Goal: Task Accomplishment & Management: Manage account settings

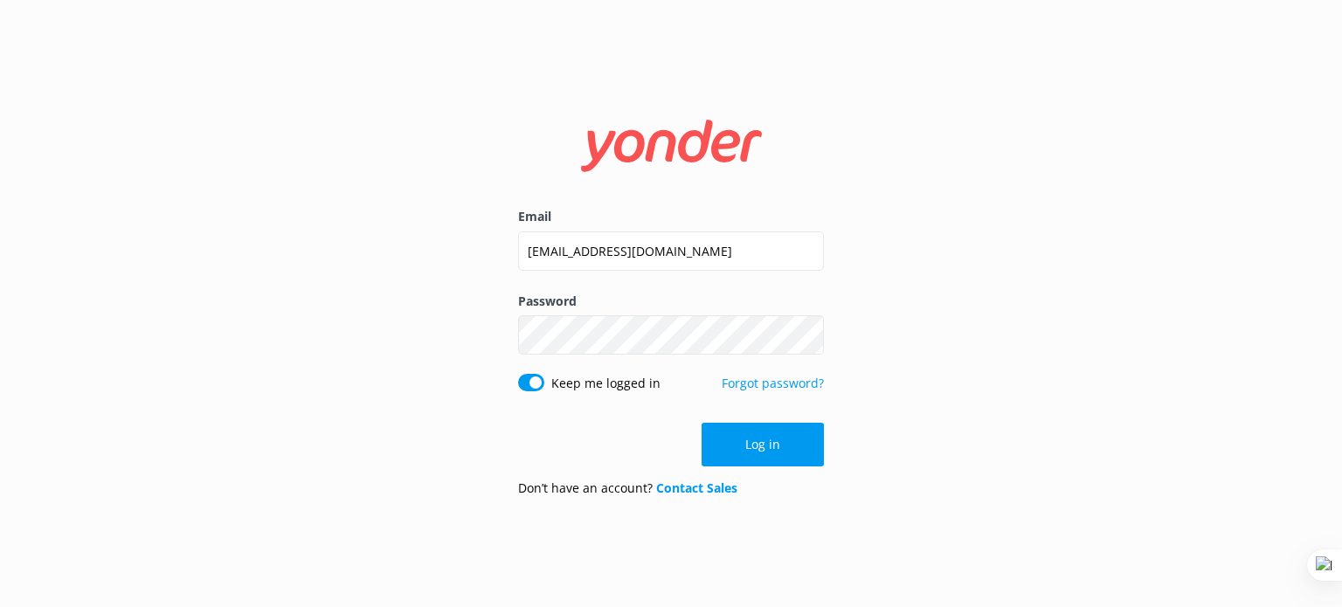
click at [990, 228] on div "Email guy@yonderhq.com Password Show password Keep me logged in Forgot password…" at bounding box center [671, 303] width 1342 height 607
click at [750, 455] on button "Log in" at bounding box center [763, 445] width 122 height 44
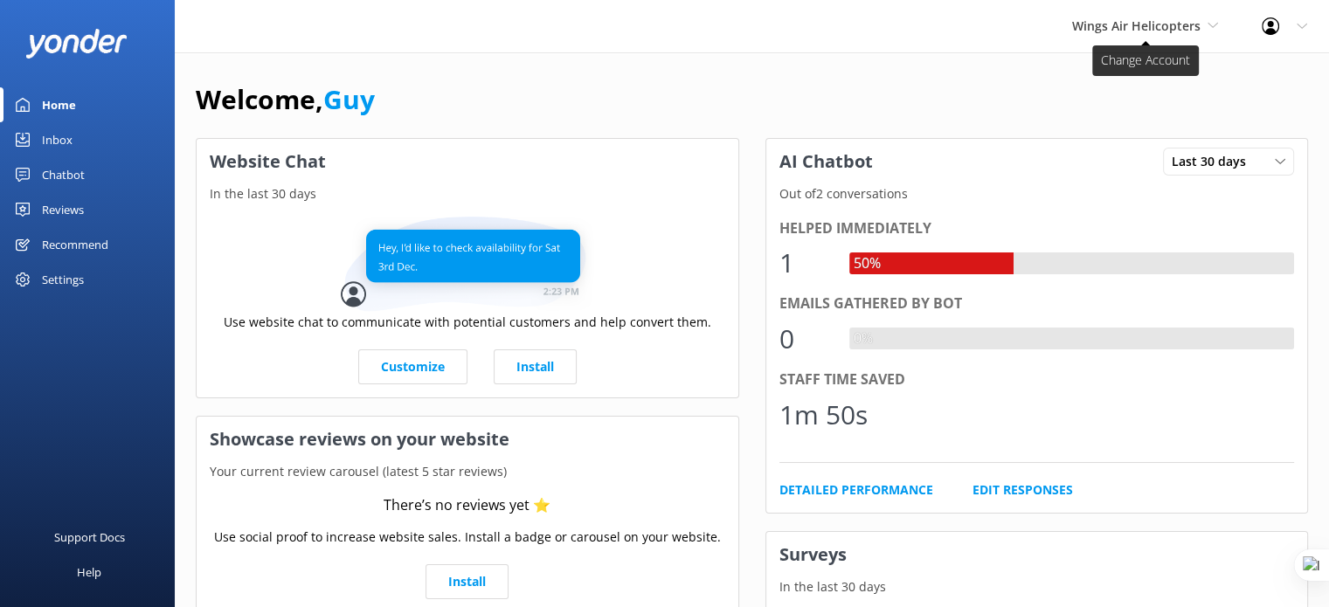
click at [1178, 31] on span "Wings Air Helicopters" at bounding box center [1136, 25] width 128 height 17
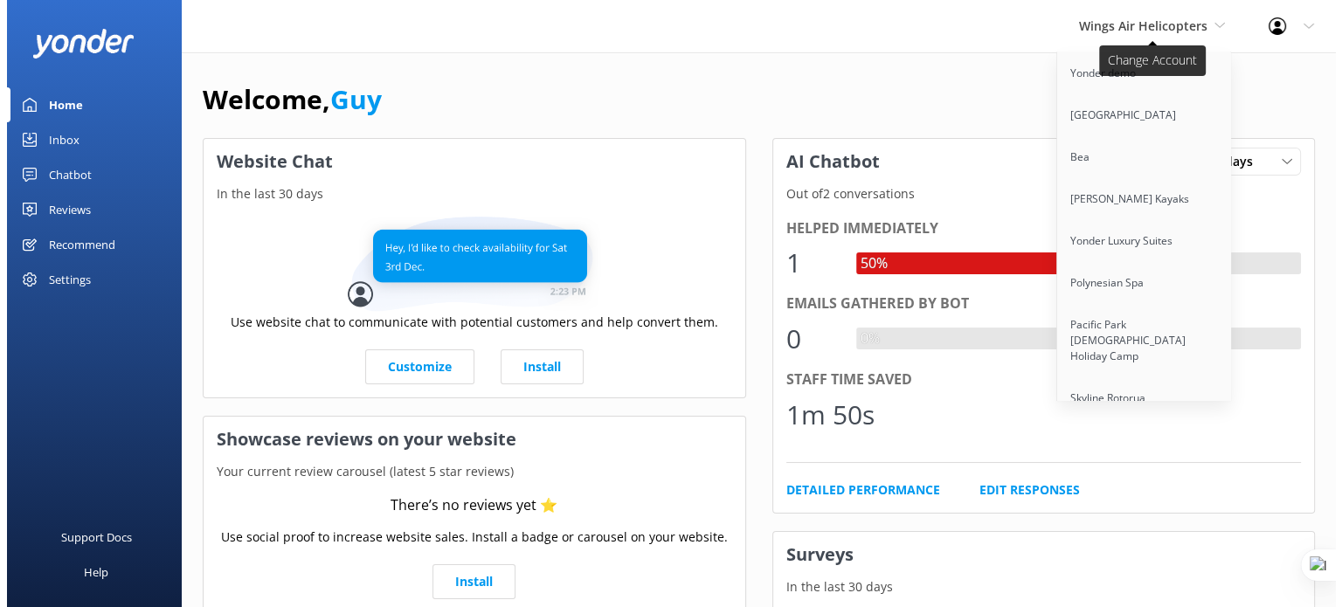
scroll to position [1256, 0]
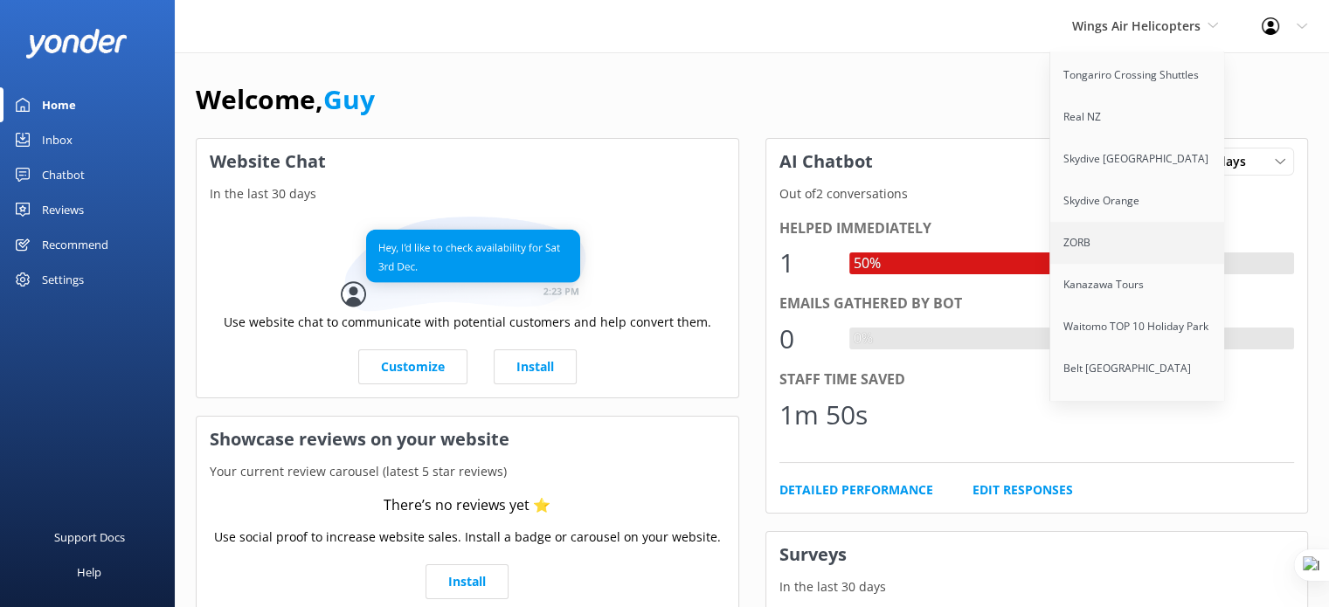
click at [1124, 222] on link "ZORB" at bounding box center [1137, 243] width 175 height 42
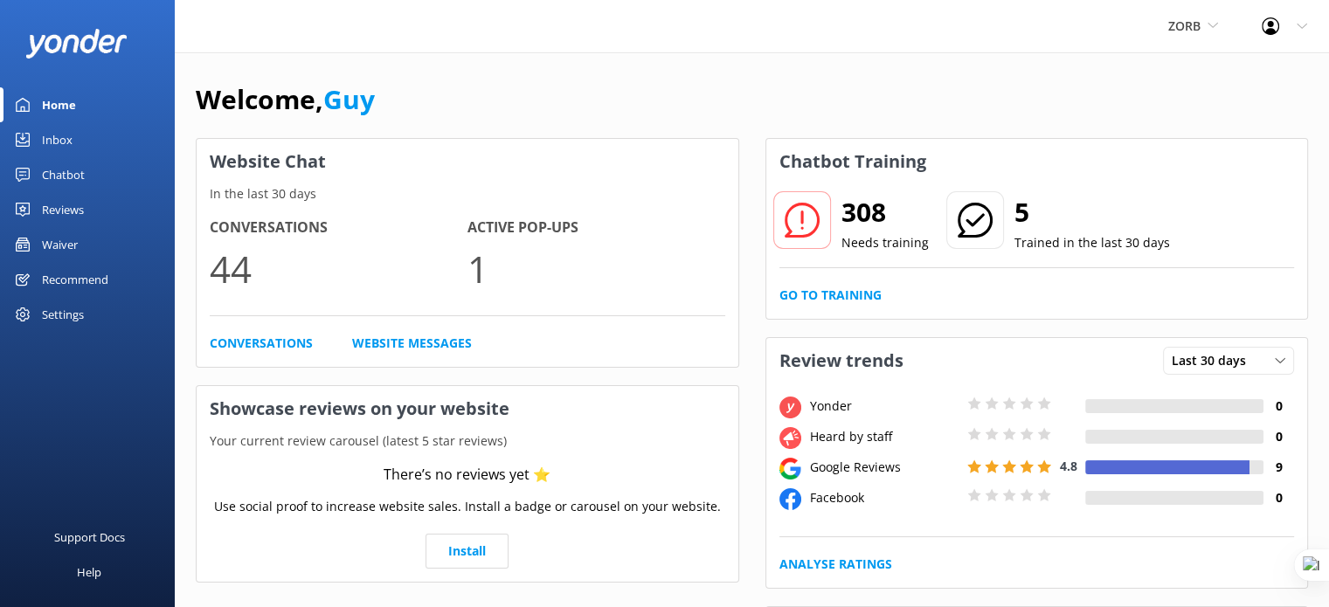
click at [96, 235] on link "Waiver" at bounding box center [87, 244] width 175 height 35
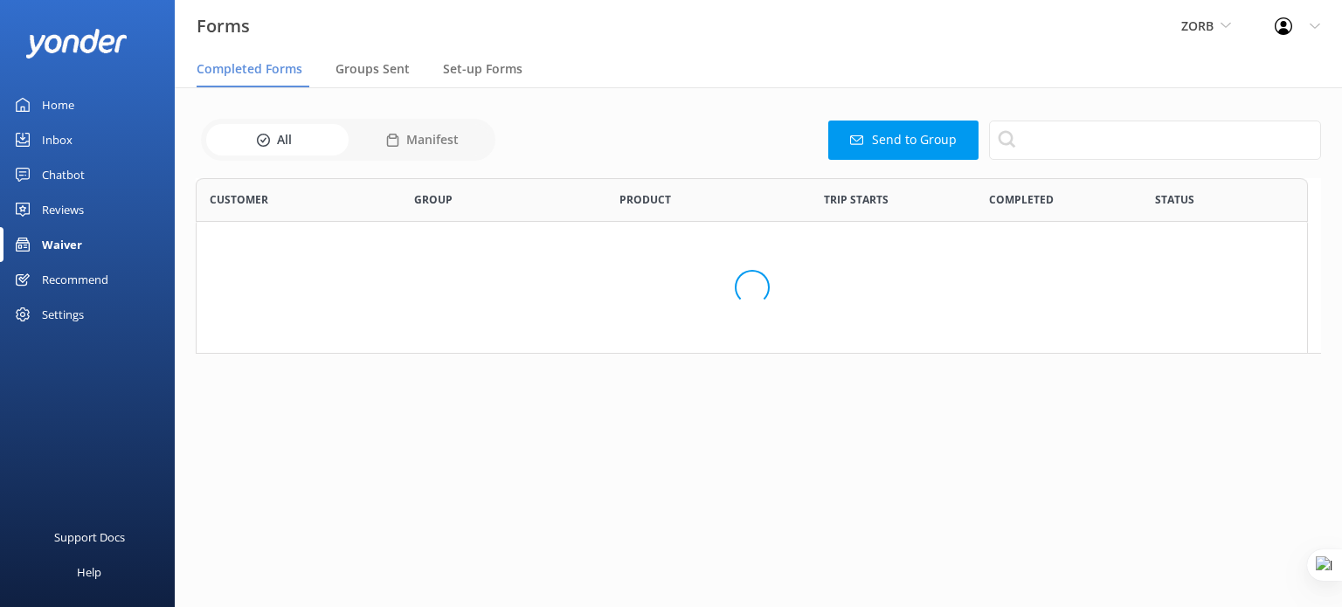
scroll to position [162, 1111]
click at [393, 66] on span "Groups Sent" at bounding box center [373, 68] width 74 height 17
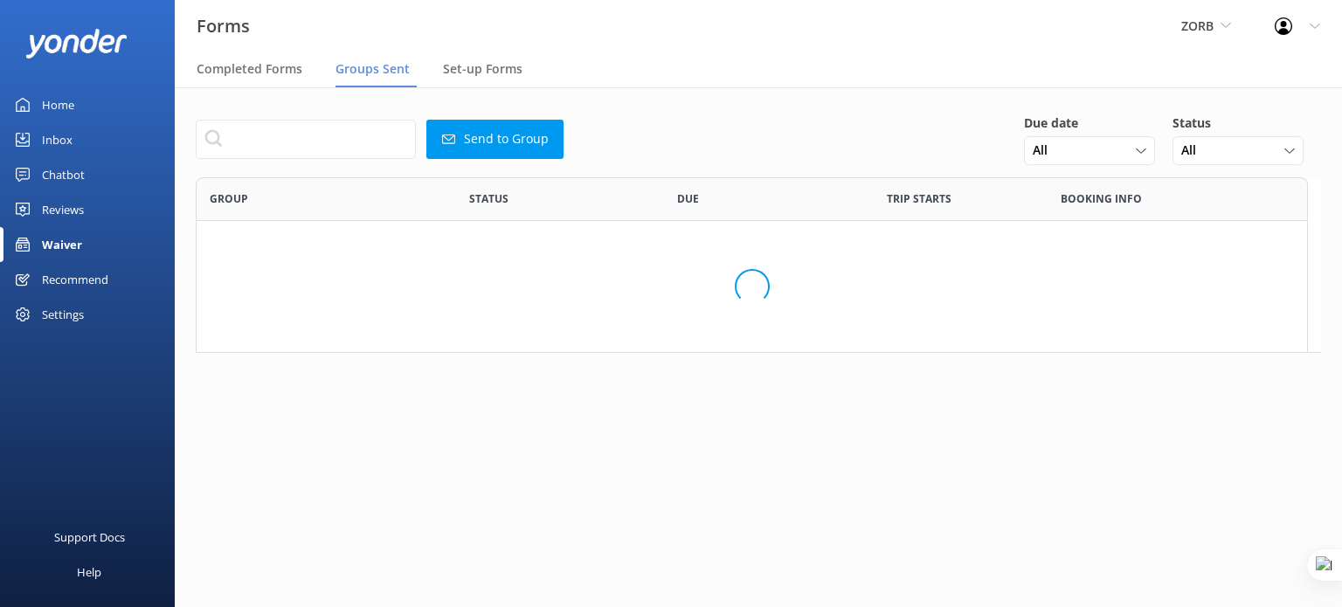
scroll to position [162, 1111]
click at [482, 69] on span "Set-up Forms" at bounding box center [483, 68] width 80 height 17
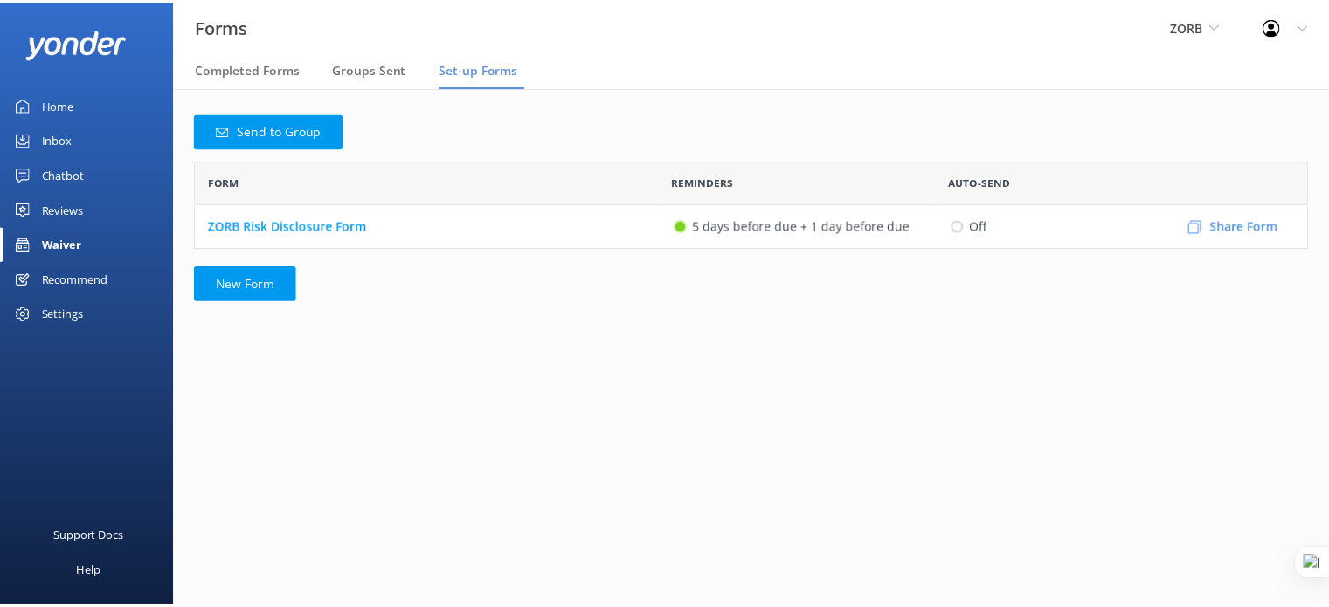
scroll to position [74, 1111]
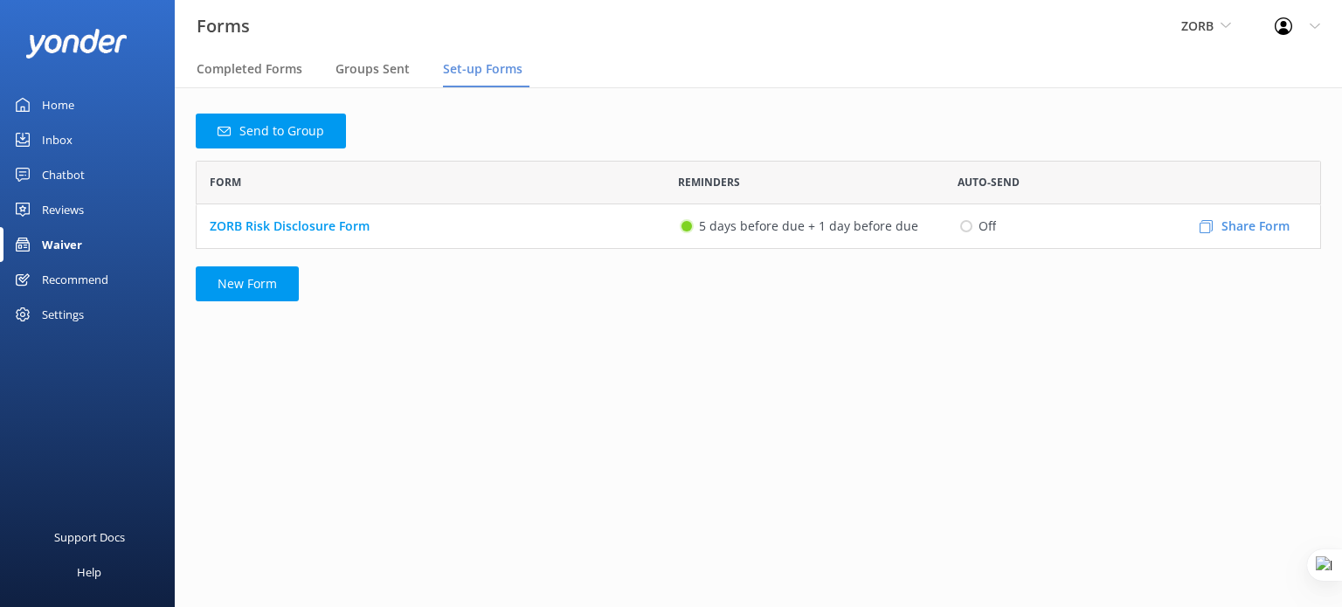
click at [59, 206] on div "Reviews" at bounding box center [63, 209] width 42 height 35
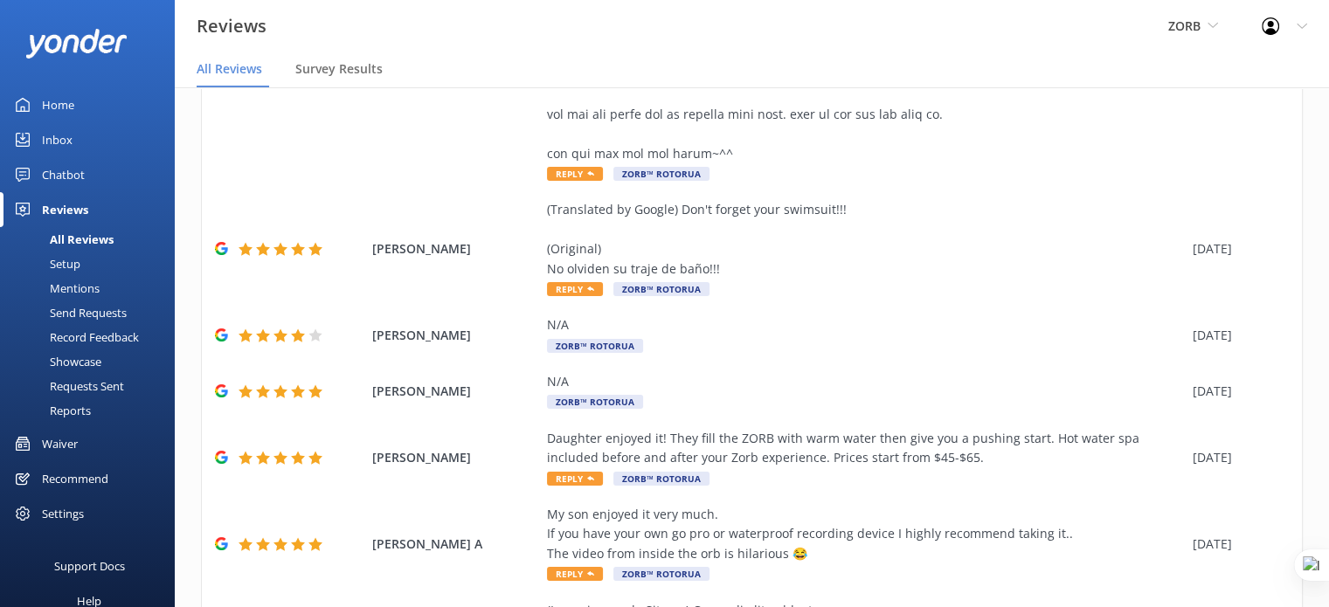
scroll to position [939, 0]
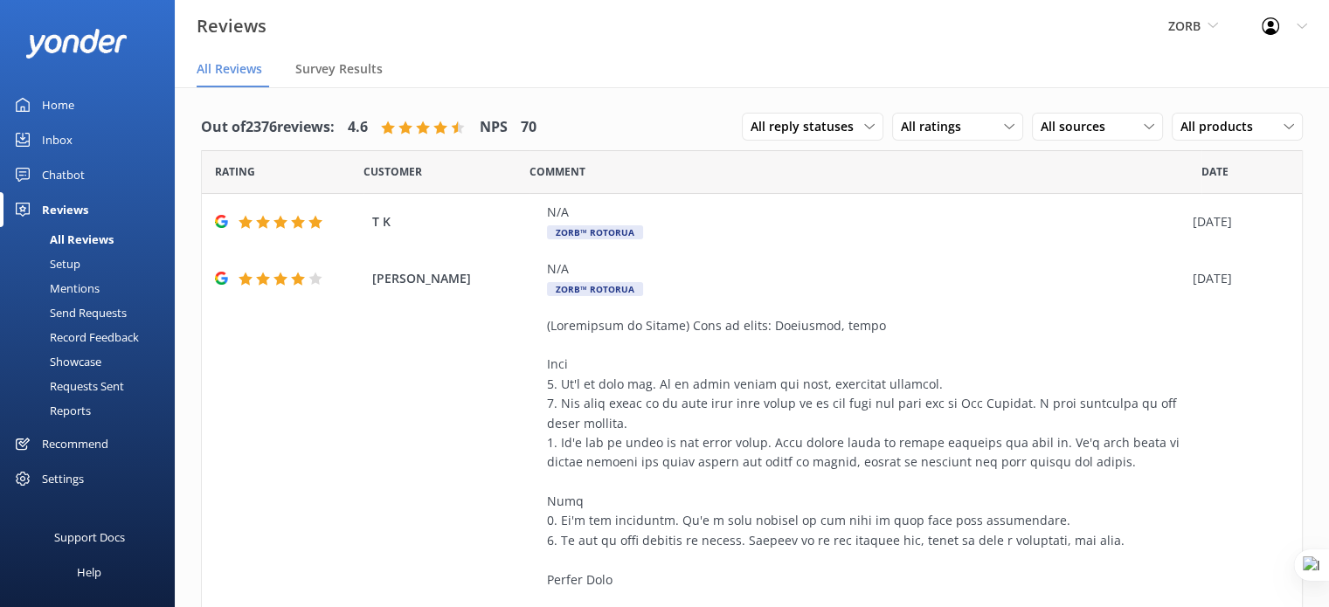
click at [50, 103] on div "Home" at bounding box center [58, 104] width 32 height 35
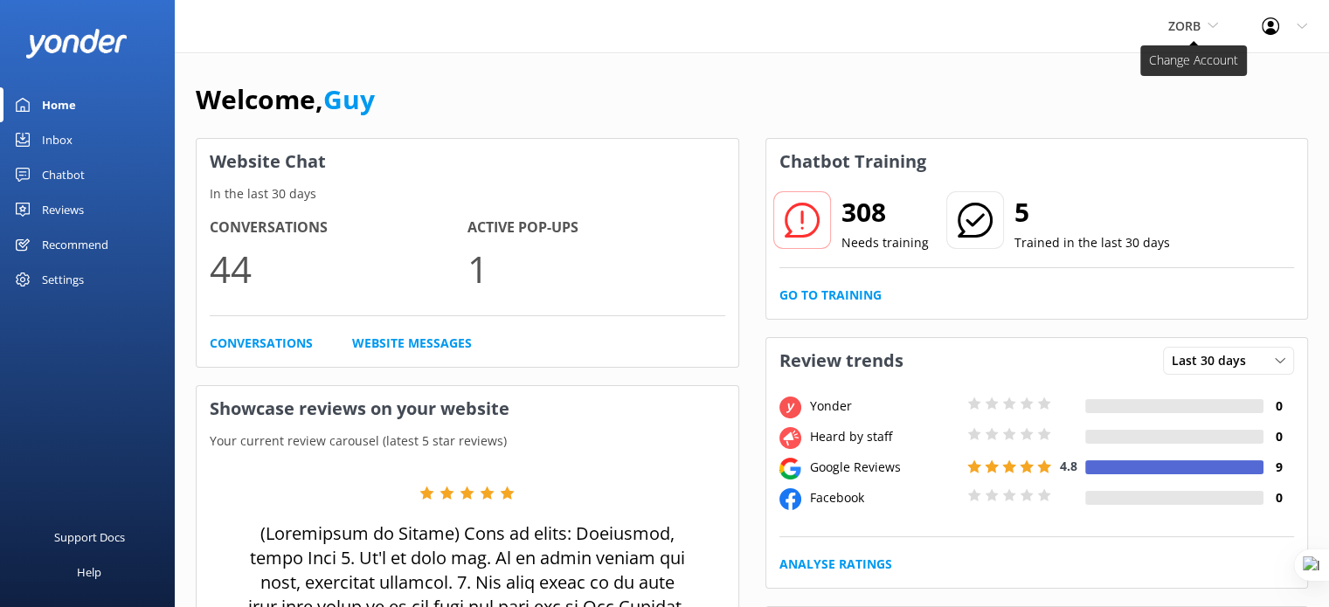
click at [1209, 16] on div "ZORB Yonder demo Musket Cove Island Resort & Marina Bea Abel Tasman Kayaks Yond…" at bounding box center [1192, 26] width 93 height 52
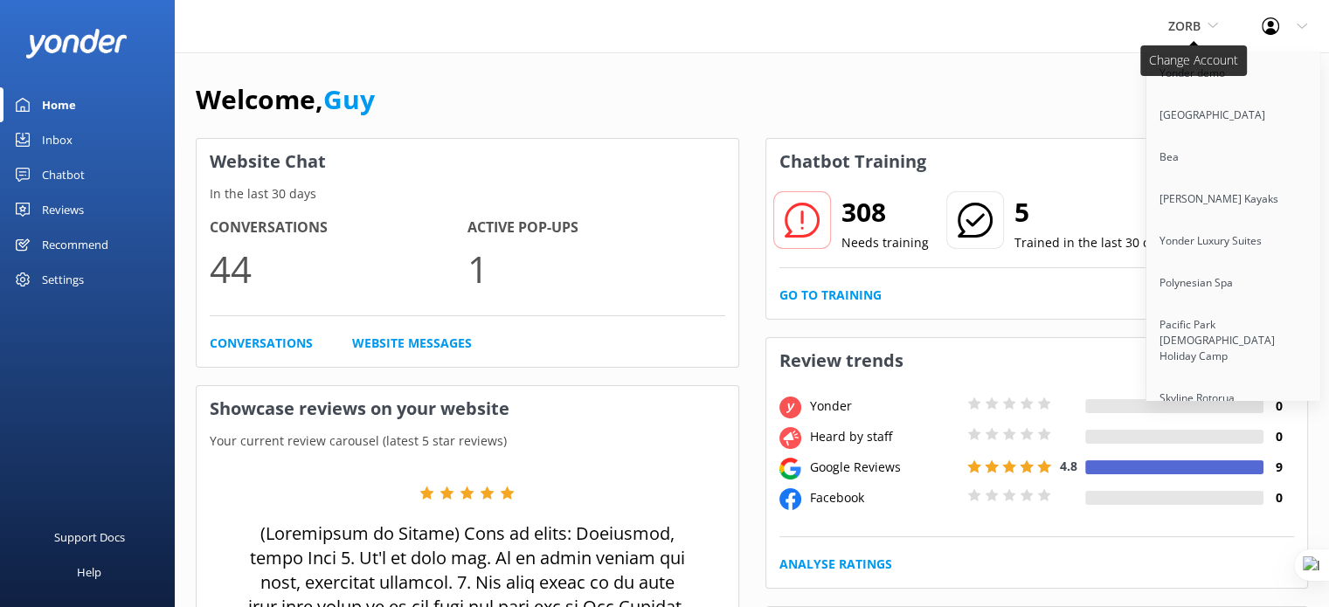
scroll to position [2688, 0]
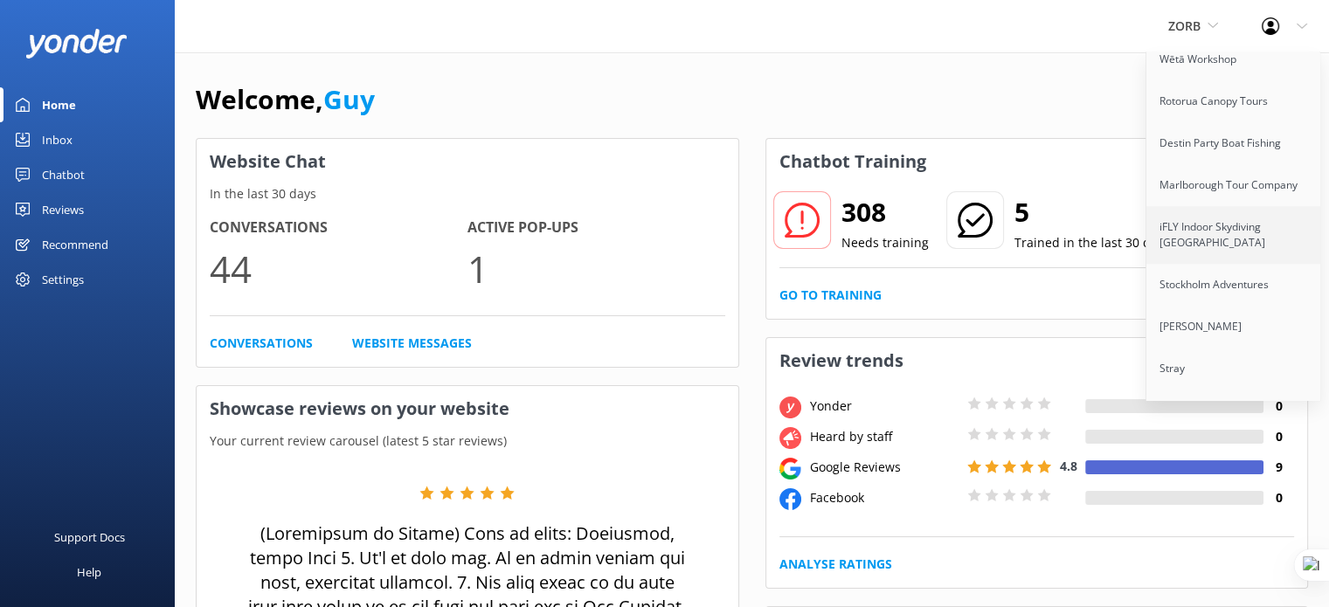
click at [1219, 230] on link "iFLY Indoor Skydiving [GEOGRAPHIC_DATA]" at bounding box center [1233, 235] width 175 height 58
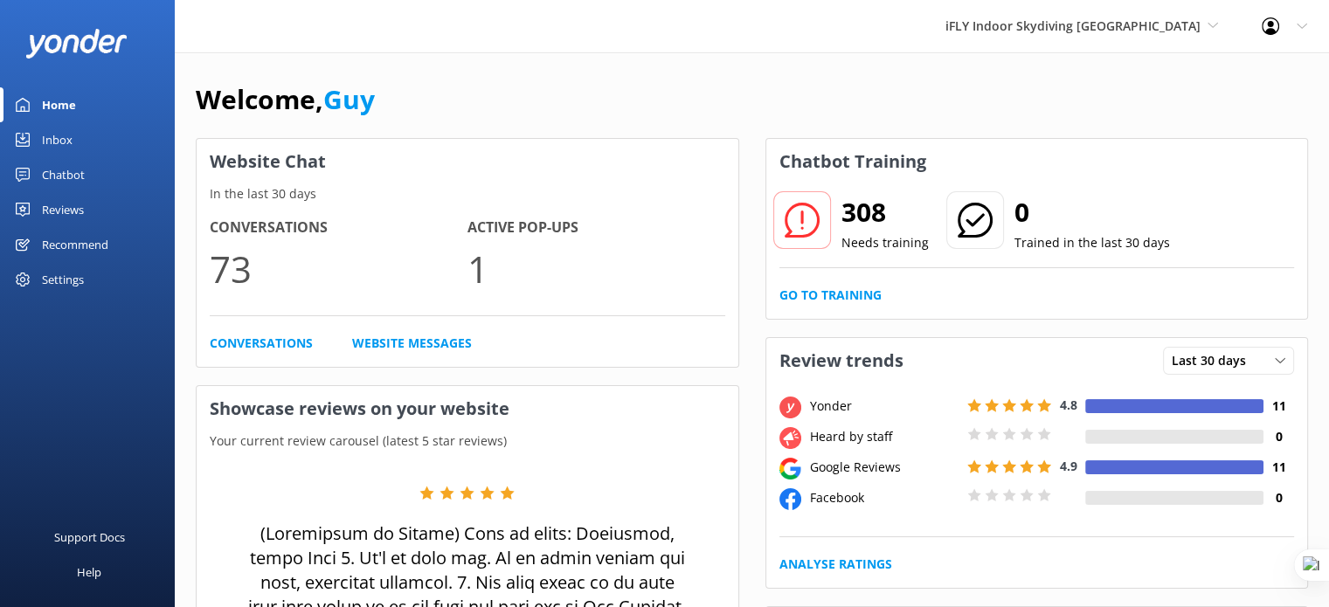
click at [77, 205] on div "Reviews" at bounding box center [63, 209] width 42 height 35
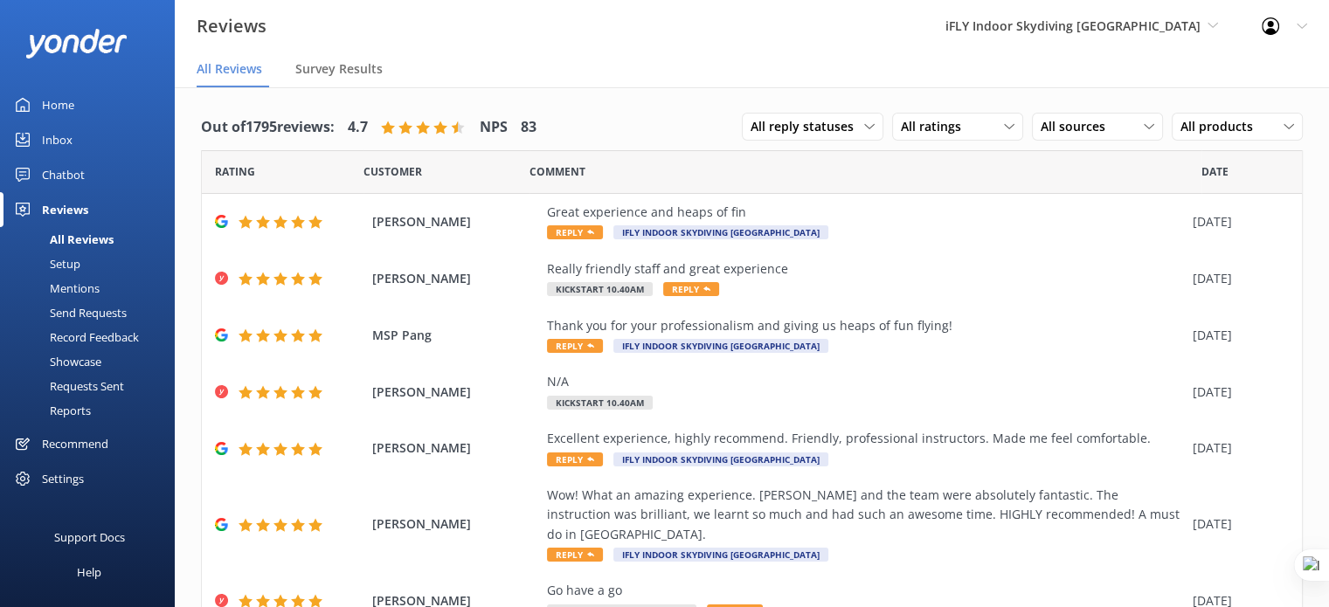
click at [66, 179] on div "Chatbot" at bounding box center [63, 174] width 43 height 35
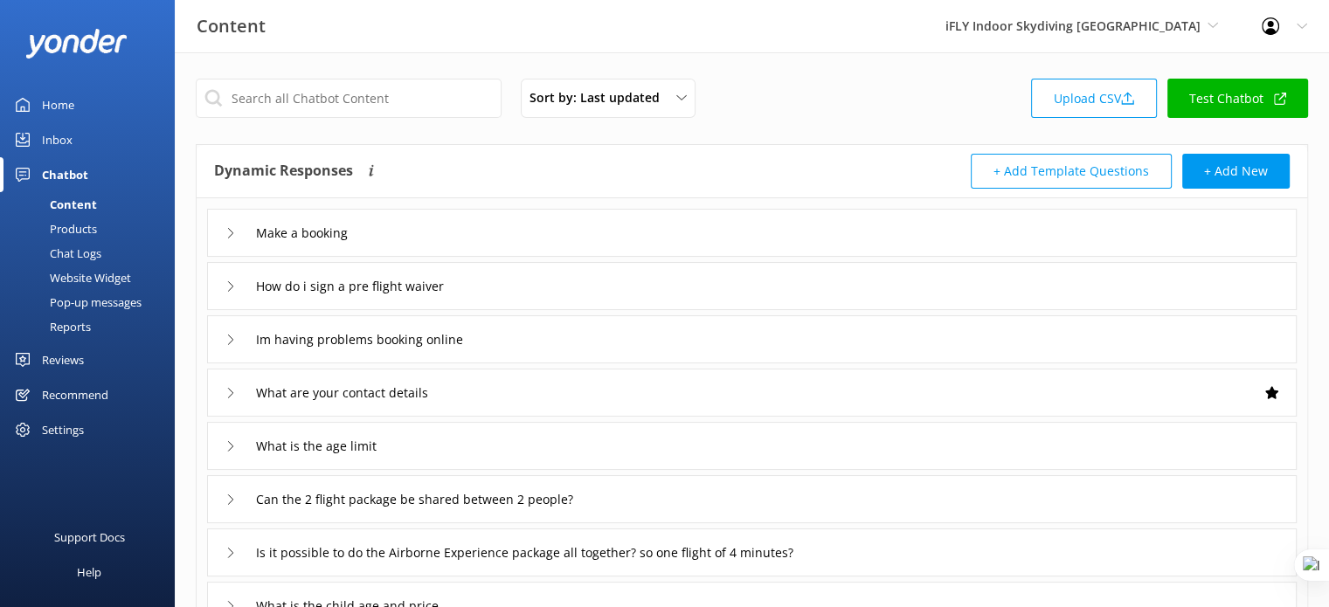
click at [453, 228] on div "Make a booking" at bounding box center [752, 233] width 1090 height 48
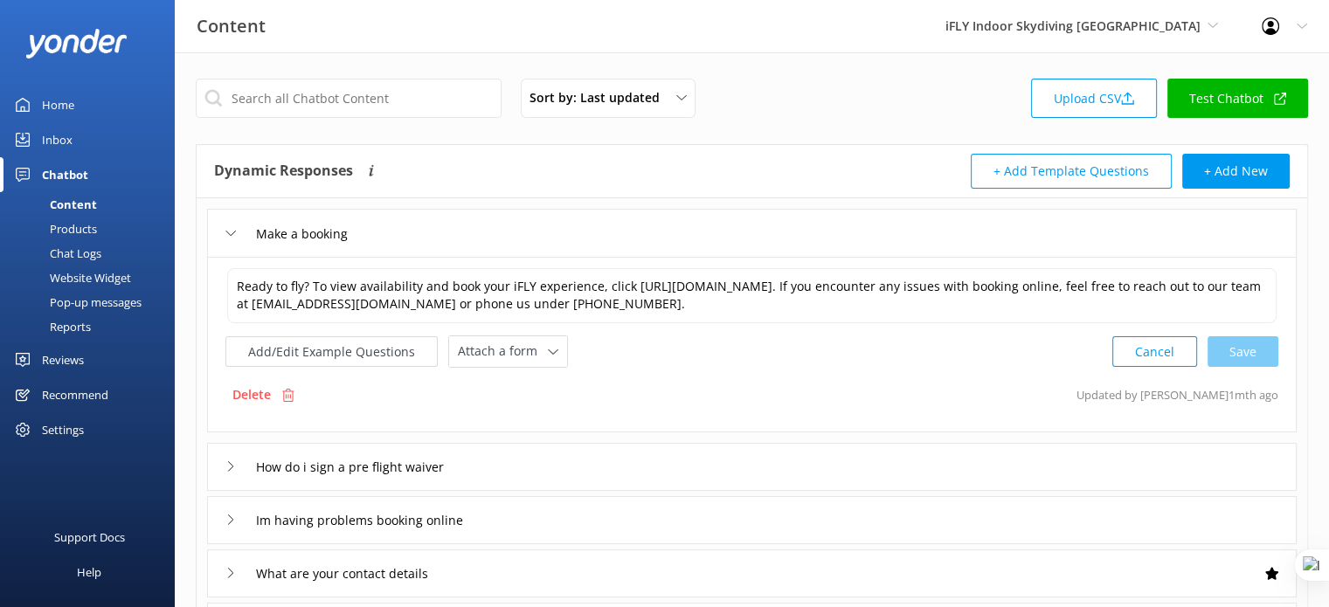
click at [93, 224] on div "Products" at bounding box center [53, 229] width 86 height 24
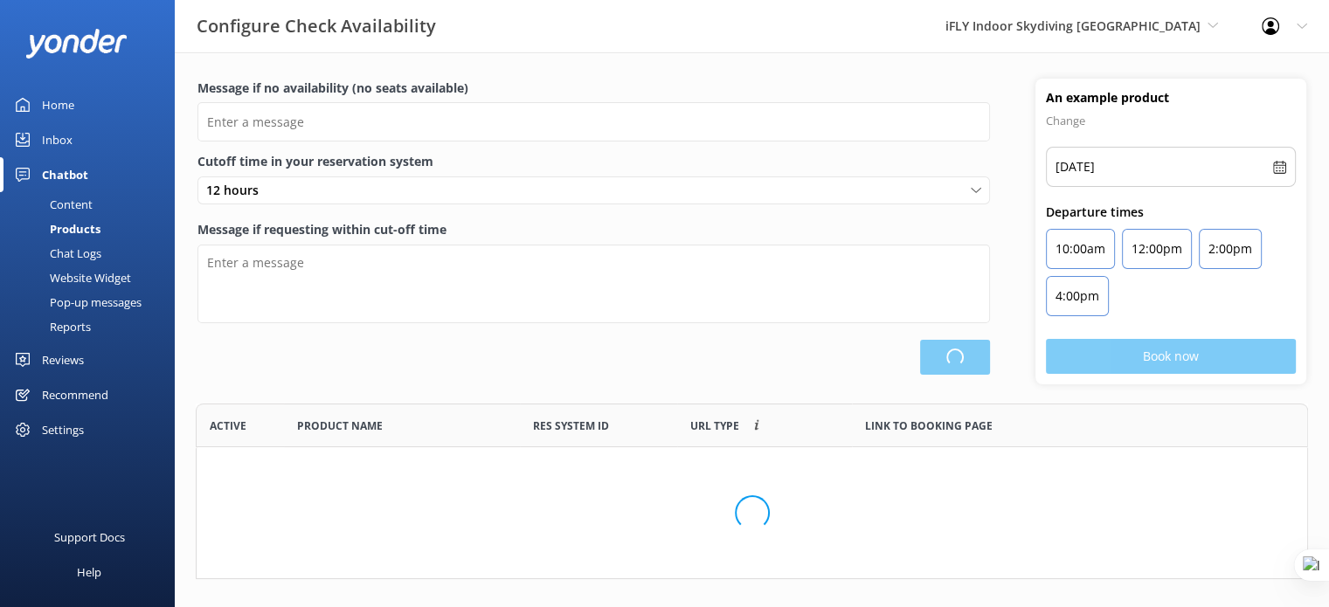
scroll to position [511, 1097]
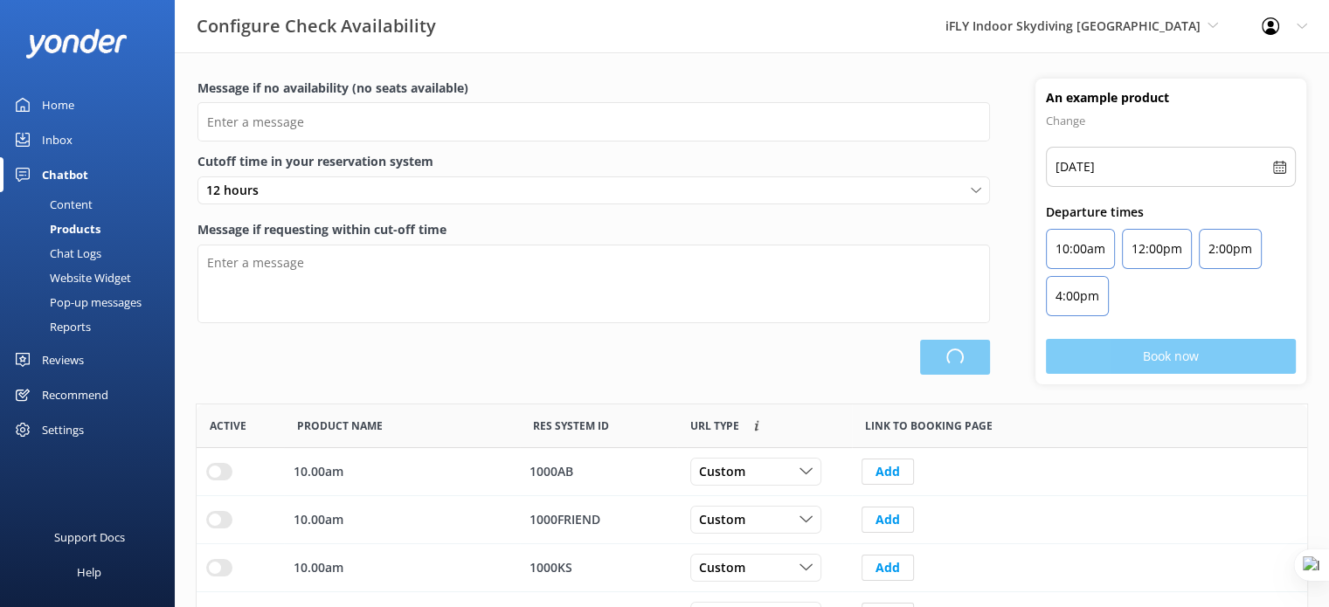
type input "There are no seats available, please check an alternative day"
type textarea "Our online booking system closes {hours} prior to departure. Please contact us …"
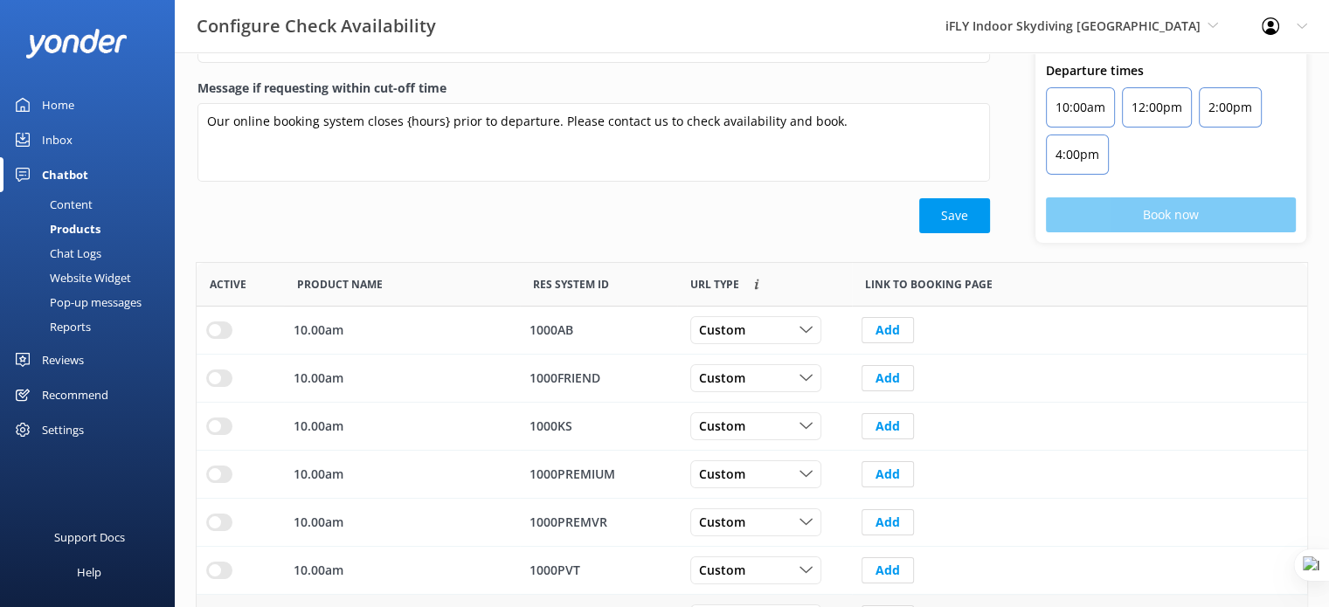
scroll to position [417, 0]
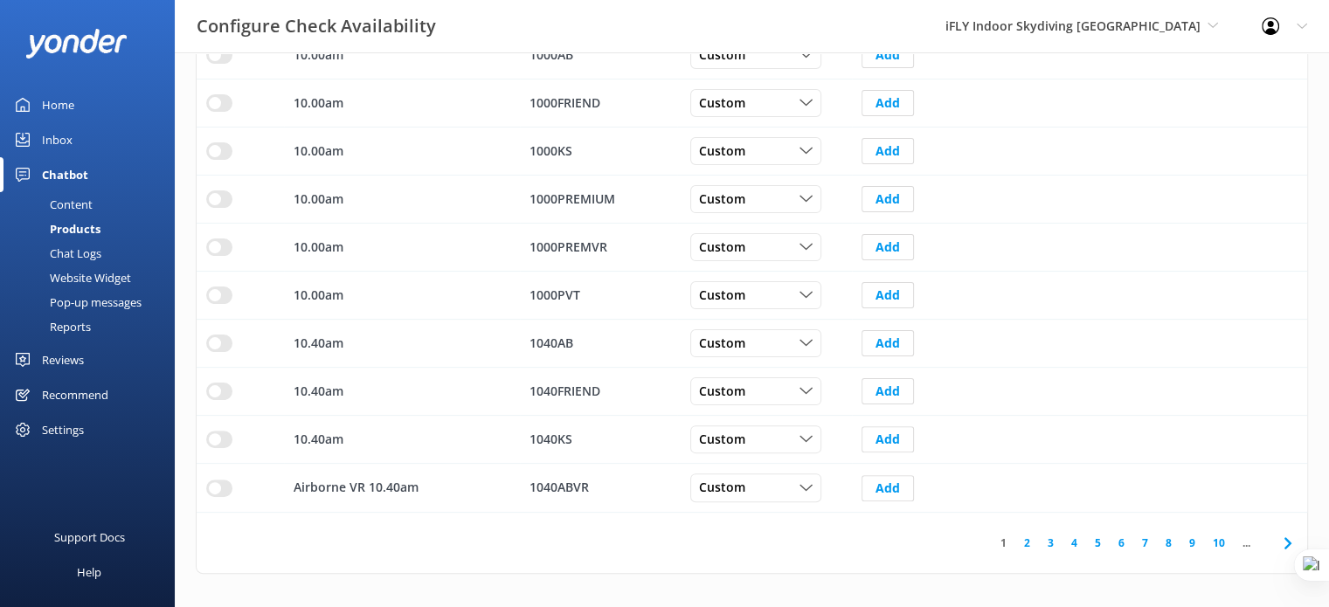
click at [1028, 543] on link "2" at bounding box center [1027, 543] width 24 height 17
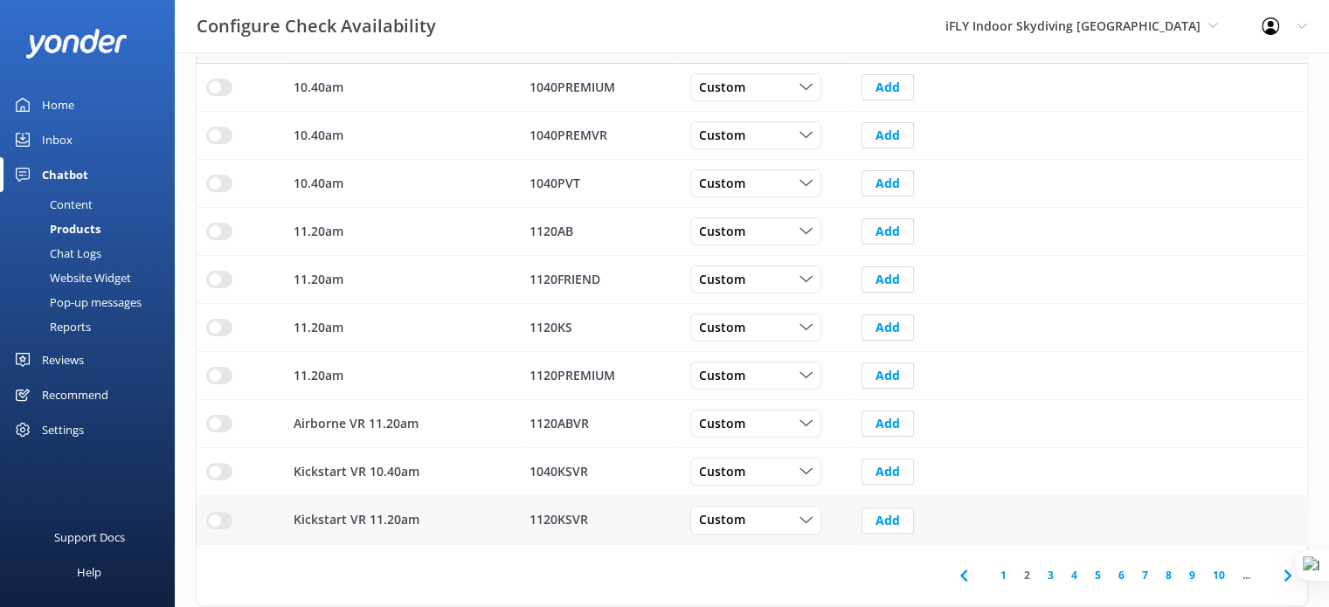
scroll to position [417, 0]
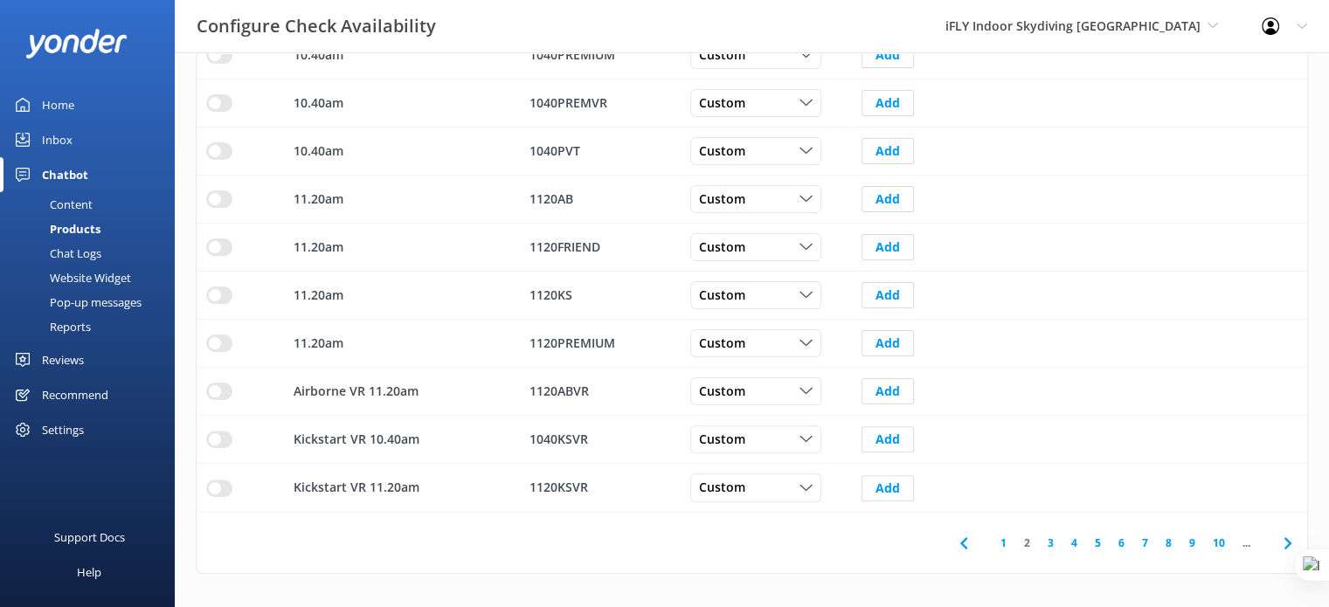
click at [1052, 541] on link "3" at bounding box center [1051, 543] width 24 height 17
click at [1073, 543] on link "4" at bounding box center [1074, 543] width 24 height 17
click at [1159, 9] on div "iFLY Indoor Skydiving [GEOGRAPHIC_DATA] [GEOGRAPHIC_DATA] demo [GEOGRAPHIC_DATA…" at bounding box center [1082, 26] width 316 height 52
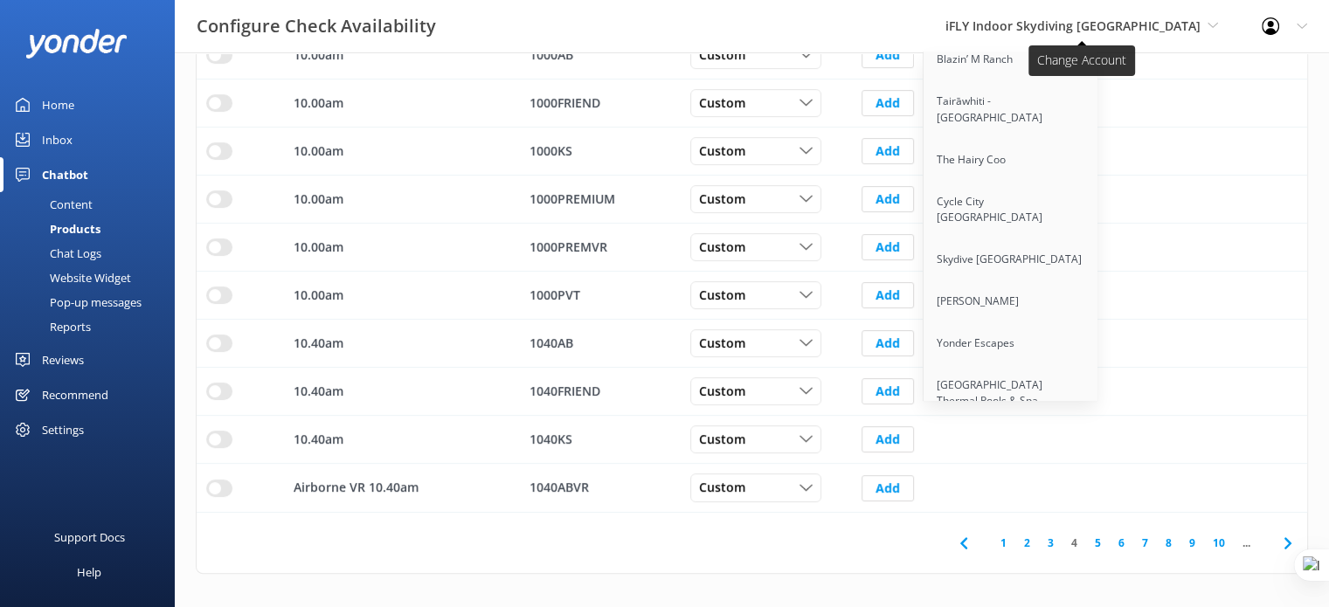
scroll to position [7961, 0]
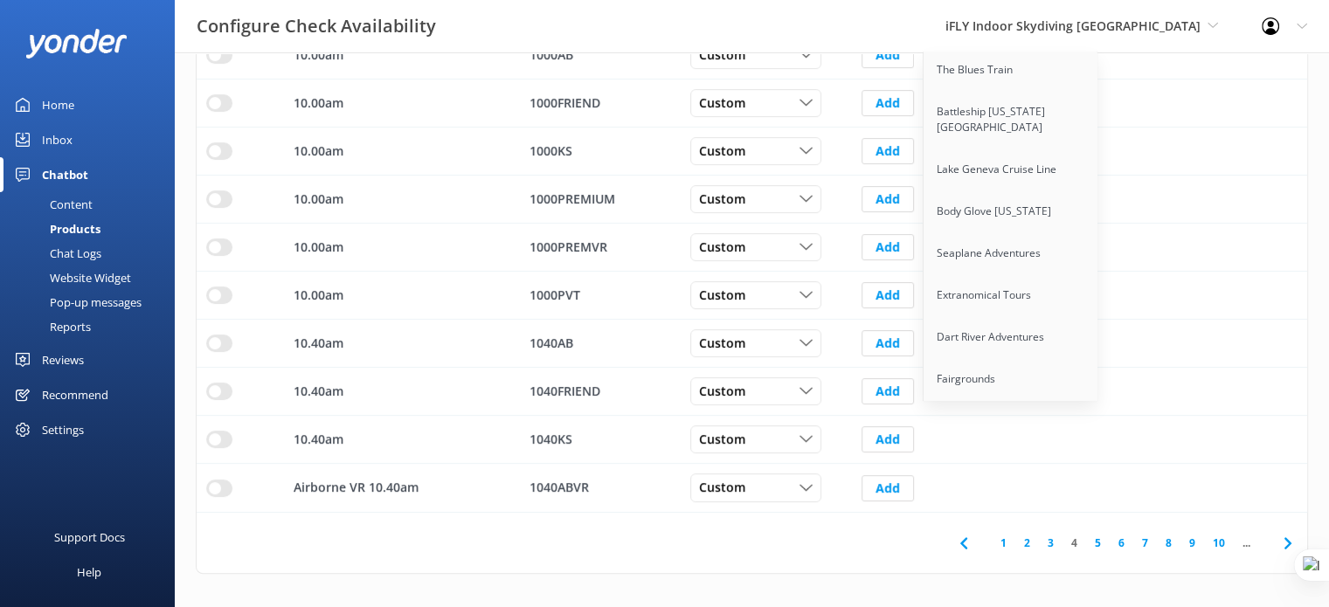
click at [1076, 442] on link "Auckland Sea Kayaks" at bounding box center [1011, 463] width 175 height 42
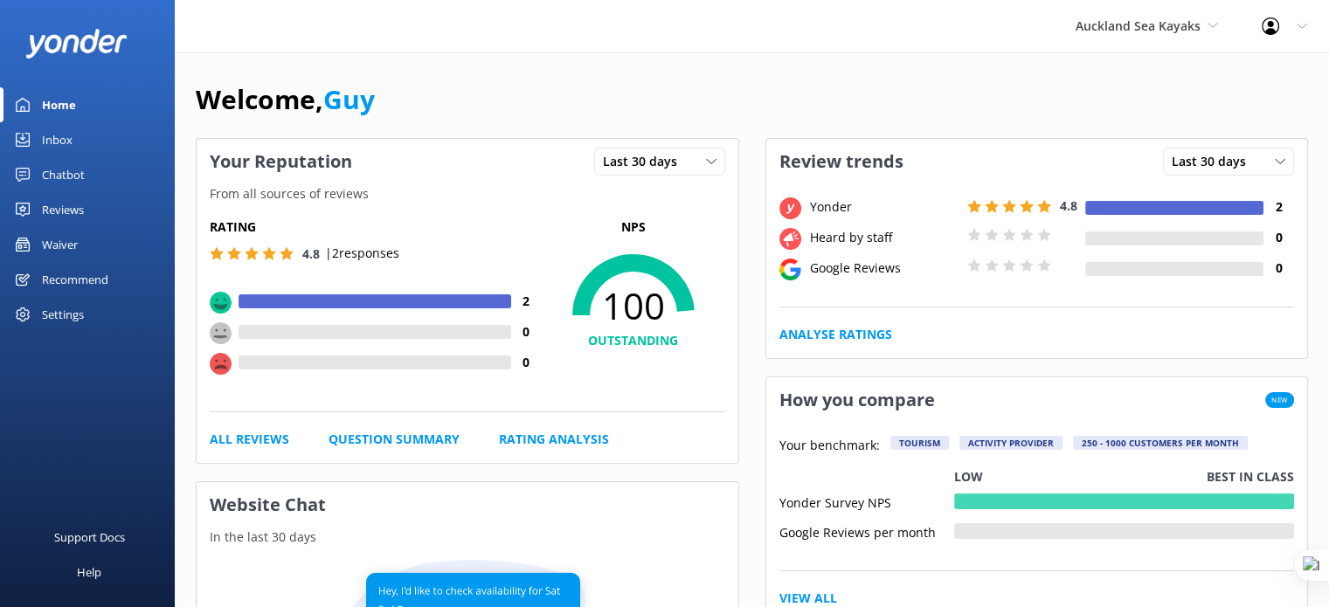
click at [71, 176] on div "Chatbot" at bounding box center [63, 174] width 43 height 35
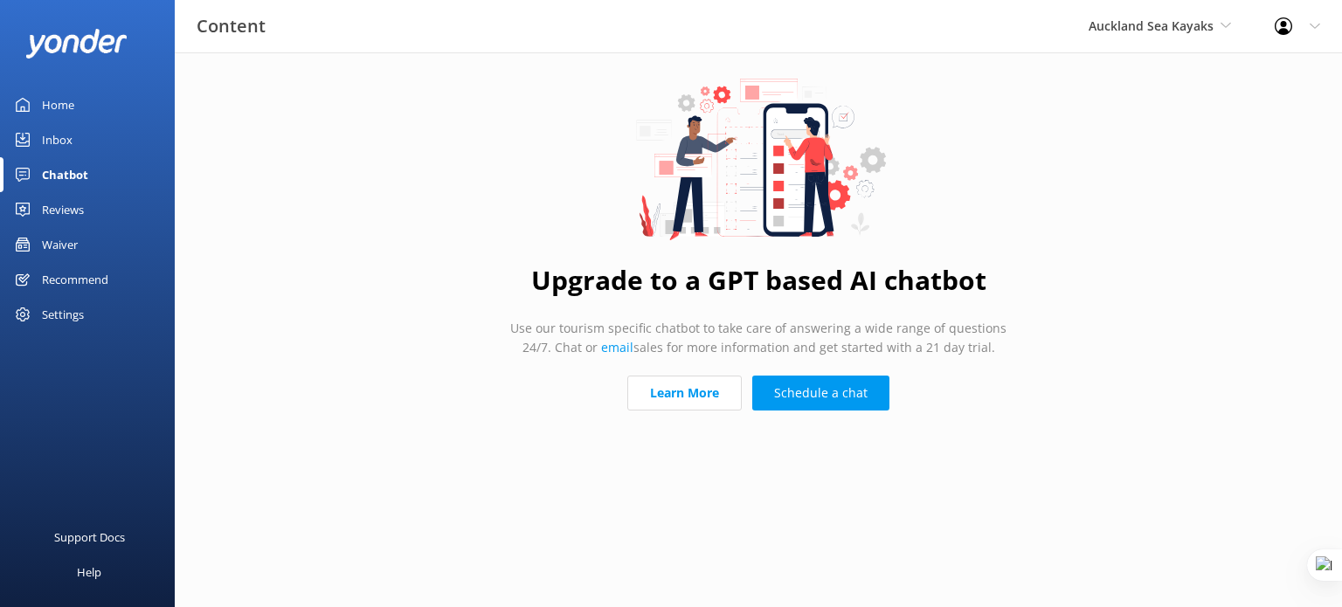
click at [77, 209] on div "Reviews" at bounding box center [63, 209] width 42 height 35
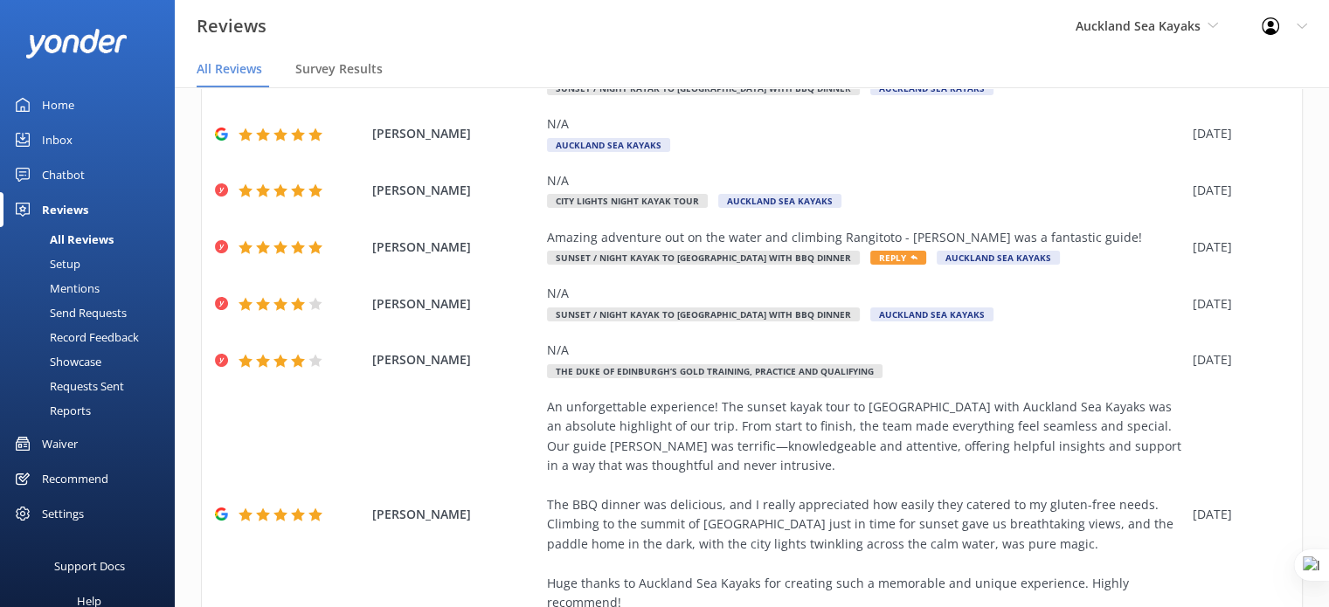
scroll to position [405, 0]
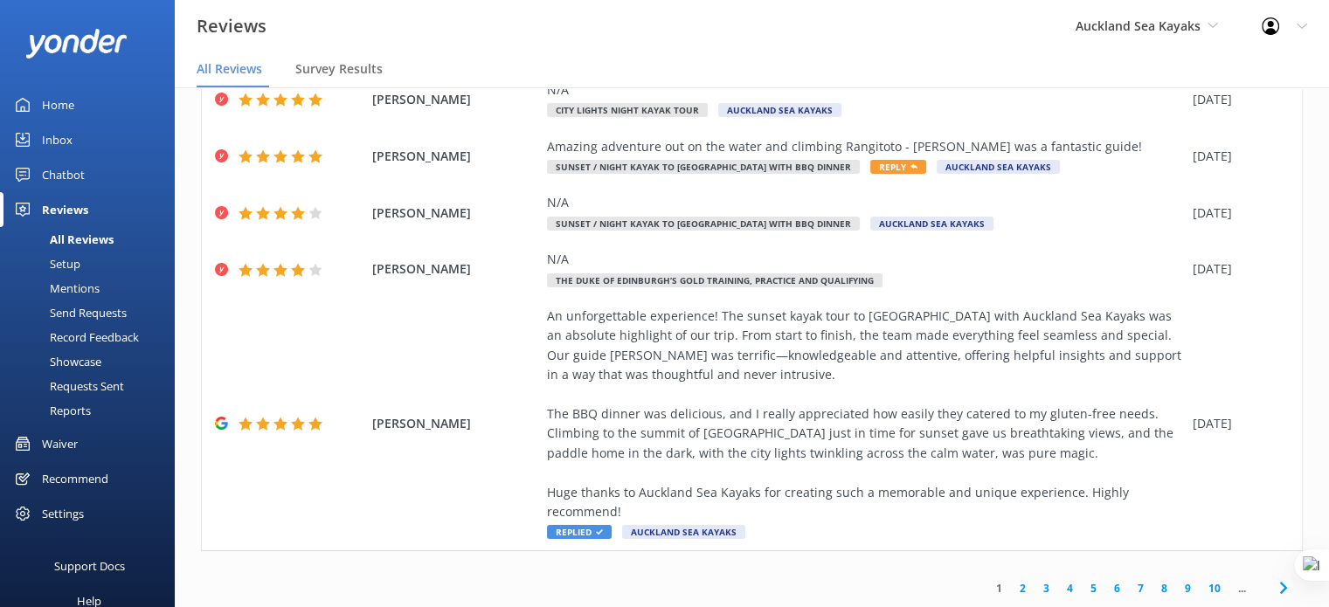
click at [73, 421] on div "Reports" at bounding box center [50, 410] width 80 height 24
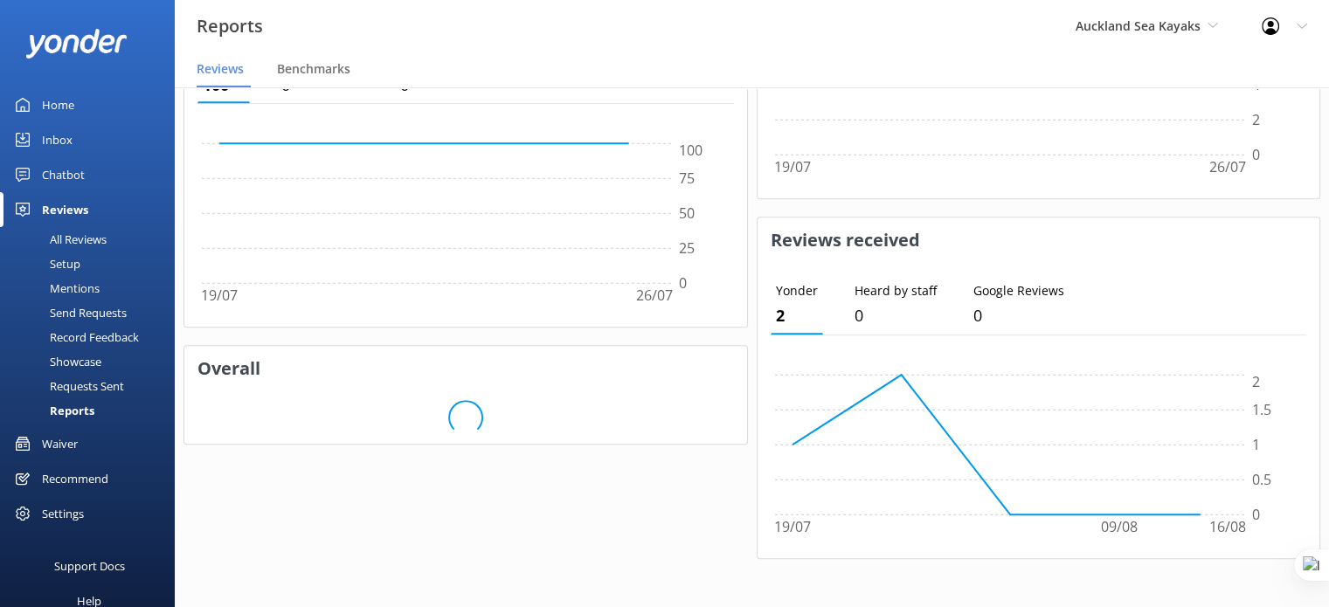
scroll to position [845, 0]
click at [49, 511] on div "Settings" at bounding box center [63, 513] width 42 height 35
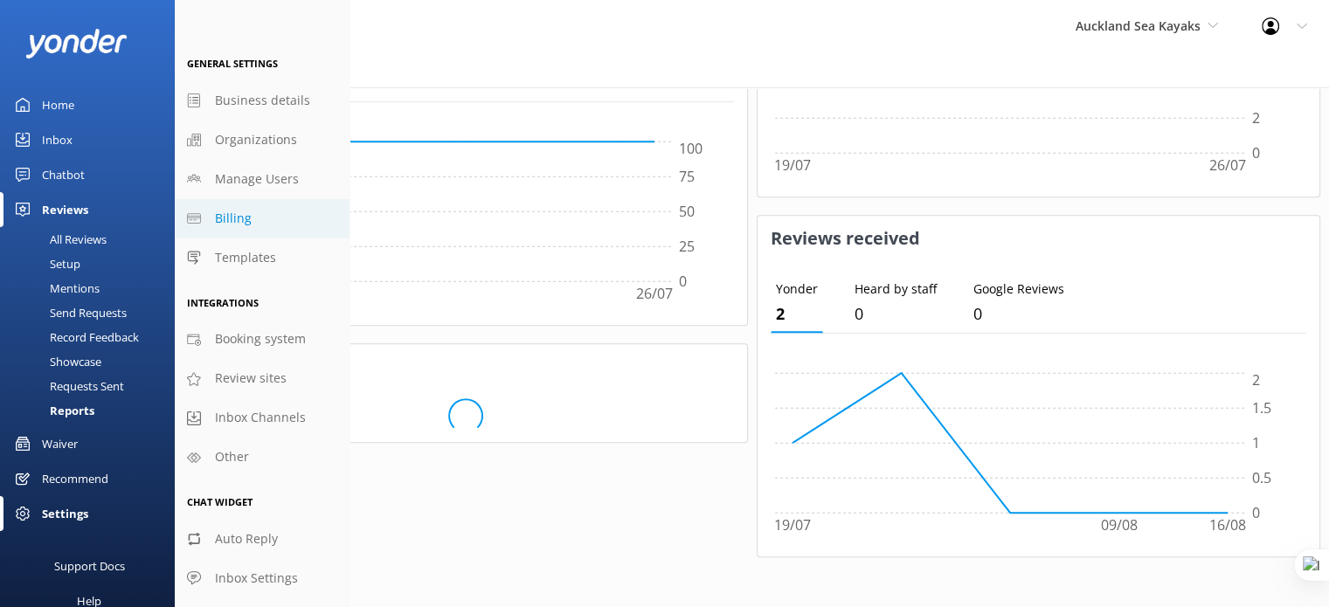
click at [229, 218] on span "Billing" at bounding box center [233, 218] width 37 height 19
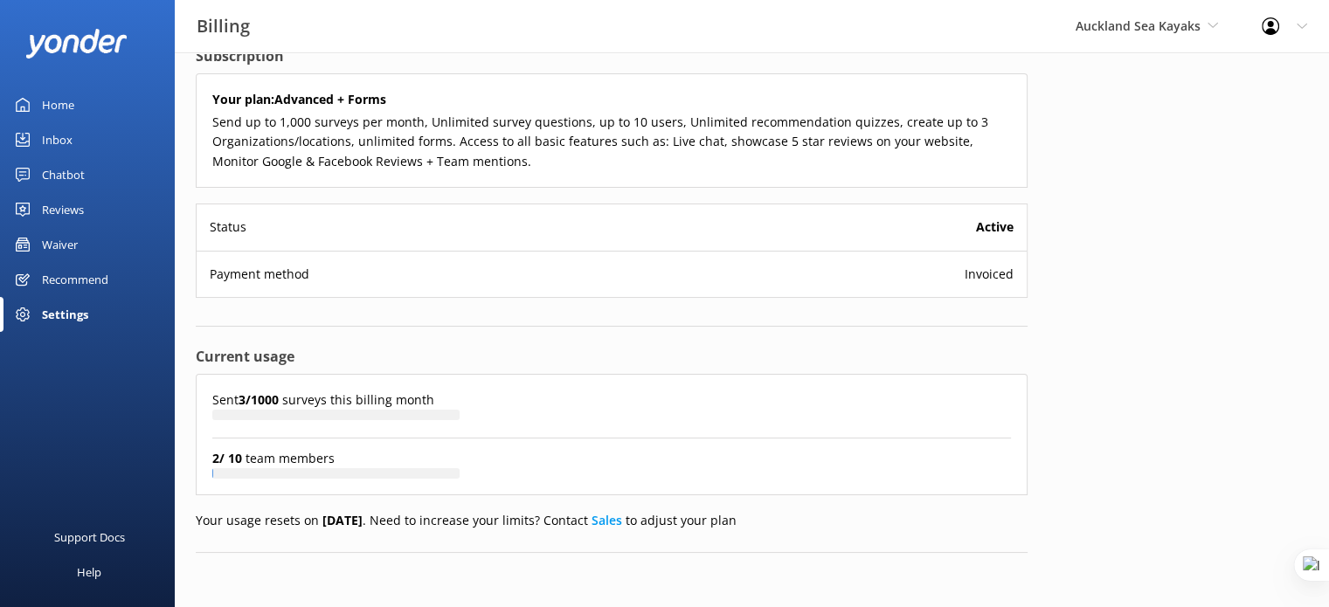
scroll to position [31, 0]
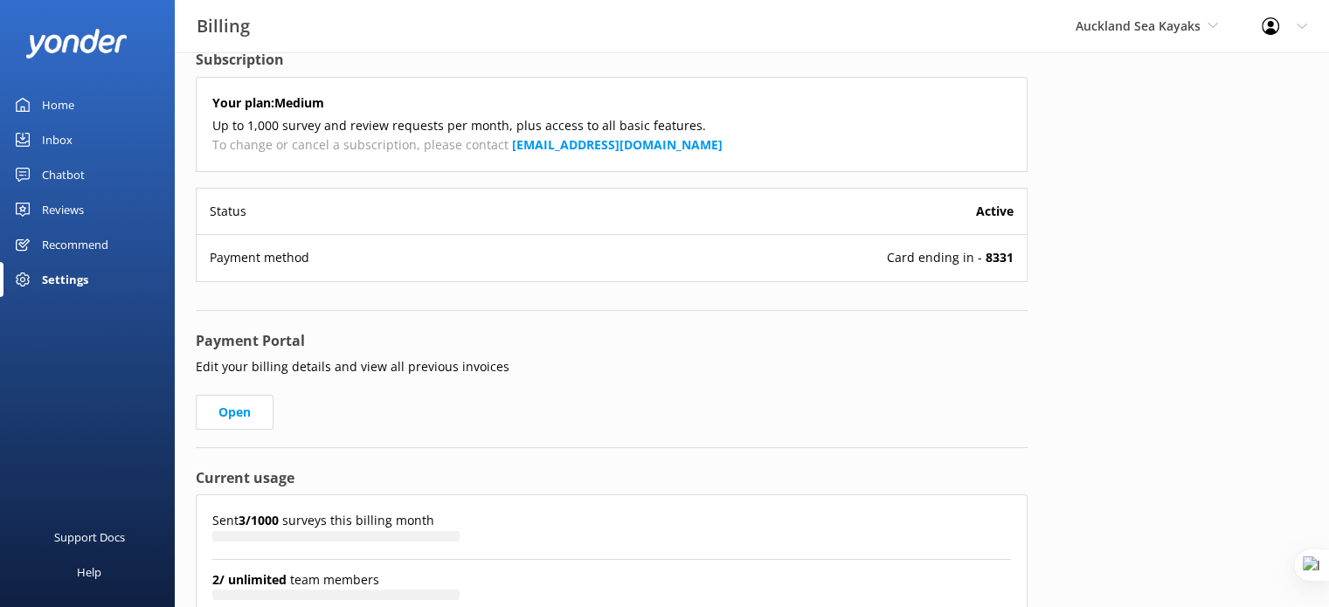
scroll to position [149, 0]
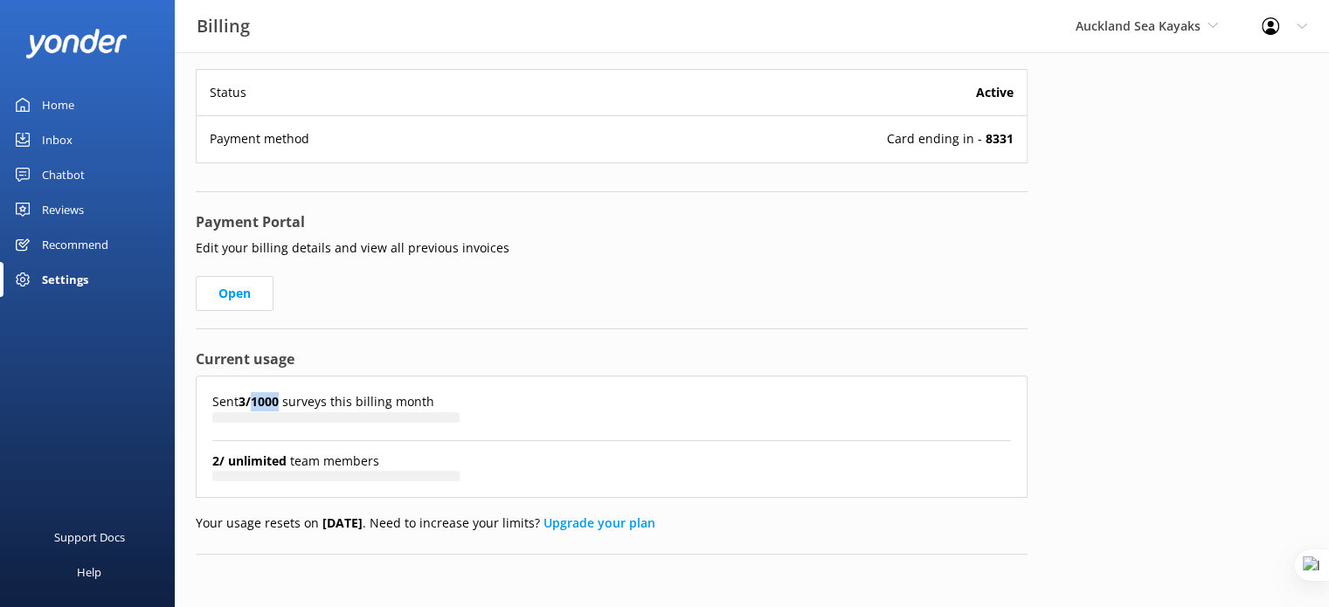
drag, startPoint x: 264, startPoint y: 398, endPoint x: 289, endPoint y: 398, distance: 25.4
click at [282, 398] on strong "3 / 1000" at bounding box center [261, 401] width 44 height 17
click at [649, 273] on div "Payment Portal Edit your billing details and view all previous invoices Open" at bounding box center [612, 270] width 832 height 118
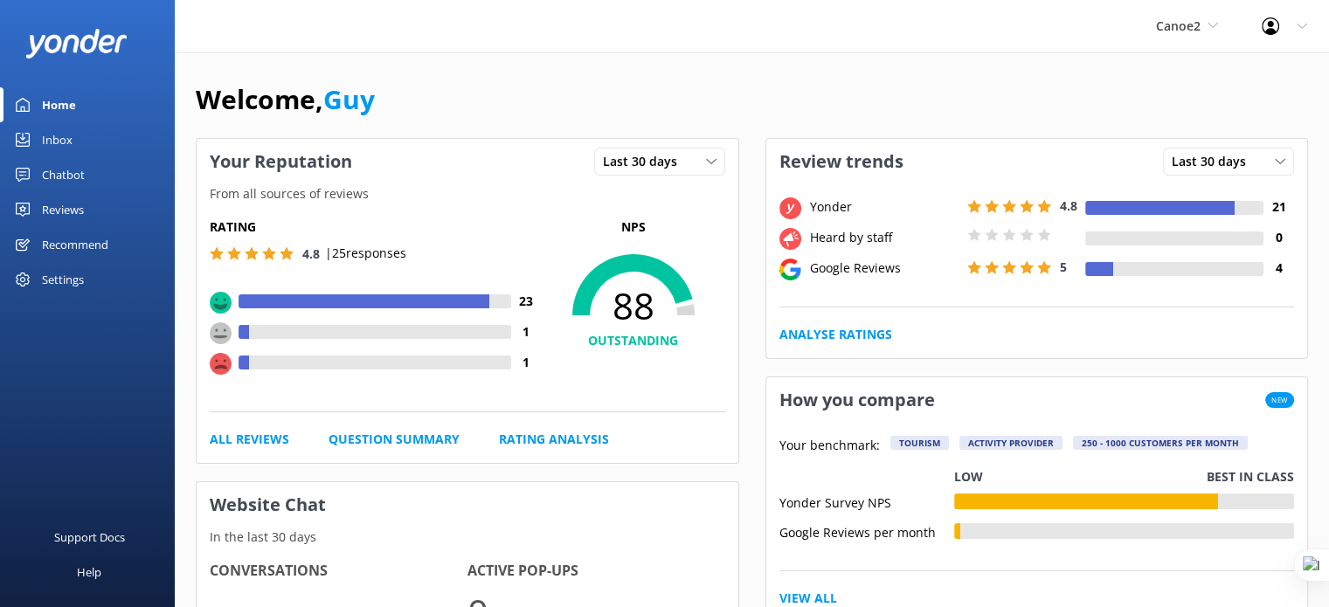
click at [66, 205] on div "Reviews" at bounding box center [63, 209] width 42 height 35
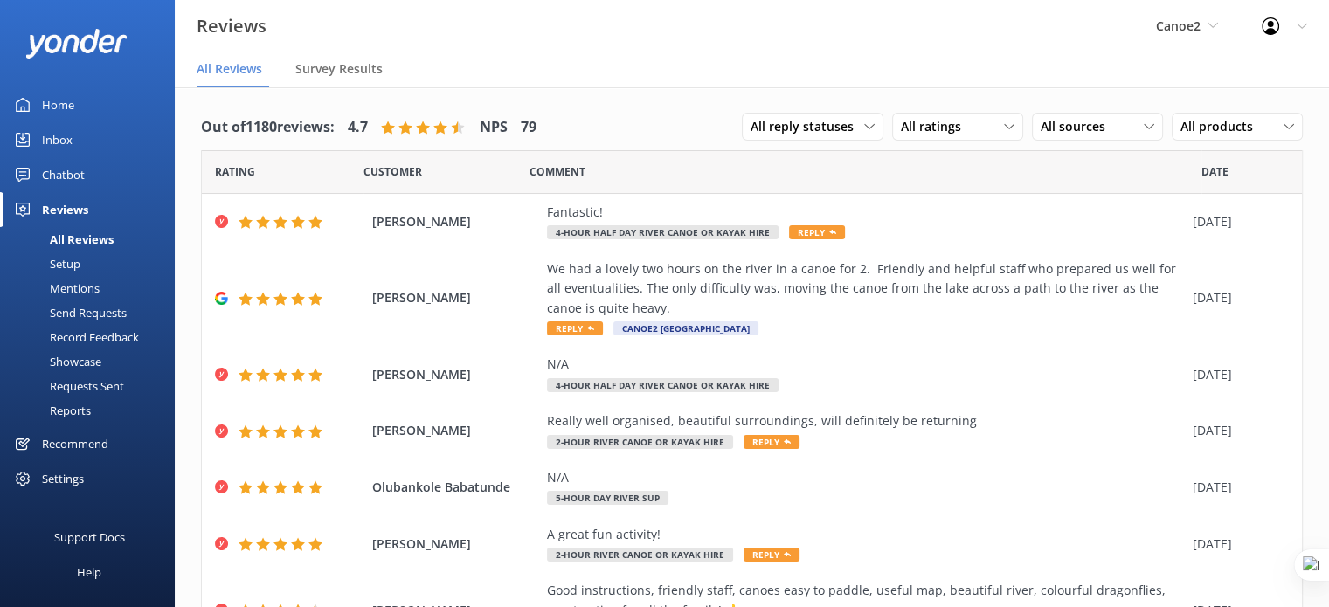
click at [71, 412] on div "Reports" at bounding box center [50, 410] width 80 height 24
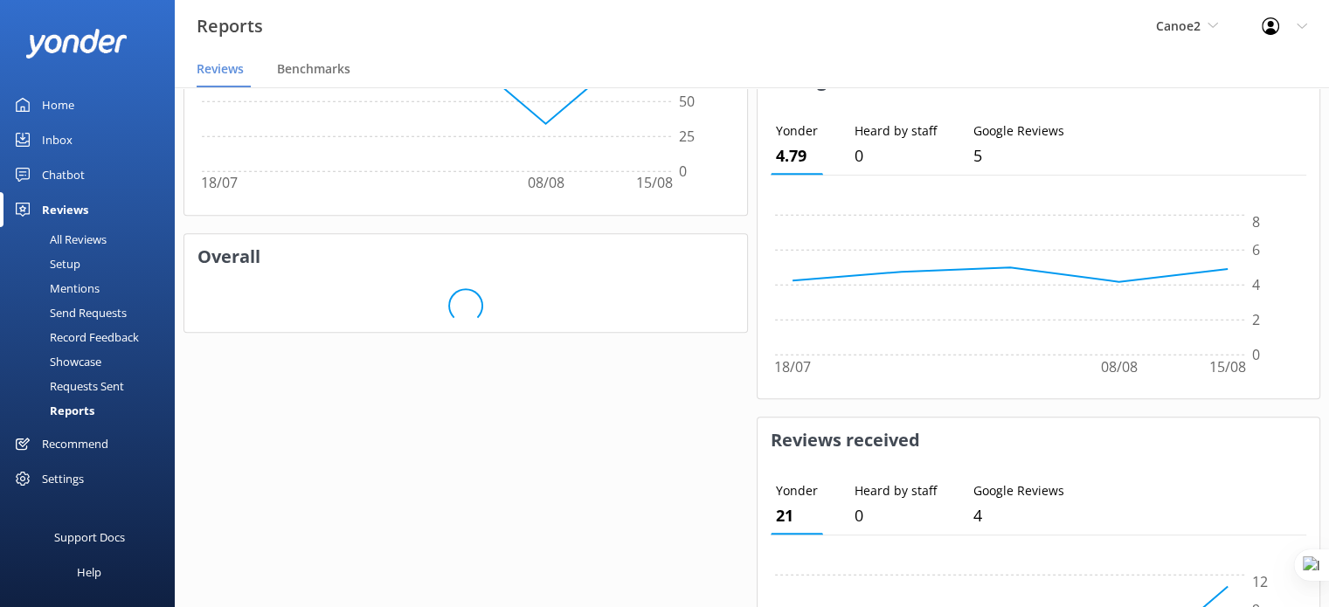
scroll to position [749, 0]
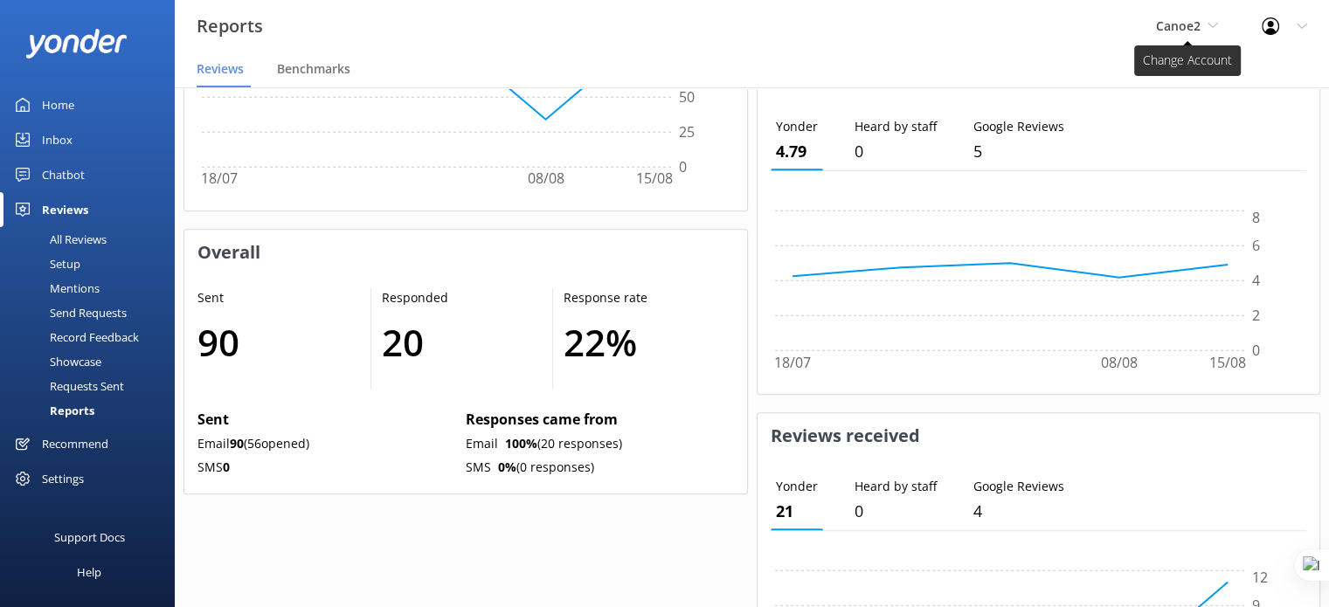
click at [1199, 26] on span "Canoe2" at bounding box center [1178, 25] width 45 height 17
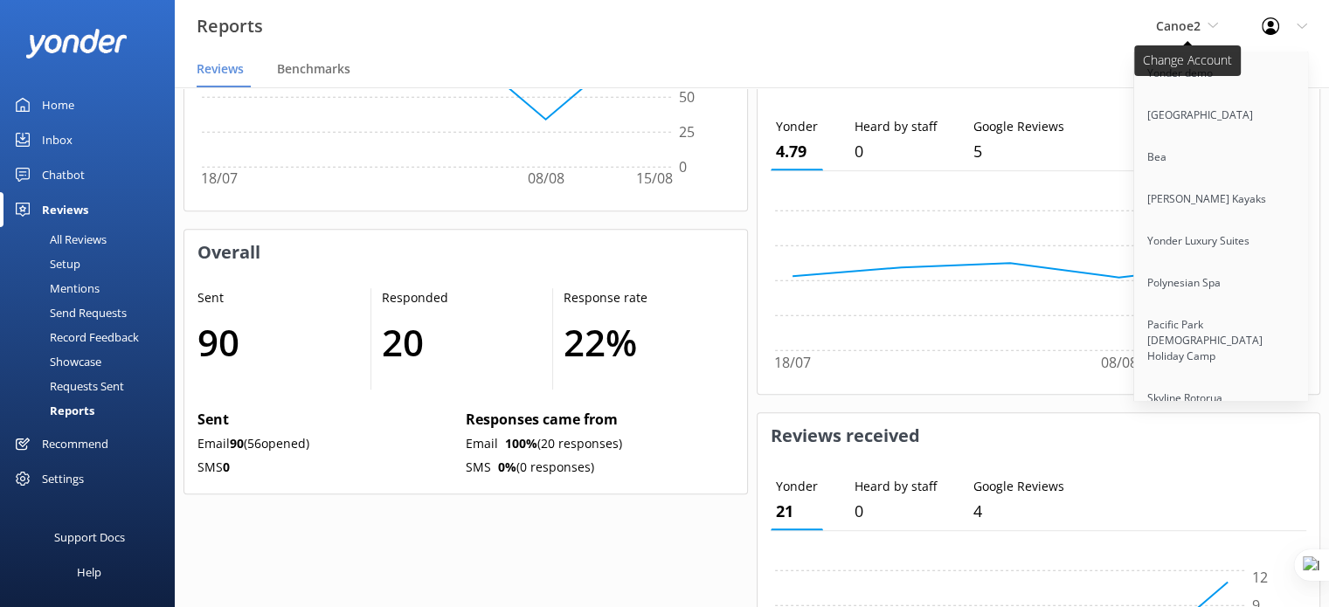
click at [1192, 22] on span "Canoe2" at bounding box center [1178, 25] width 45 height 17
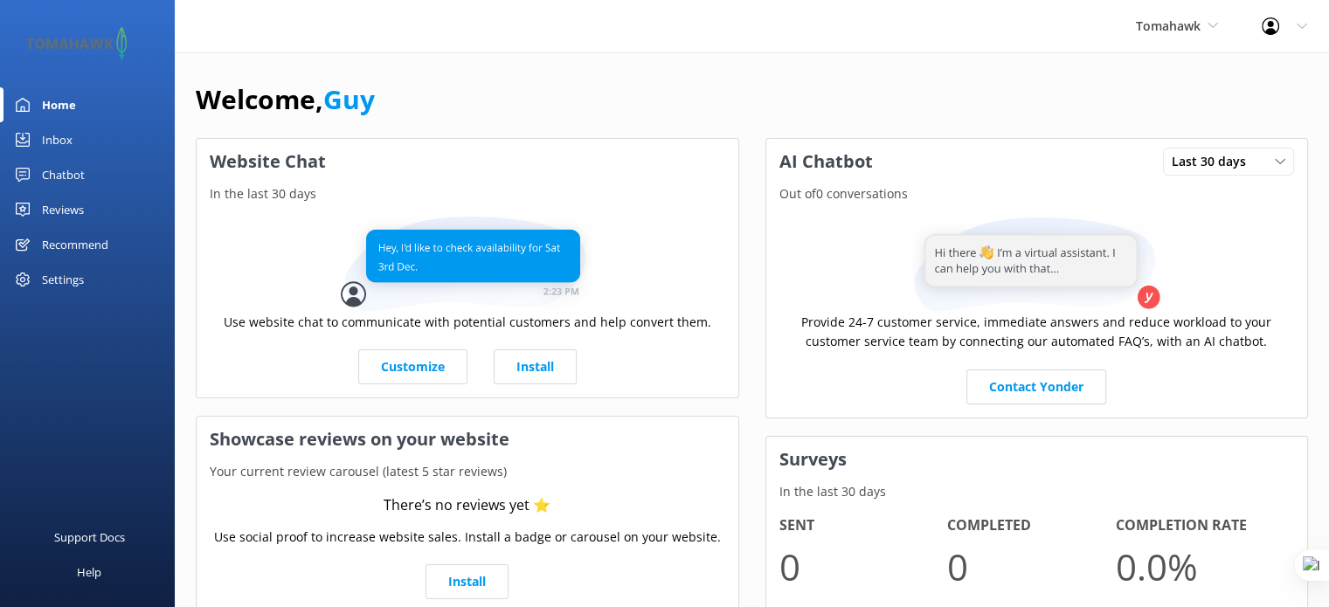
click at [70, 176] on div "Chatbot" at bounding box center [63, 174] width 43 height 35
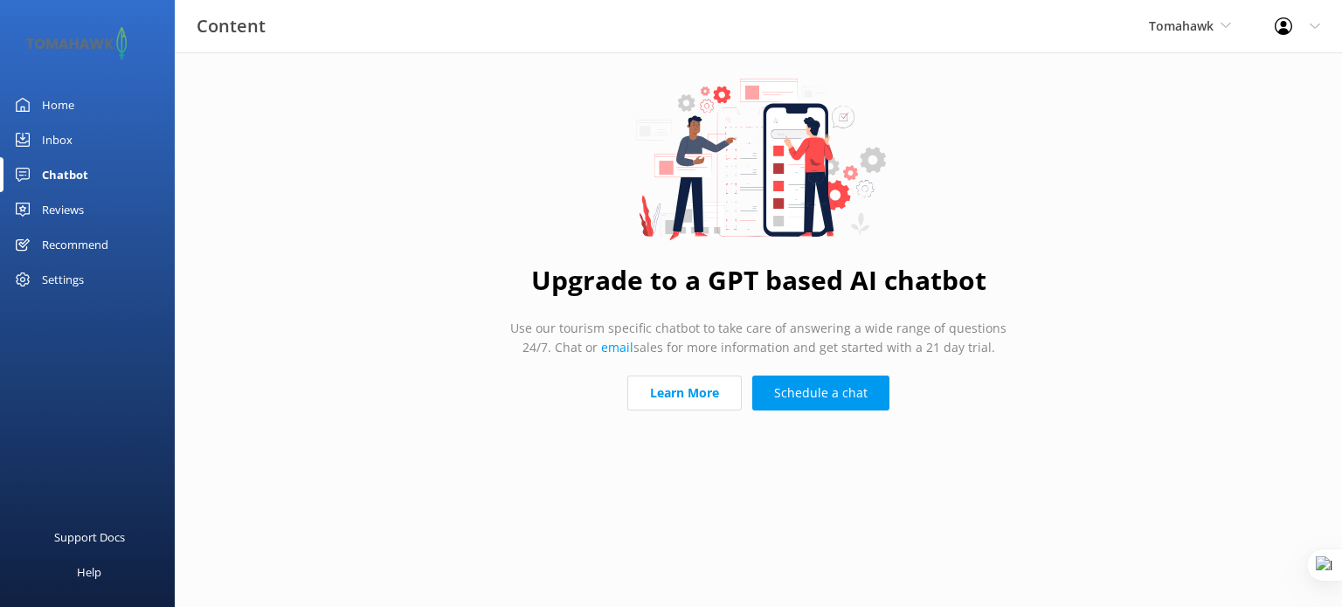
click at [80, 208] on div "Reviews" at bounding box center [63, 209] width 42 height 35
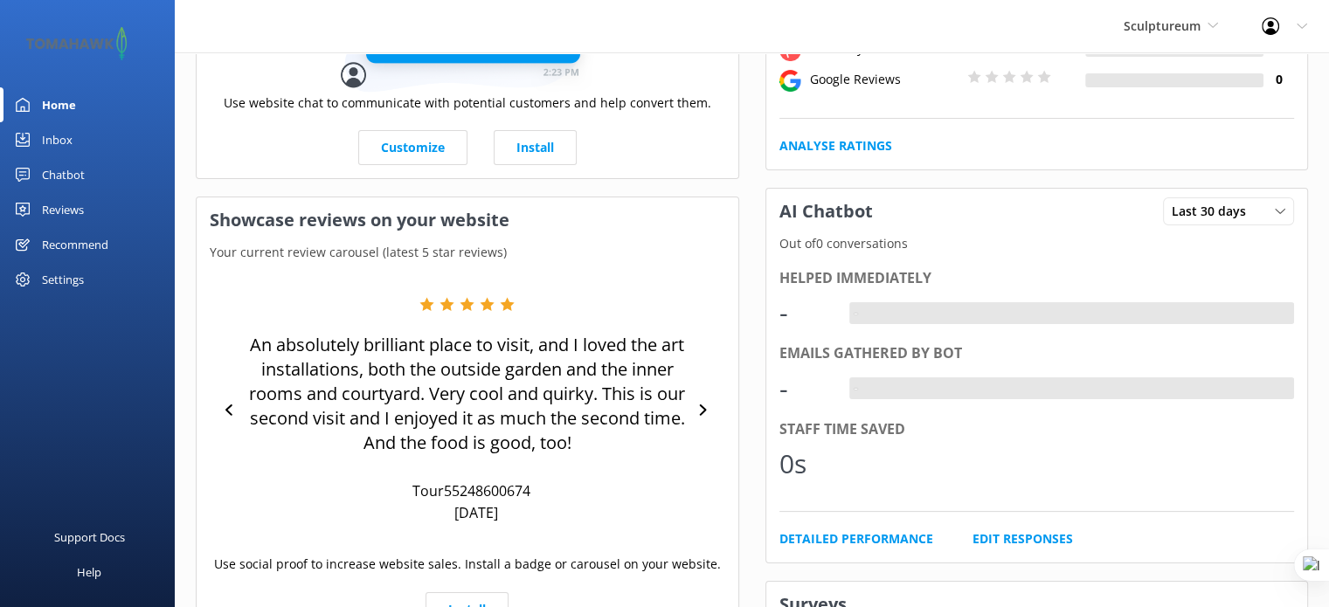
scroll to position [196, 0]
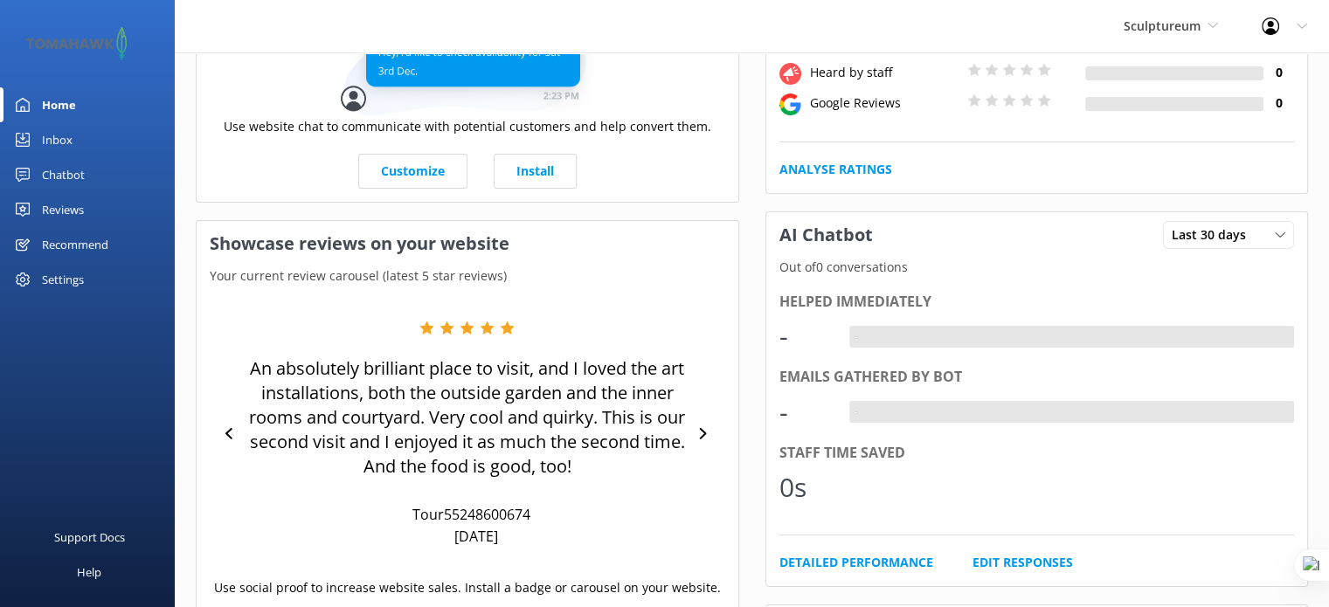
click at [66, 205] on div "Reviews" at bounding box center [63, 209] width 42 height 35
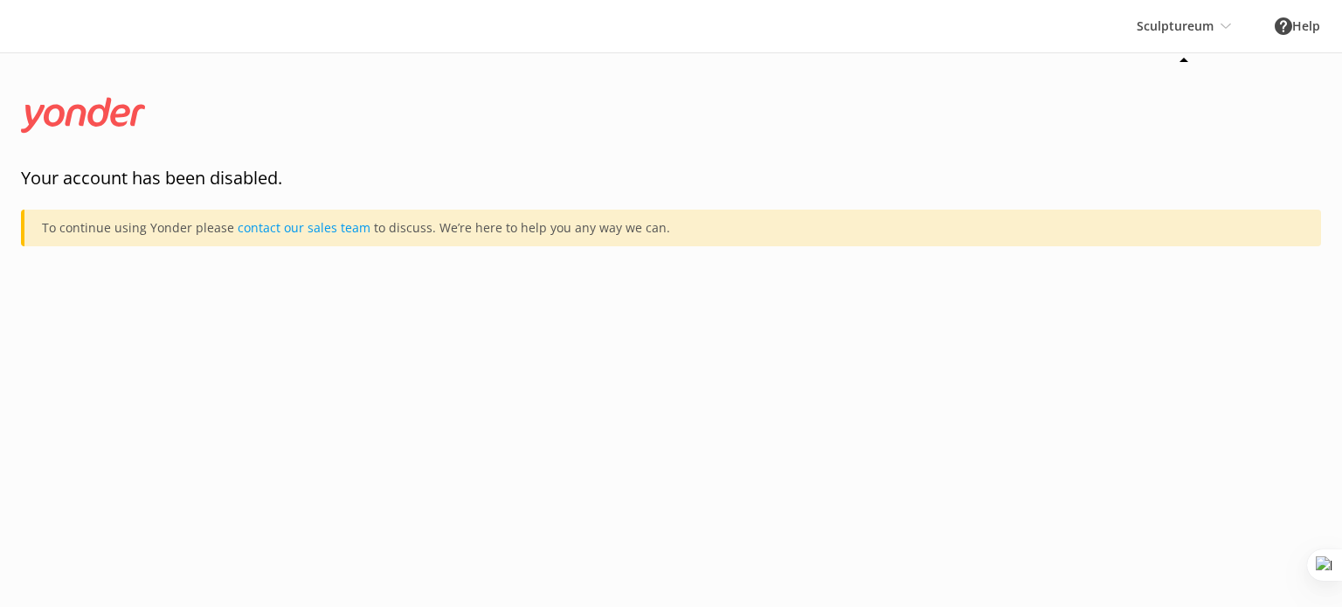
click at [1161, 28] on div "Sculptureum Yonder demo Musket Cove Island Resort & Marina Bea Abel Tasman Kaya…" at bounding box center [1184, 26] width 138 height 52
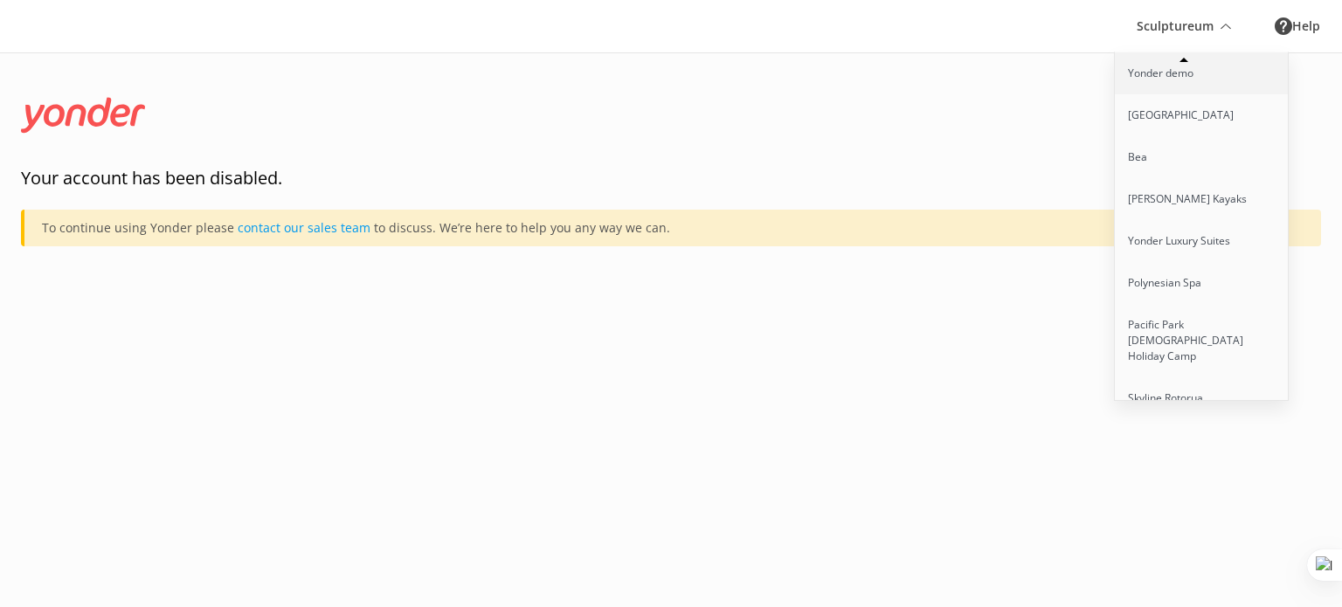
click at [1153, 70] on link "Yonder demo" at bounding box center [1202, 73] width 175 height 42
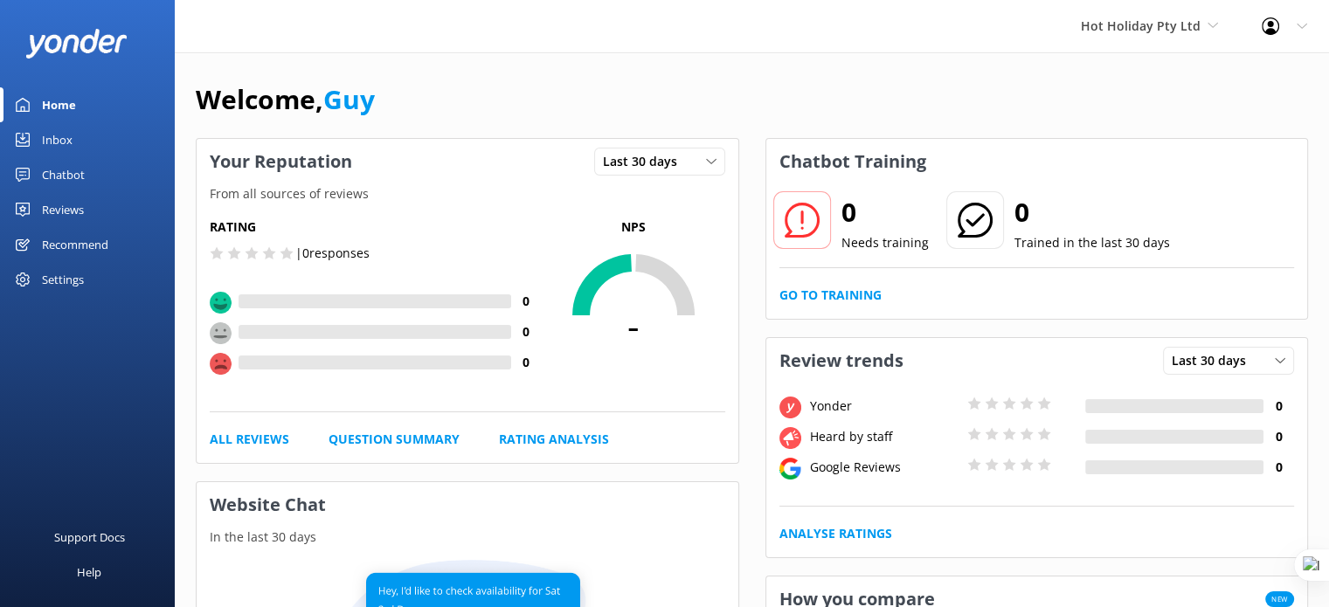
click at [54, 209] on div "Reviews" at bounding box center [63, 209] width 42 height 35
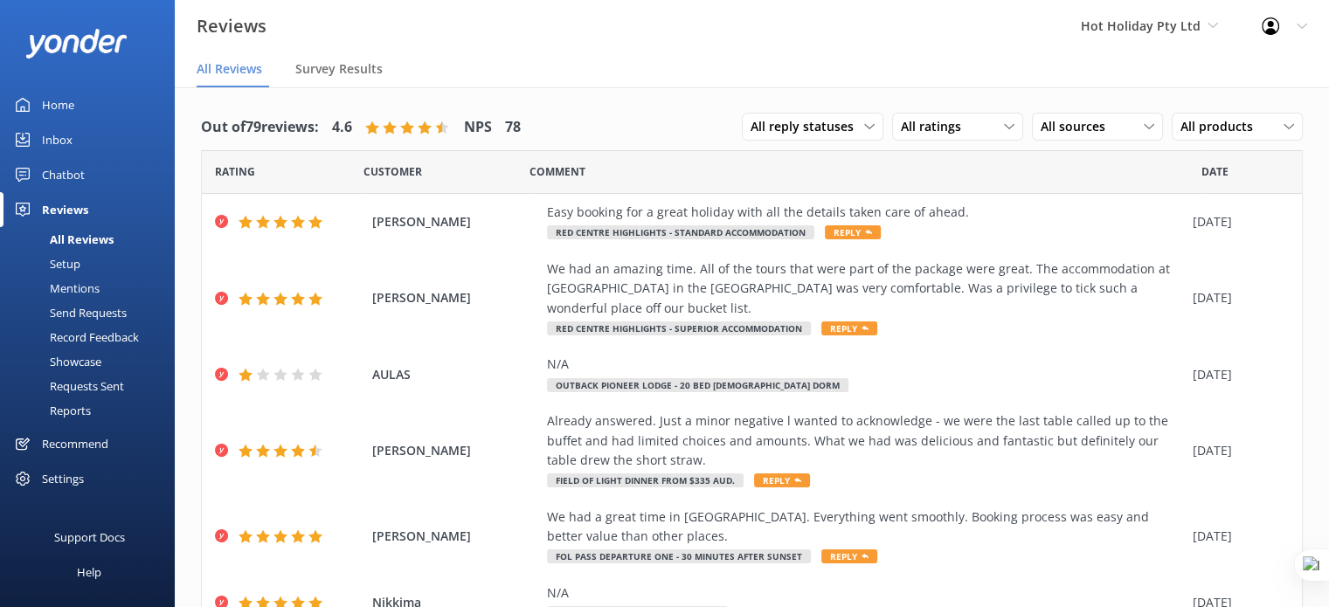
click at [59, 163] on div "Chatbot" at bounding box center [63, 174] width 43 height 35
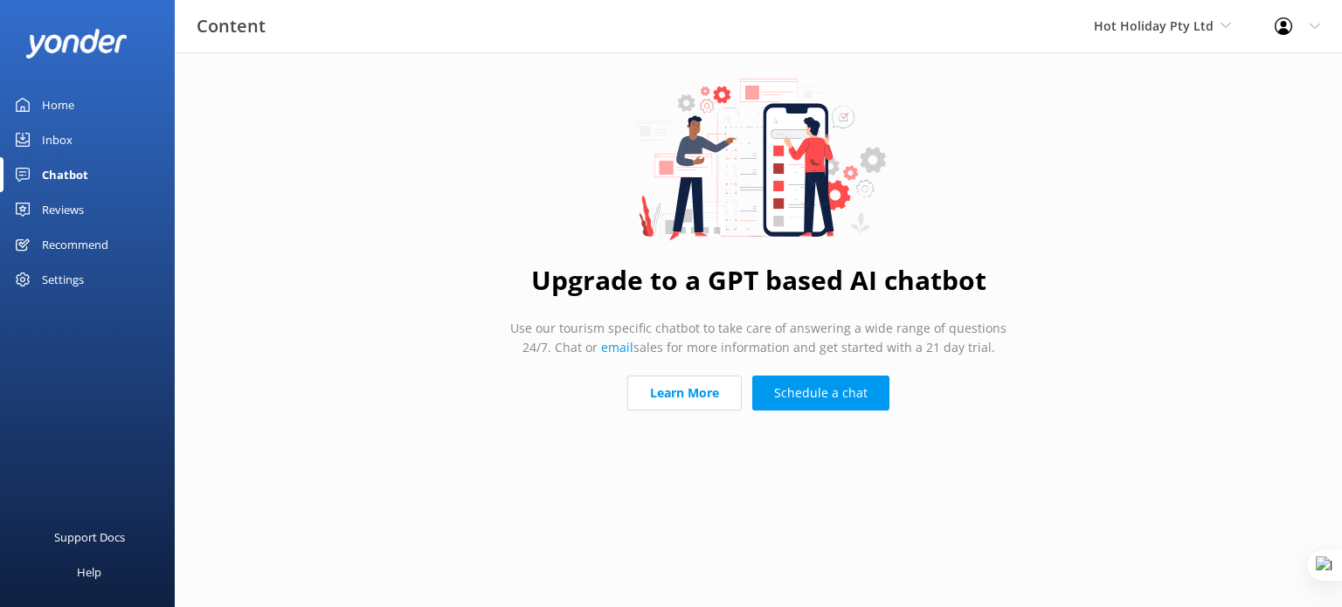
click at [53, 280] on div "Settings" at bounding box center [63, 279] width 42 height 35
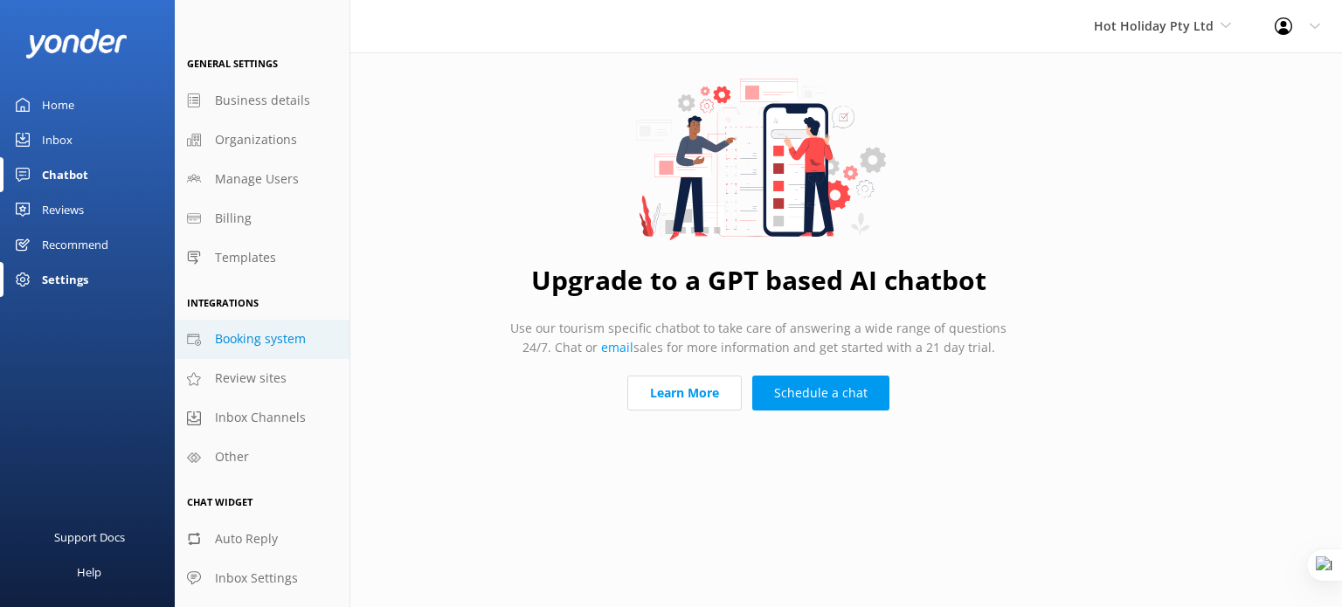
click at [238, 339] on span "Booking system" at bounding box center [260, 338] width 91 height 19
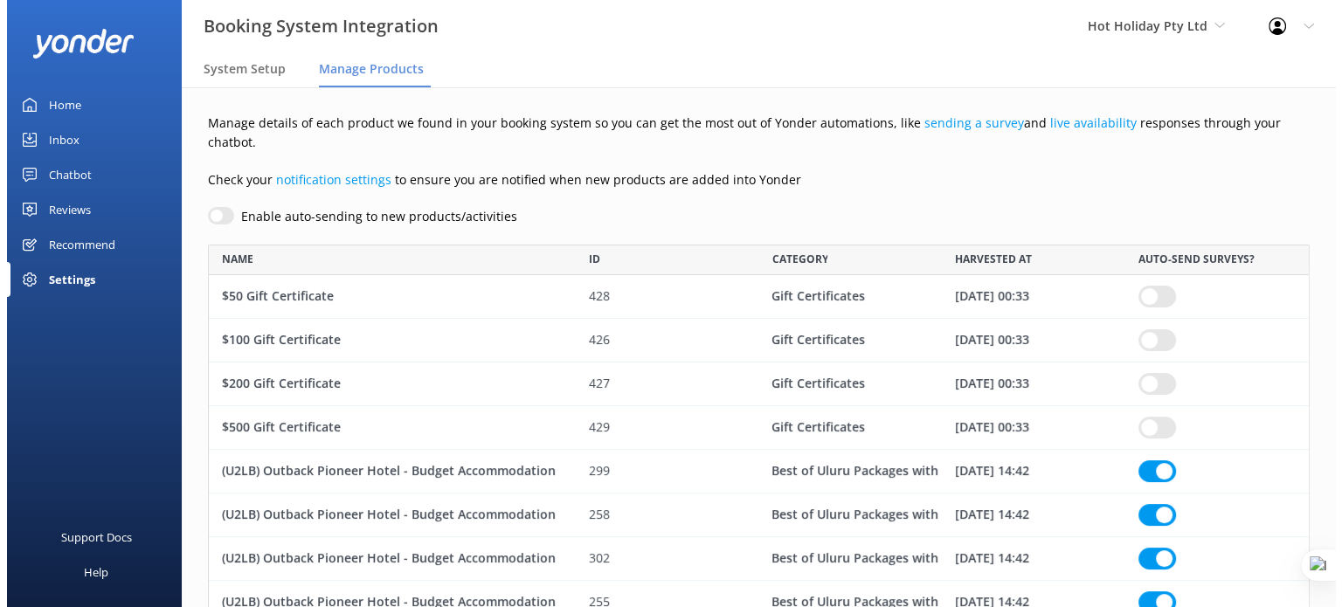
scroll to position [10065, 1088]
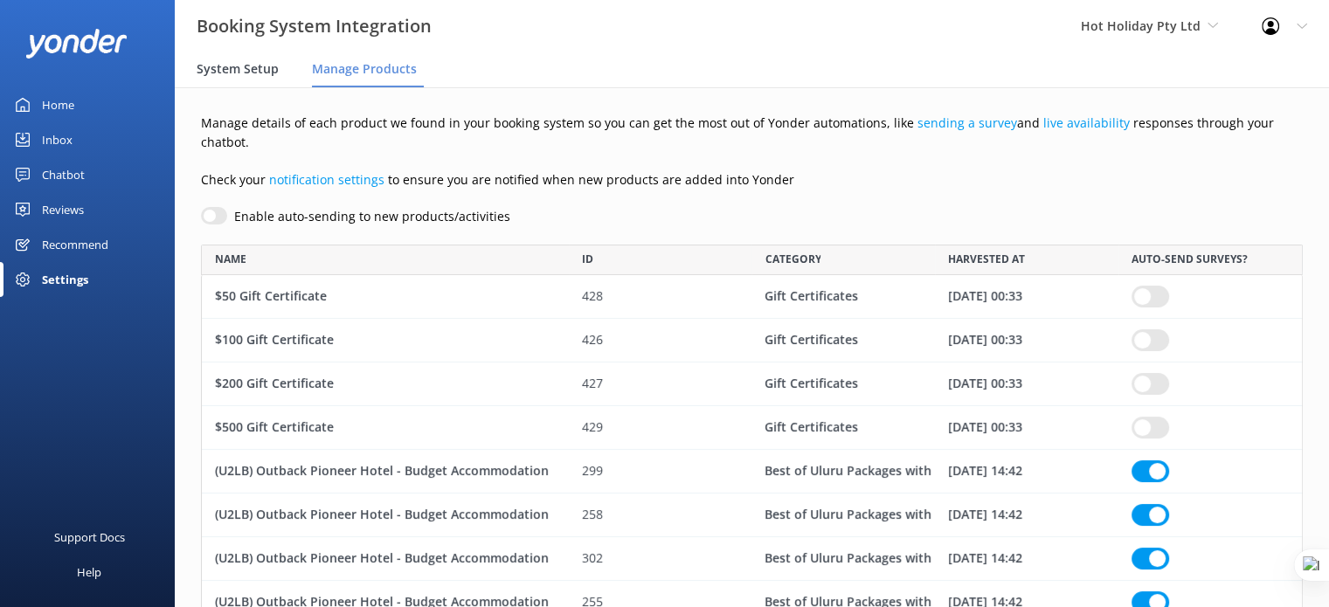
click at [246, 63] on span "System Setup" at bounding box center [238, 68] width 82 height 17
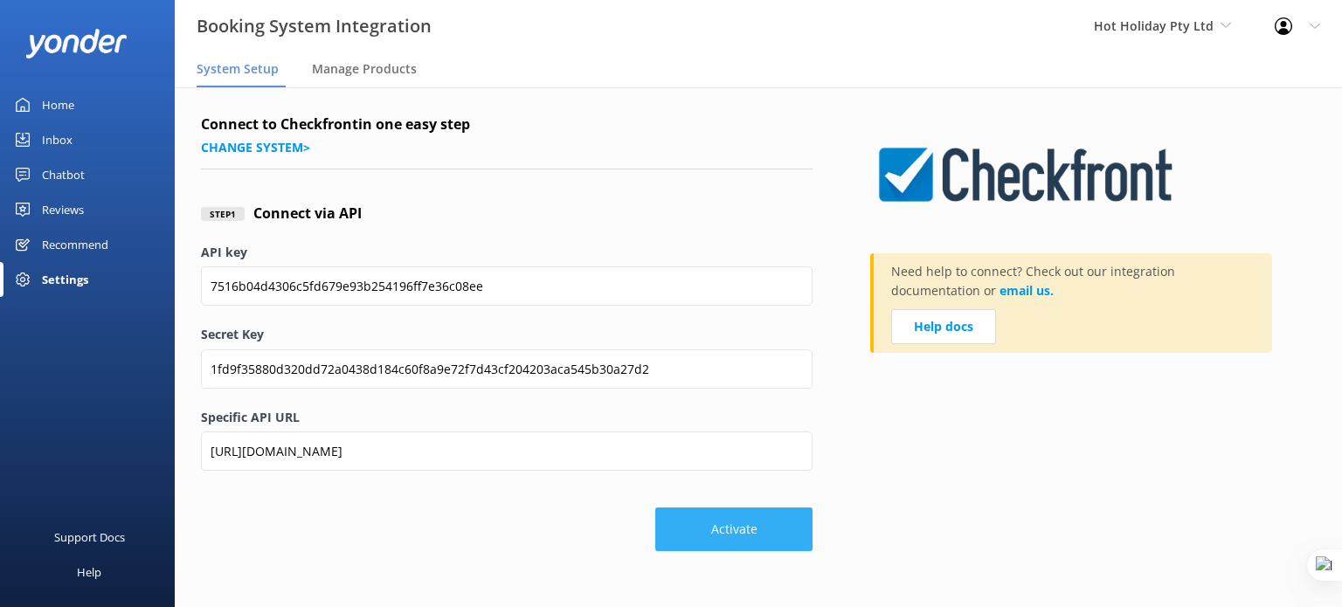
click at [747, 538] on button "Activate" at bounding box center [733, 530] width 157 height 44
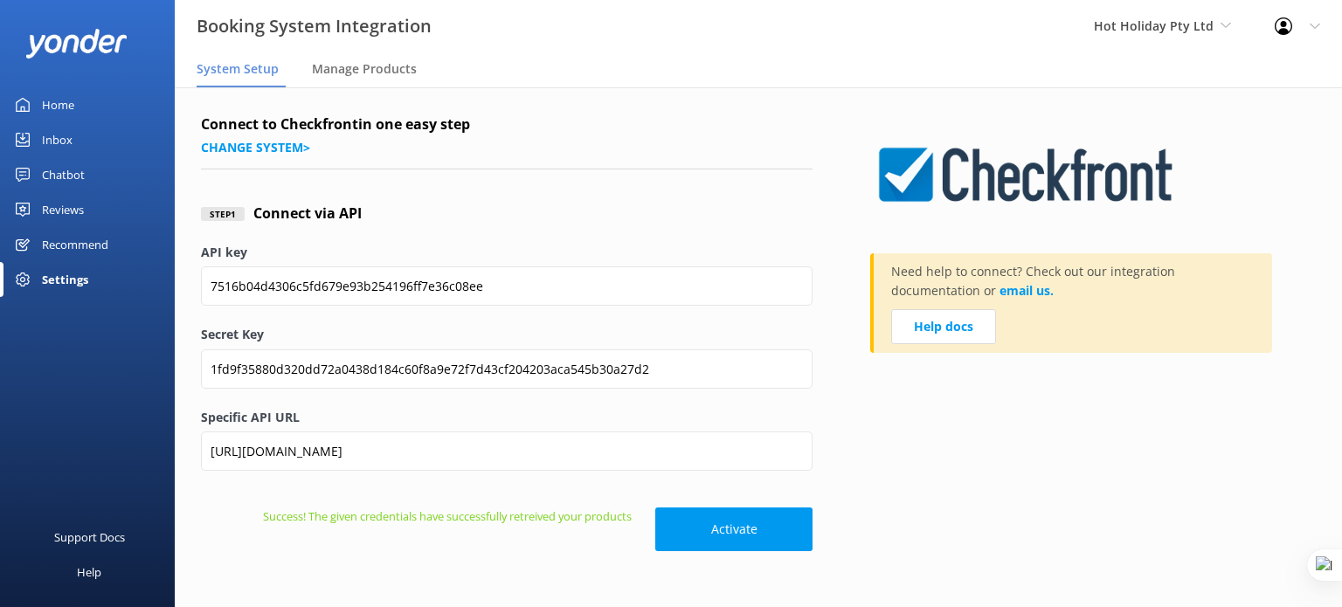
click at [63, 206] on div "Reviews" at bounding box center [63, 209] width 42 height 35
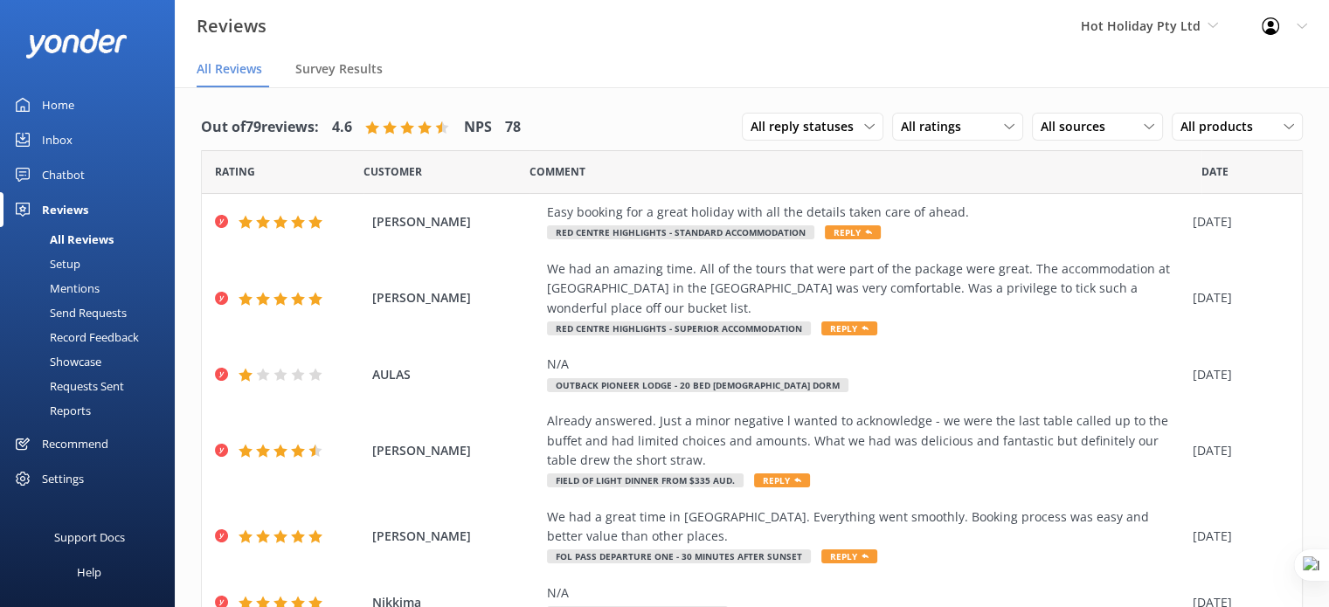
click at [78, 391] on div "Requests Sent" at bounding box center [67, 386] width 114 height 24
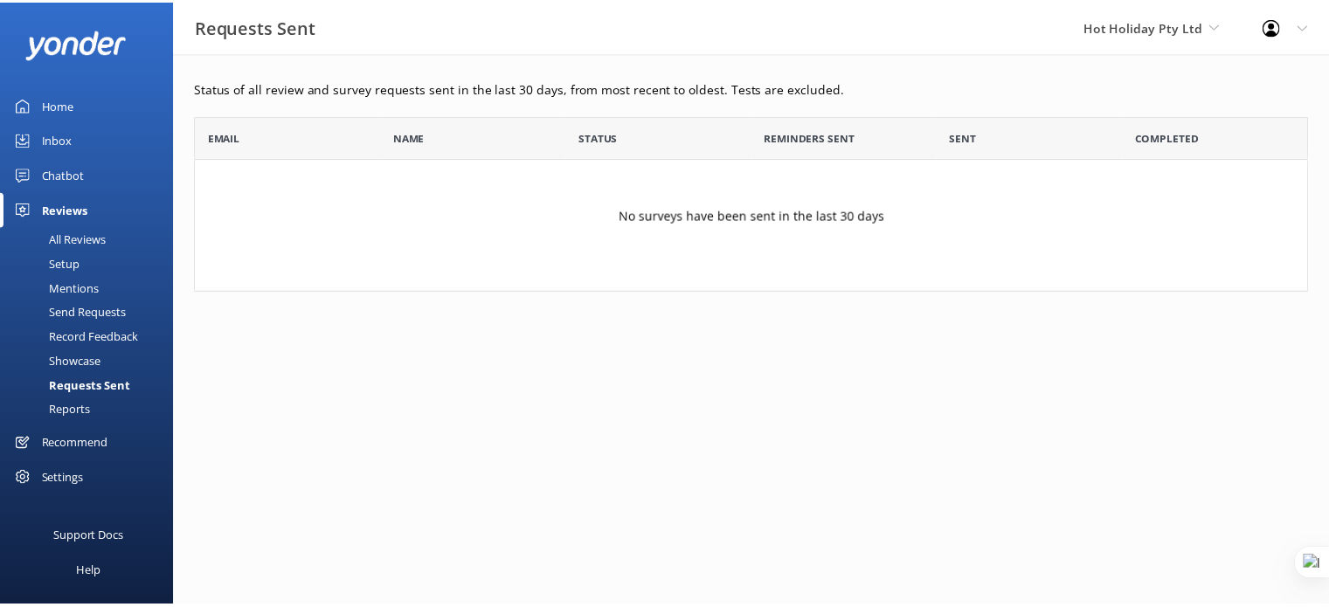
scroll to position [163, 1111]
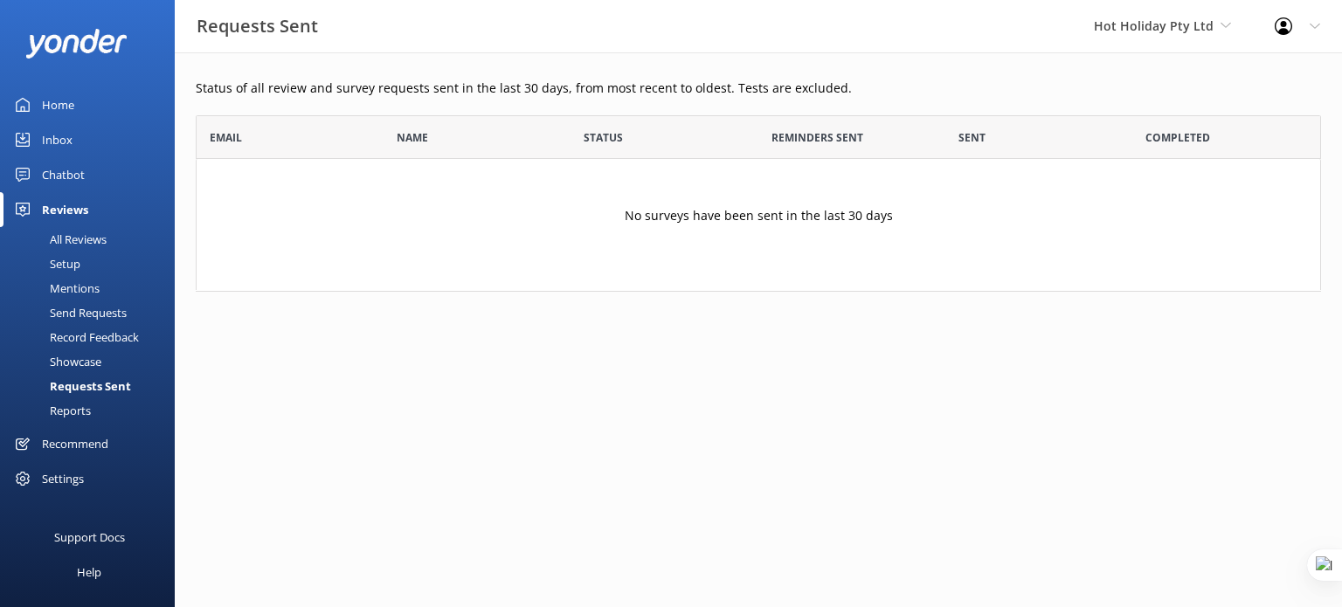
click at [59, 233] on div "All Reviews" at bounding box center [58, 239] width 96 height 24
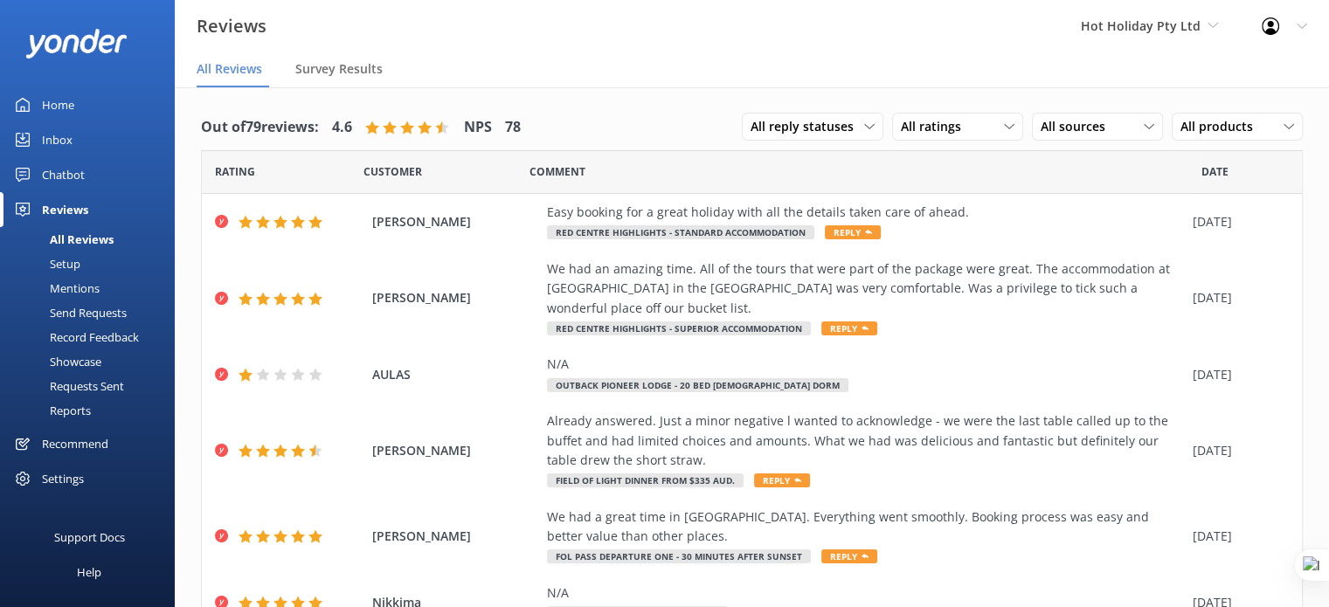
click at [56, 100] on div "Home" at bounding box center [58, 104] width 32 height 35
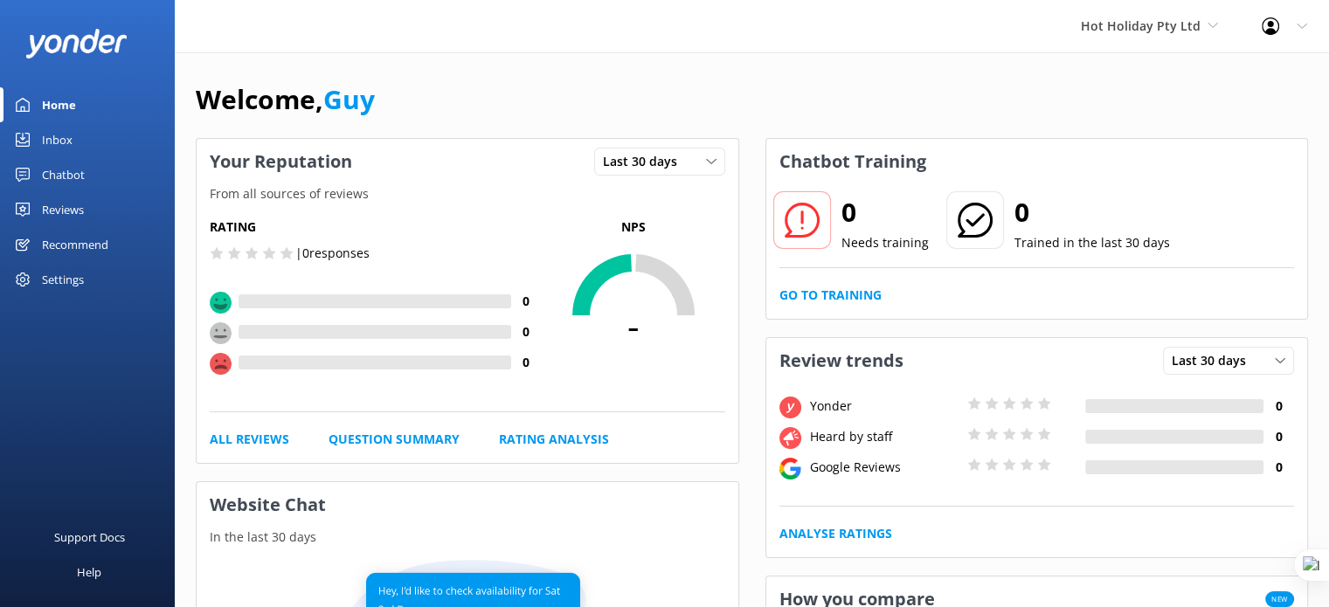
click at [53, 177] on div "Chatbot" at bounding box center [63, 174] width 43 height 35
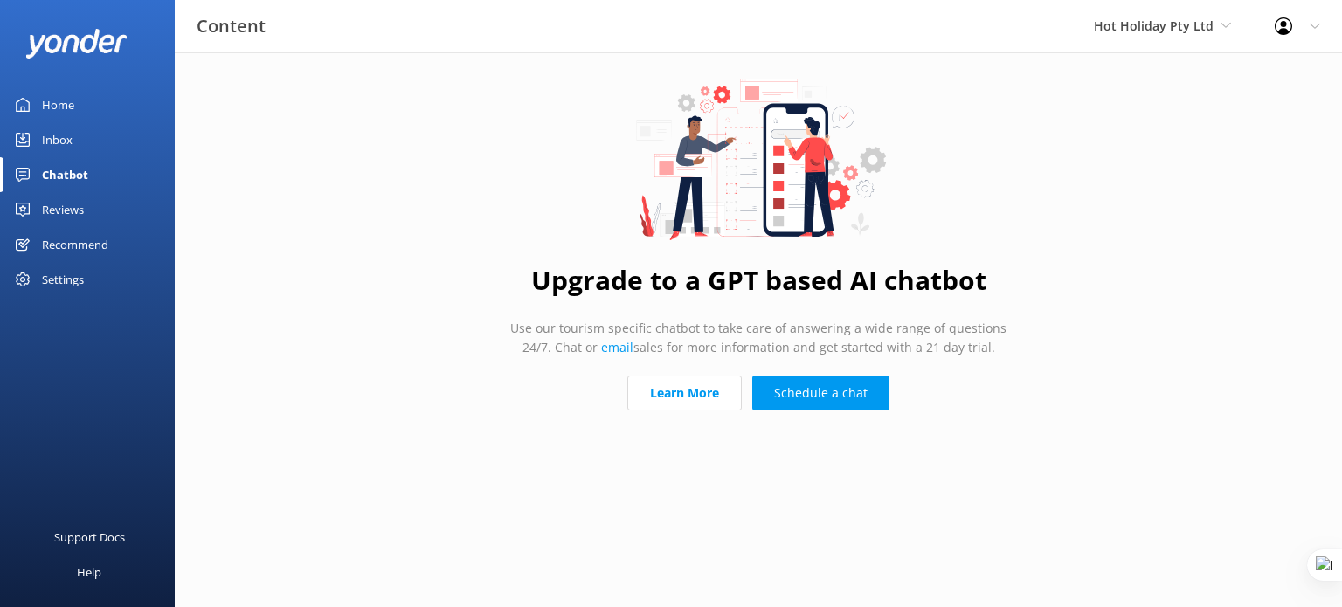
click at [52, 110] on div "Home" at bounding box center [58, 104] width 32 height 35
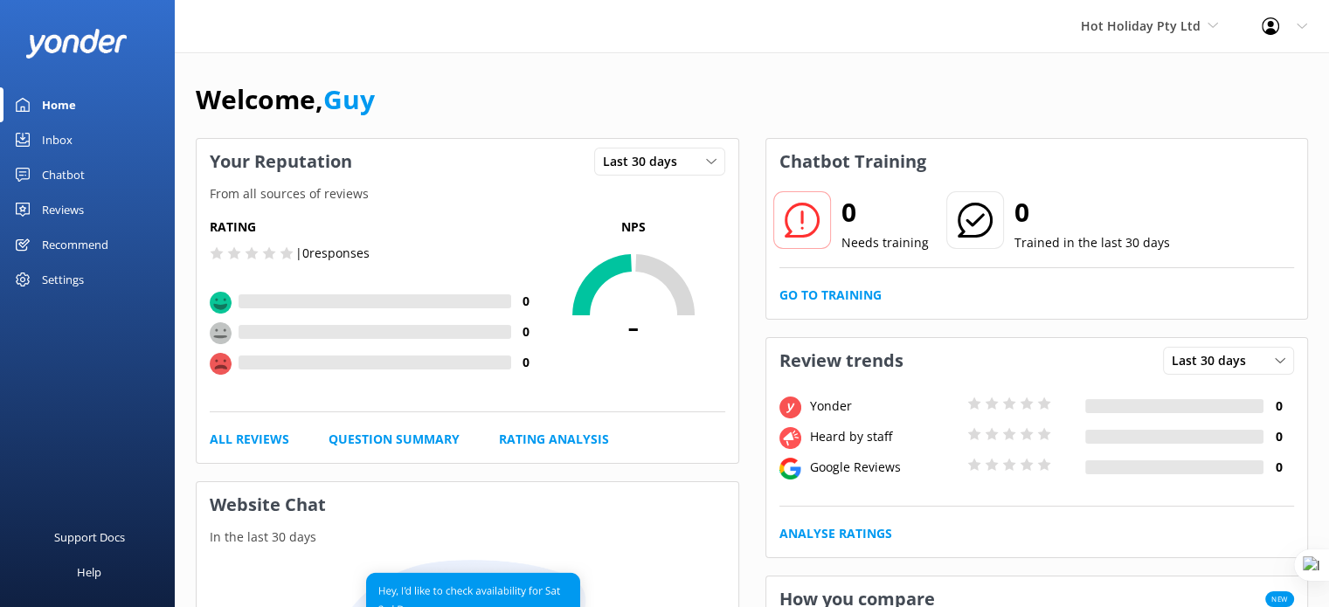
click at [70, 183] on div "Chatbot" at bounding box center [63, 174] width 43 height 35
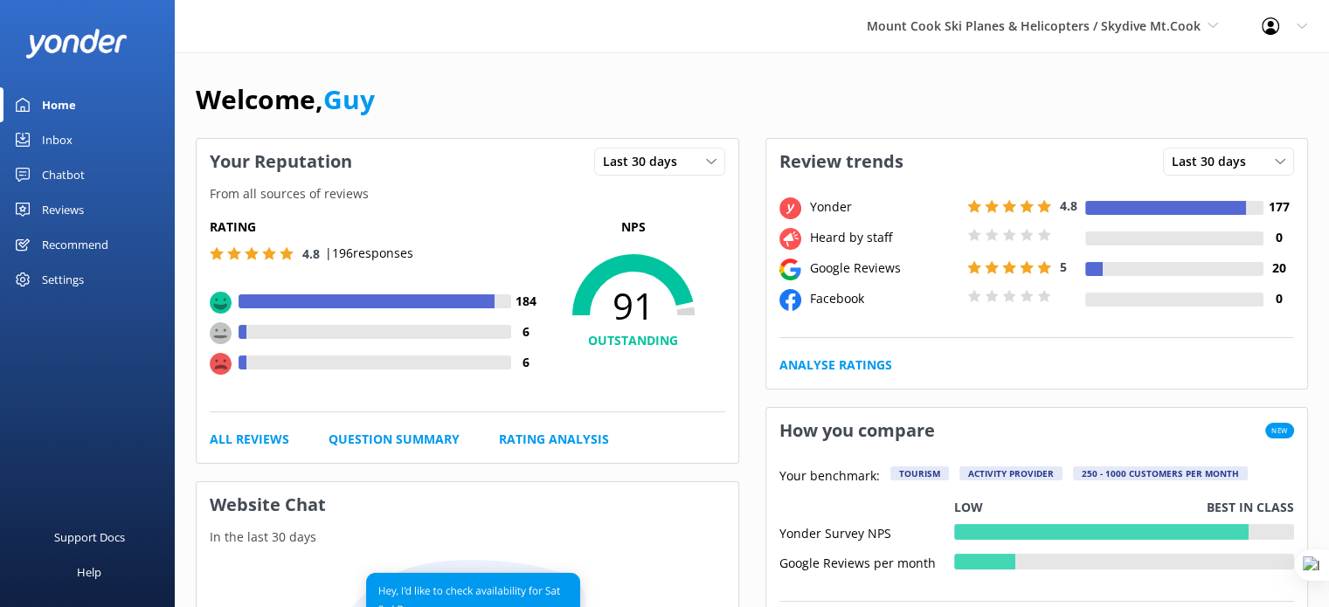
click at [63, 167] on div "Chatbot" at bounding box center [63, 174] width 43 height 35
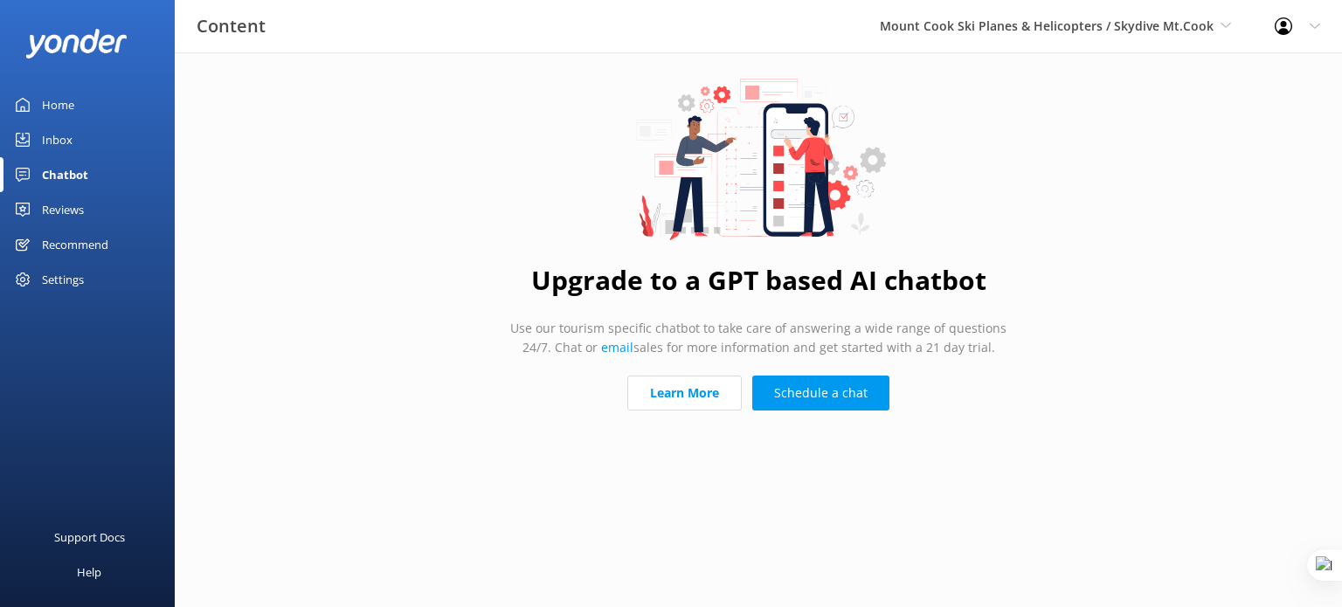
click at [59, 205] on div "Reviews" at bounding box center [63, 209] width 42 height 35
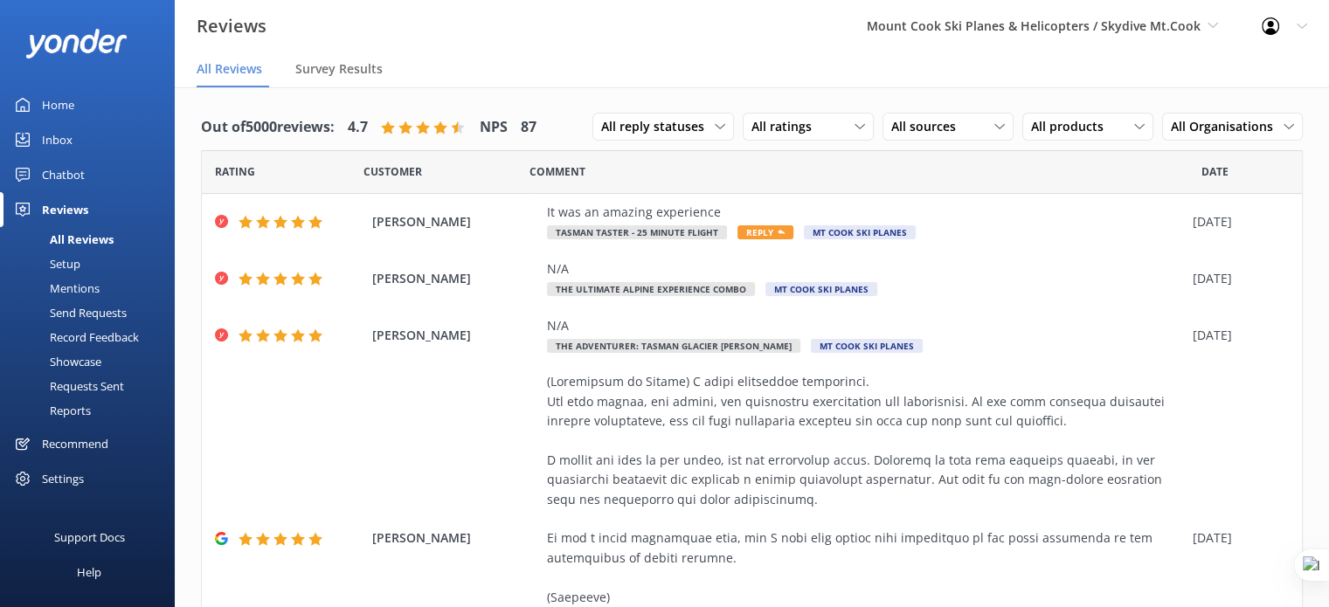
click at [58, 476] on div "Settings" at bounding box center [63, 478] width 42 height 35
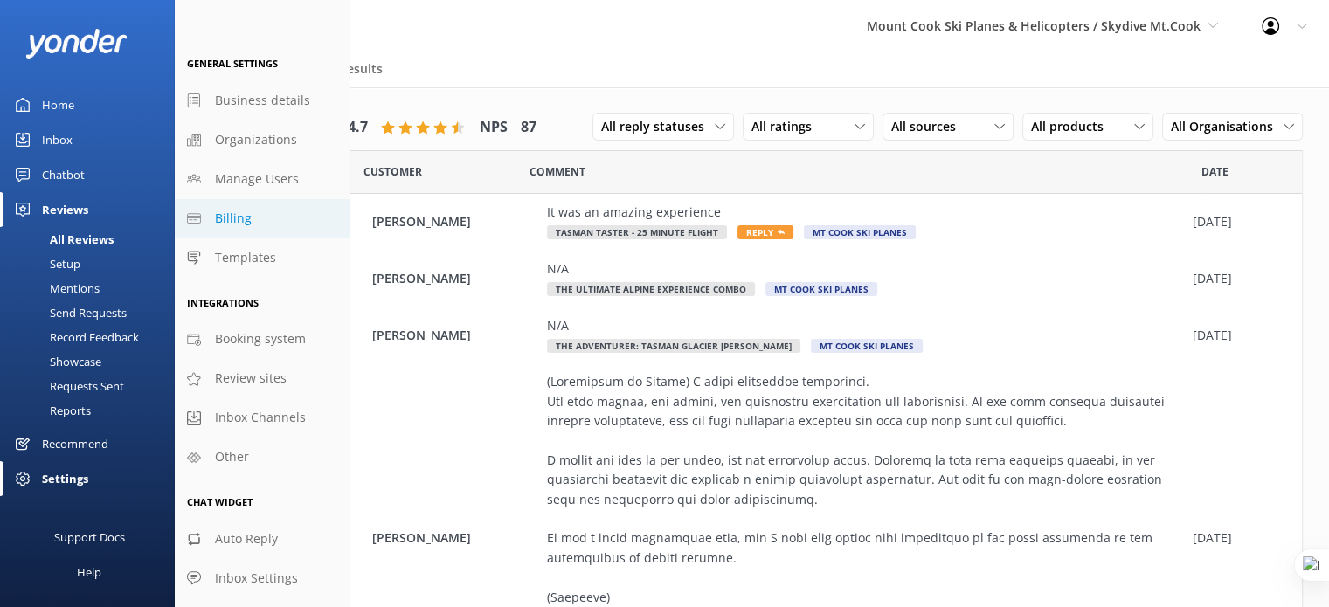
click at [257, 219] on link "Billing" at bounding box center [262, 218] width 175 height 39
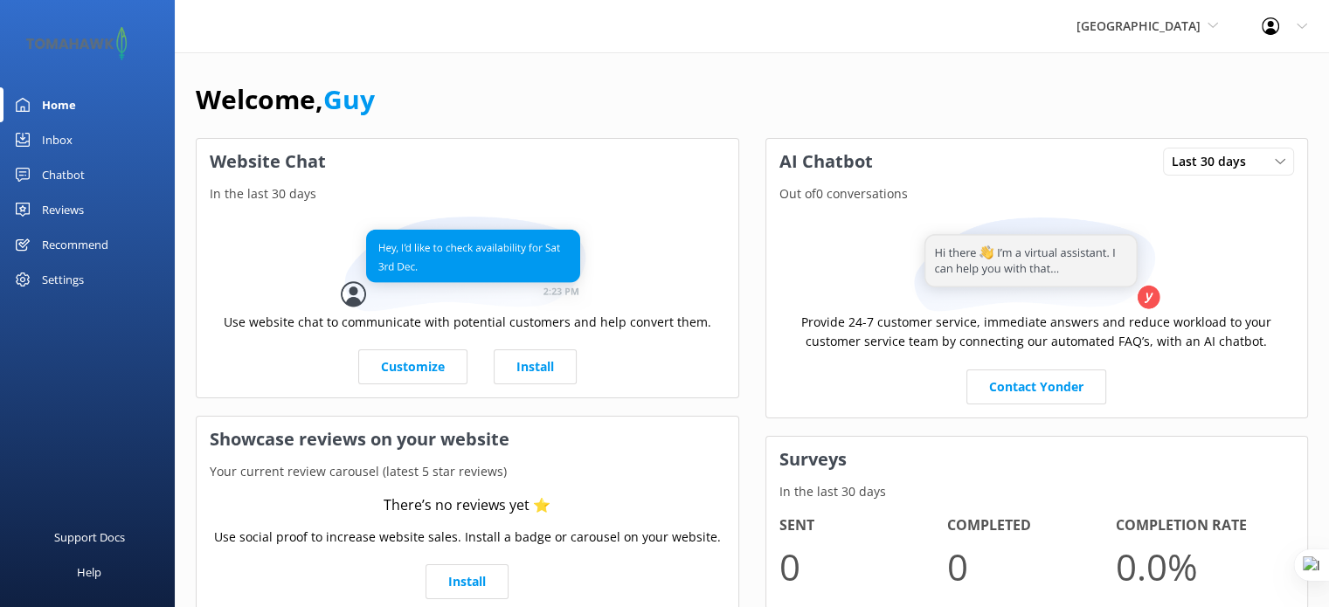
click at [71, 209] on div "Reviews" at bounding box center [63, 209] width 42 height 35
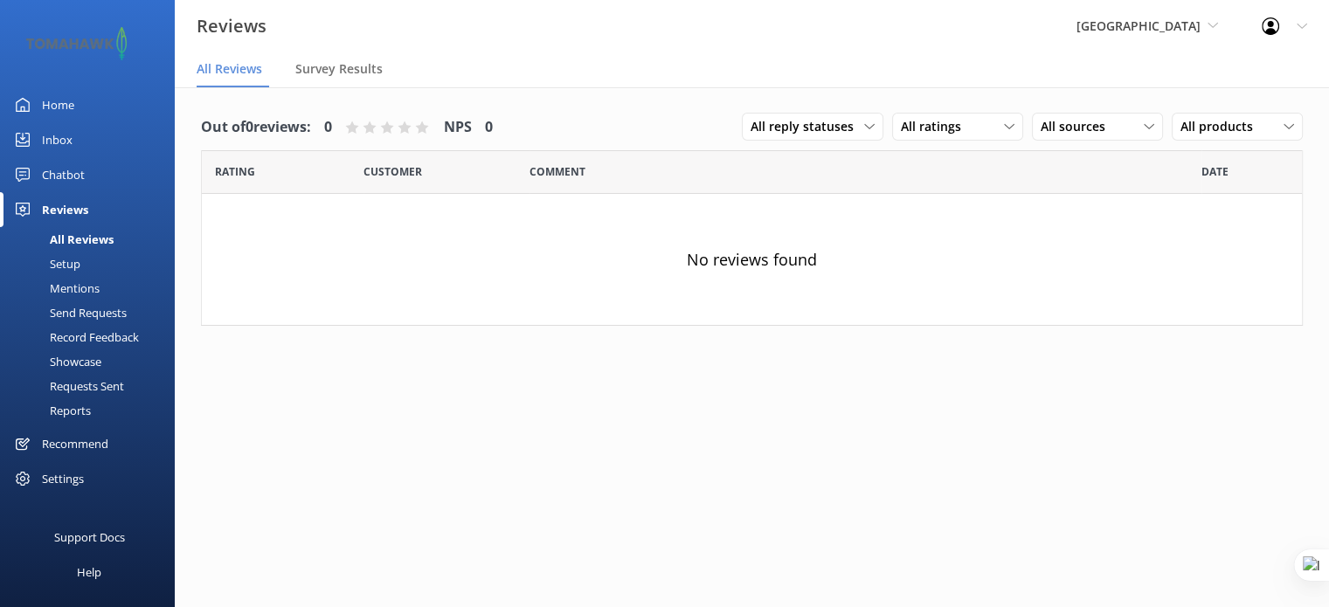
click at [55, 175] on div "Chatbot" at bounding box center [63, 174] width 43 height 35
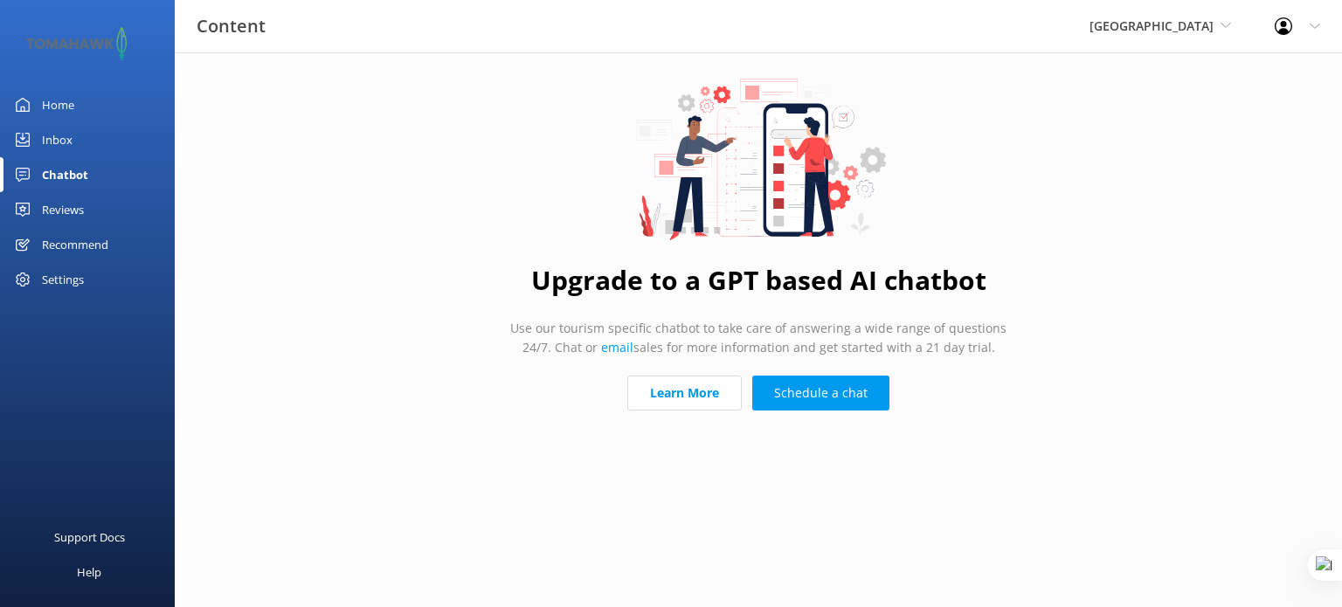
click at [68, 212] on div "Reviews" at bounding box center [63, 209] width 42 height 35
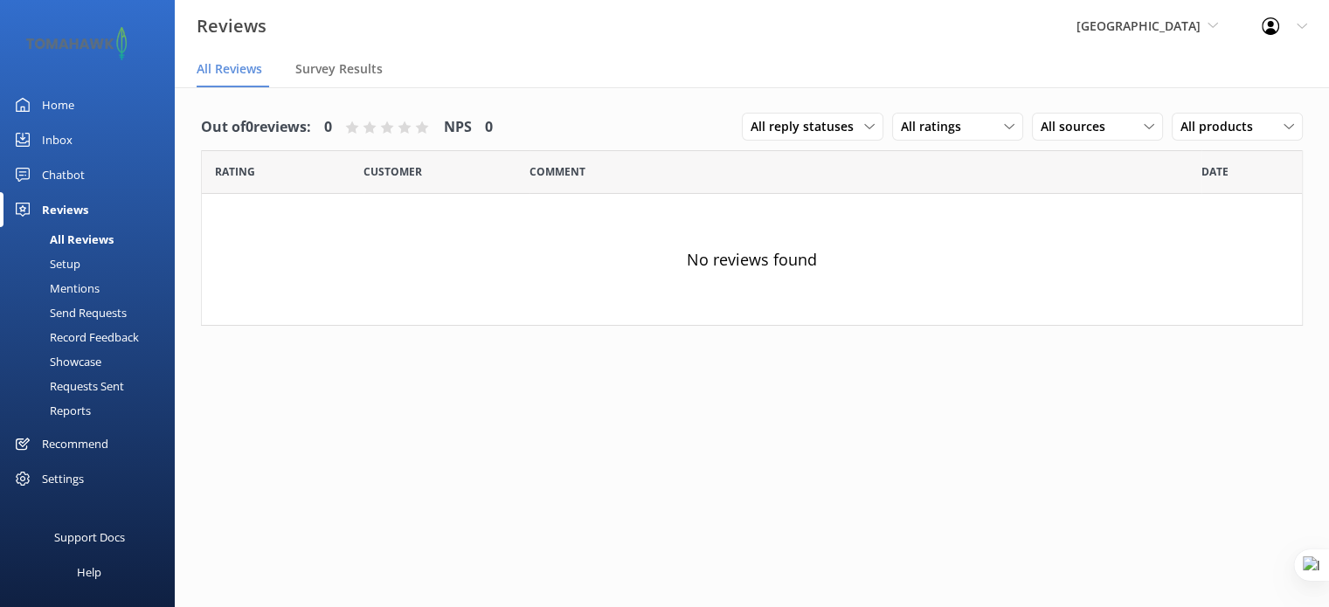
click at [59, 175] on div "Chatbot" at bounding box center [63, 174] width 43 height 35
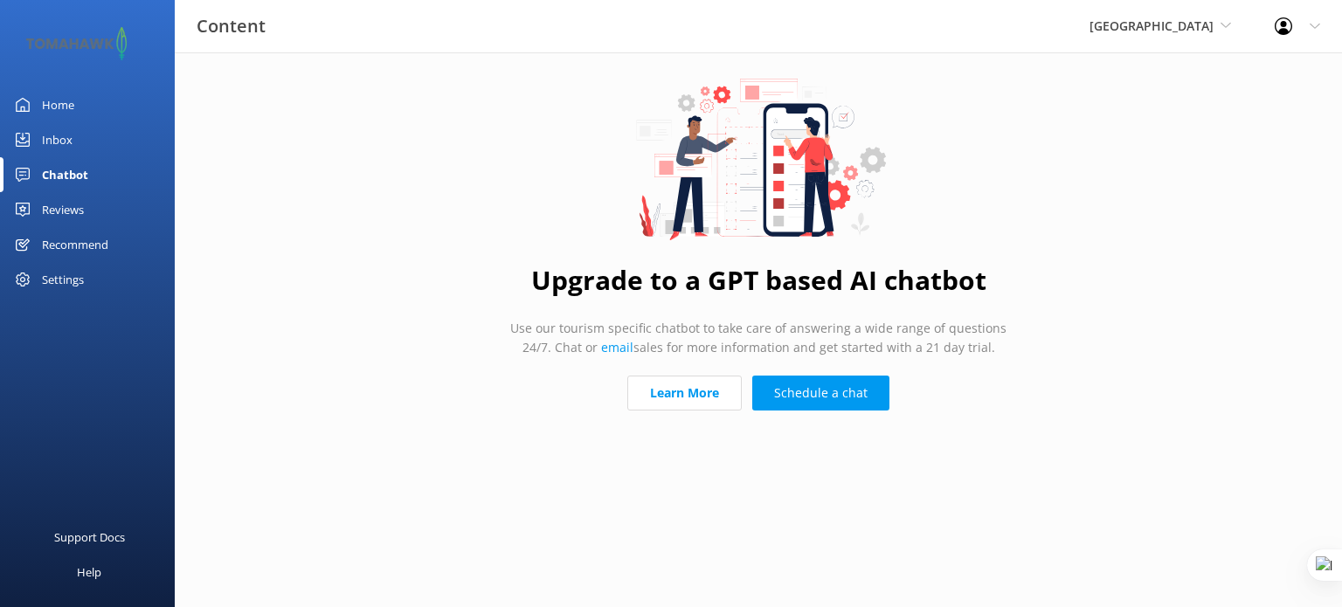
click at [57, 141] on div "Inbox" at bounding box center [57, 139] width 31 height 35
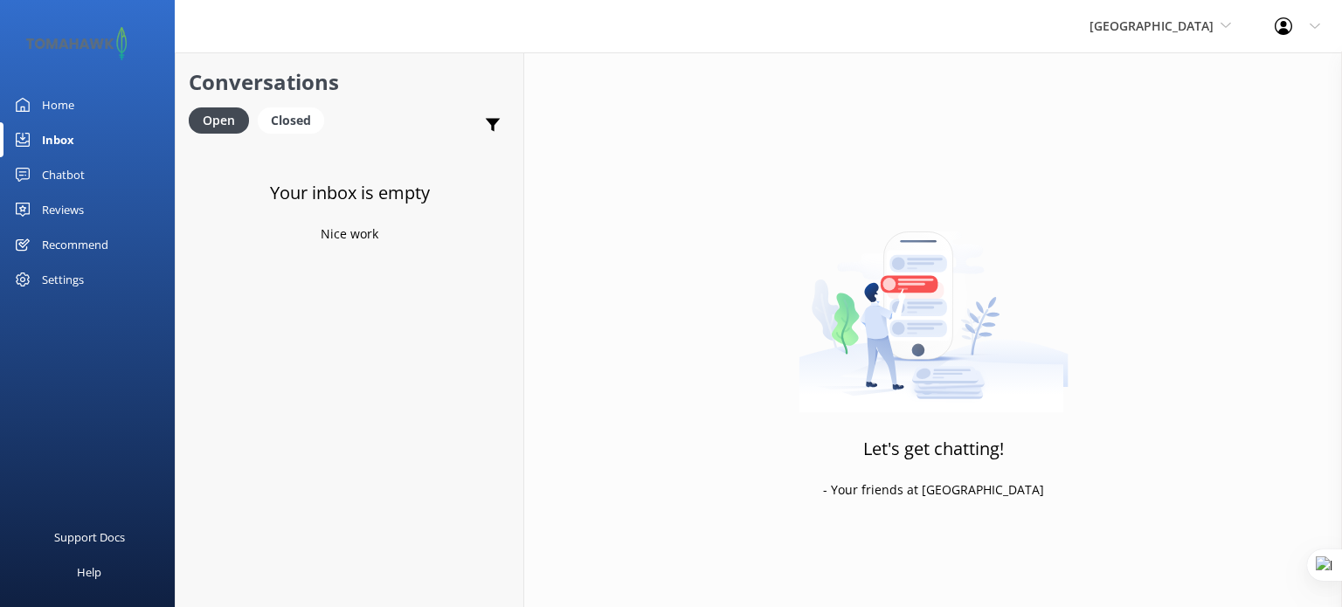
click at [62, 168] on div "Chatbot" at bounding box center [63, 174] width 43 height 35
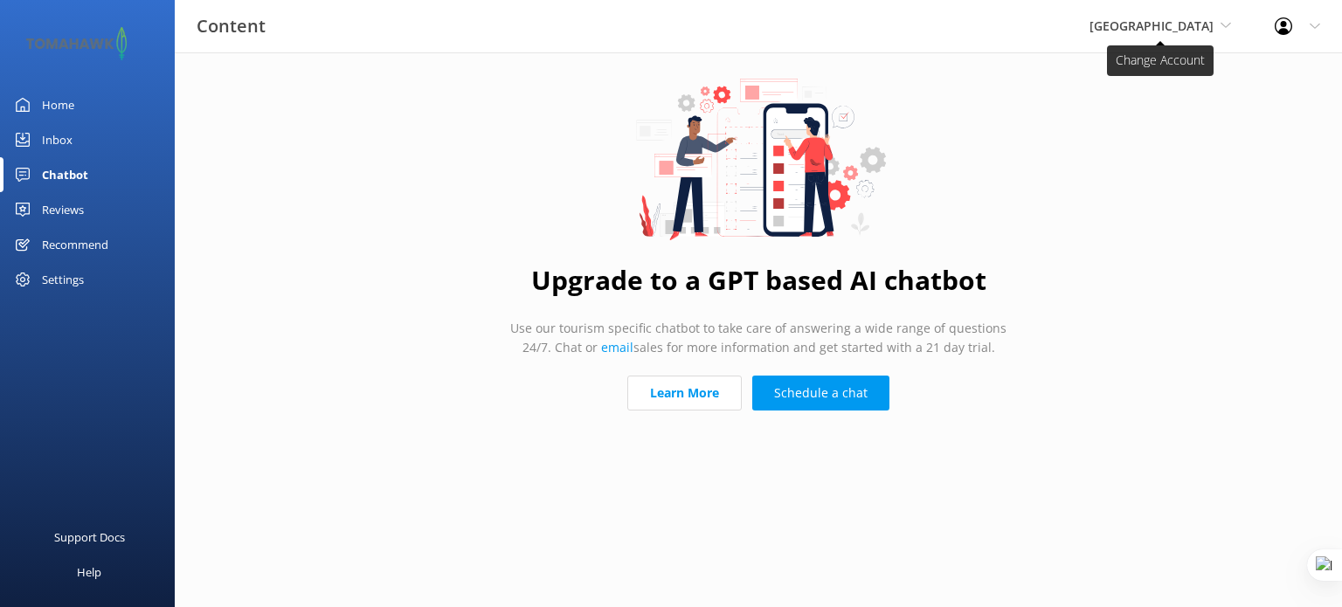
click at [1141, 24] on span "[GEOGRAPHIC_DATA]" at bounding box center [1152, 25] width 124 height 17
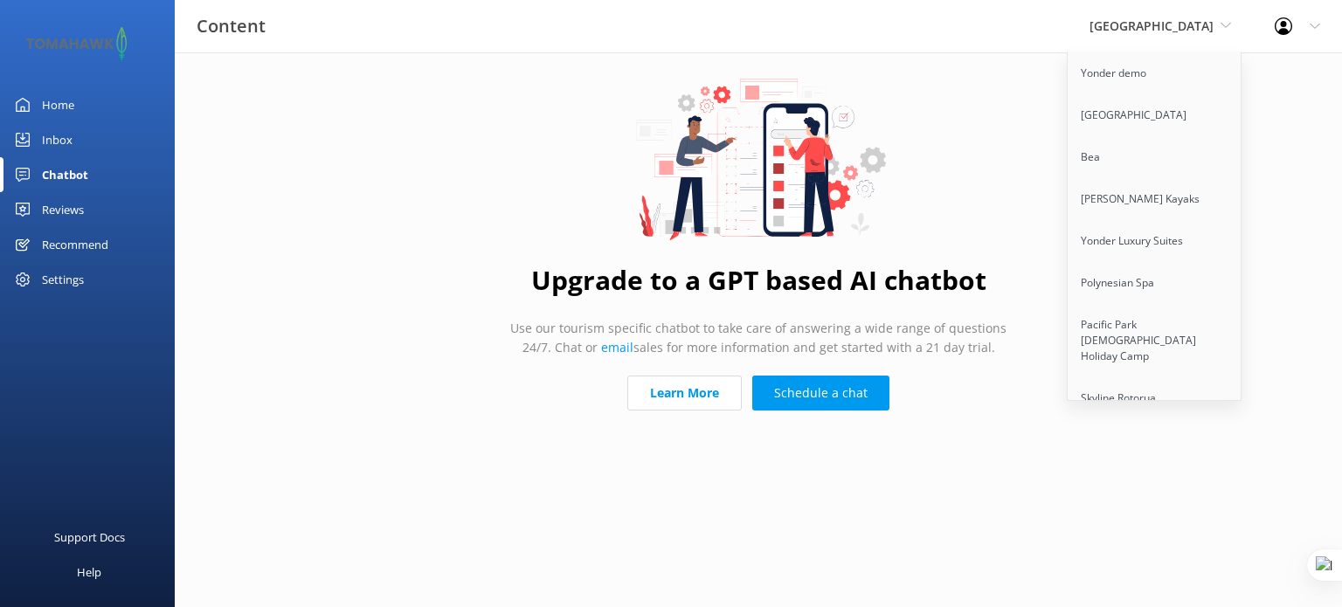
click at [479, 107] on main "Upgrade to a GPT based AI chatbot Use our tourism specific chatbot to take care…" at bounding box center [758, 248] width 1167 height 393
click at [1136, 13] on div "[GEOGRAPHIC_DATA] [GEOGRAPHIC_DATA] demo [GEOGRAPHIC_DATA] Bea [PERSON_NAME] Ka…" at bounding box center [1160, 26] width 185 height 52
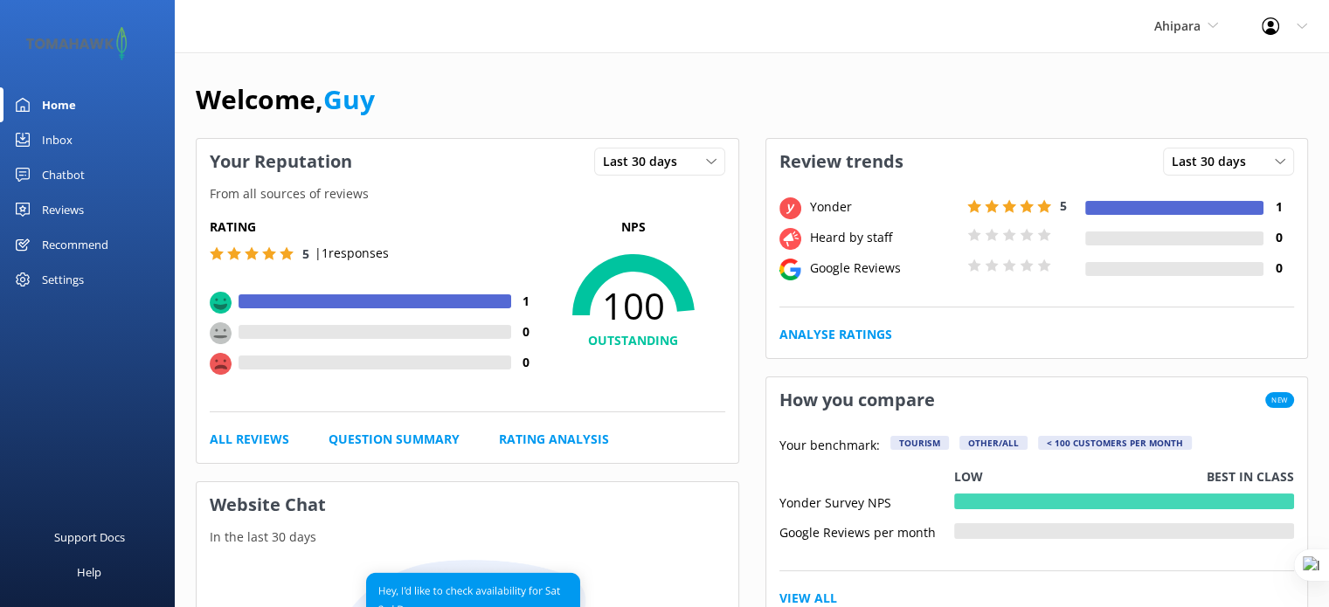
click at [68, 207] on div "Reviews" at bounding box center [63, 209] width 42 height 35
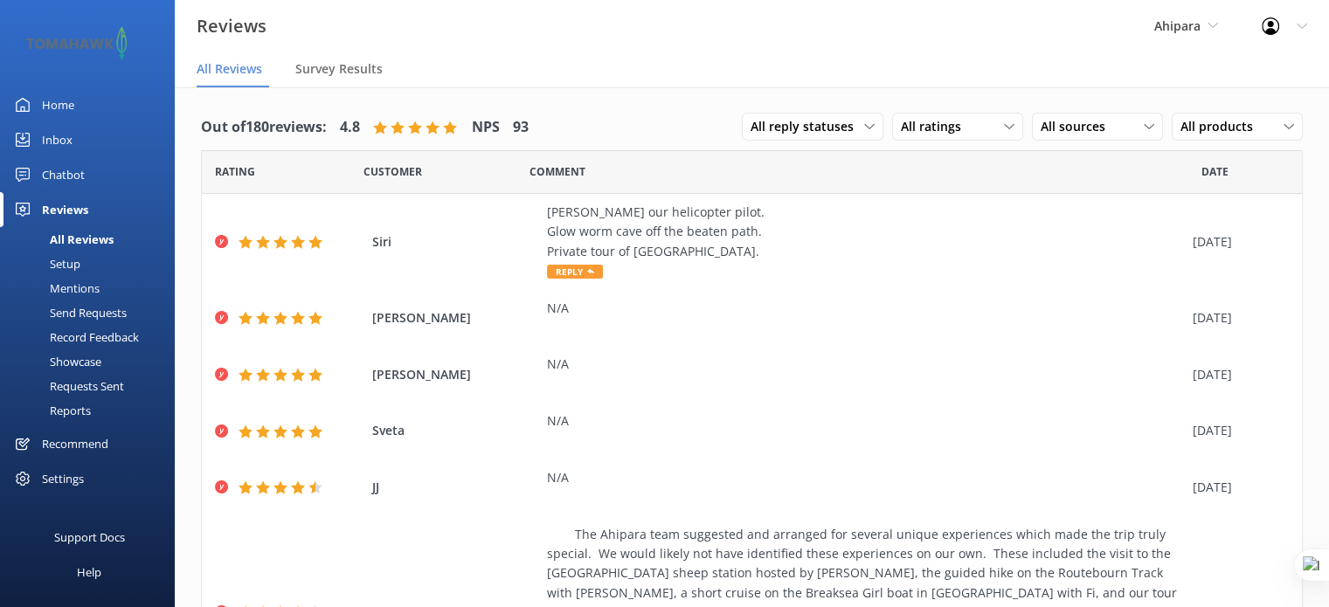
click at [73, 174] on div "Chatbot" at bounding box center [63, 174] width 43 height 35
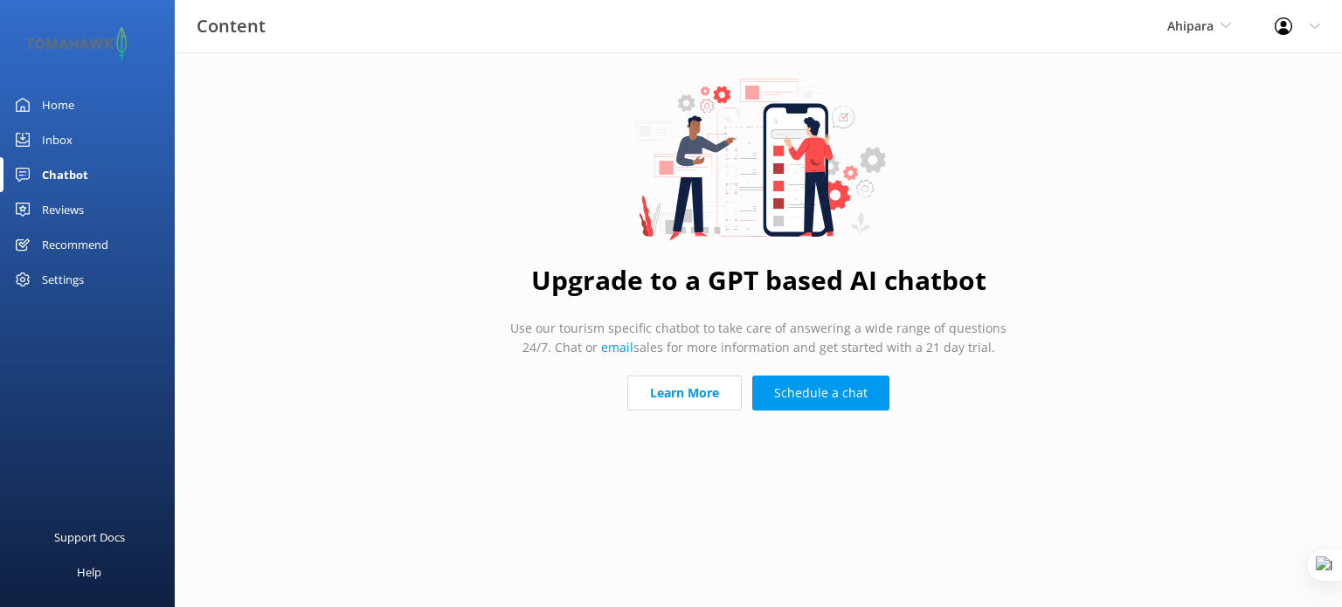
click at [80, 213] on div "Reviews" at bounding box center [63, 209] width 42 height 35
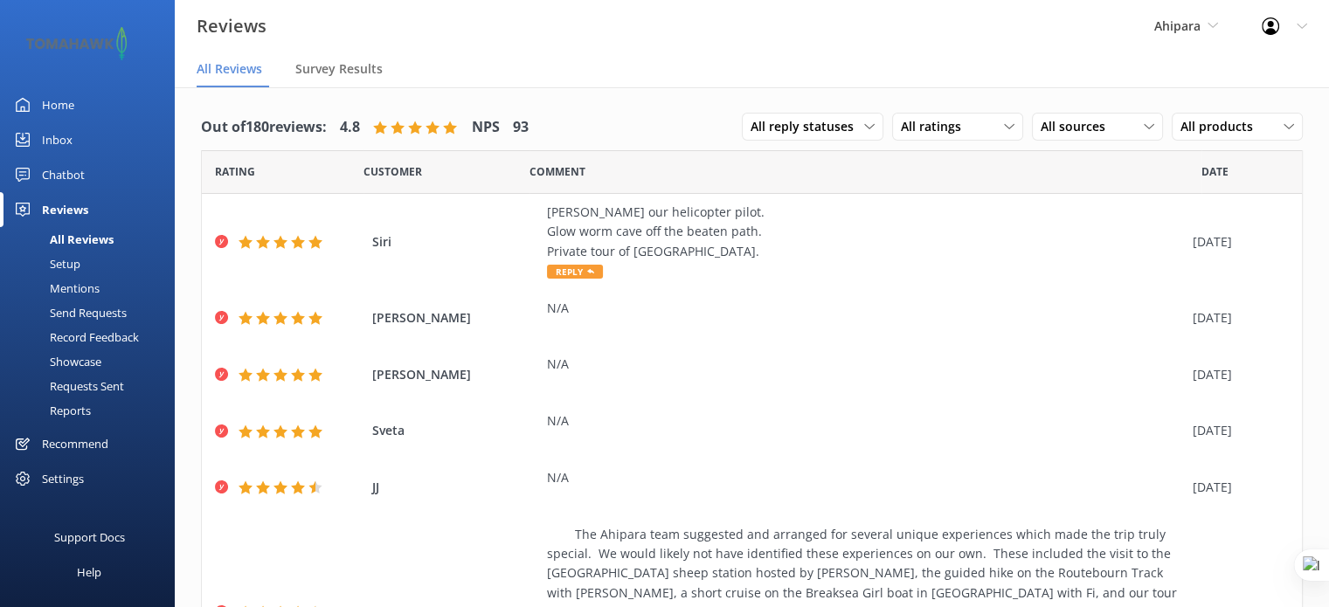
click at [59, 260] on div "Setup" at bounding box center [45, 264] width 70 height 24
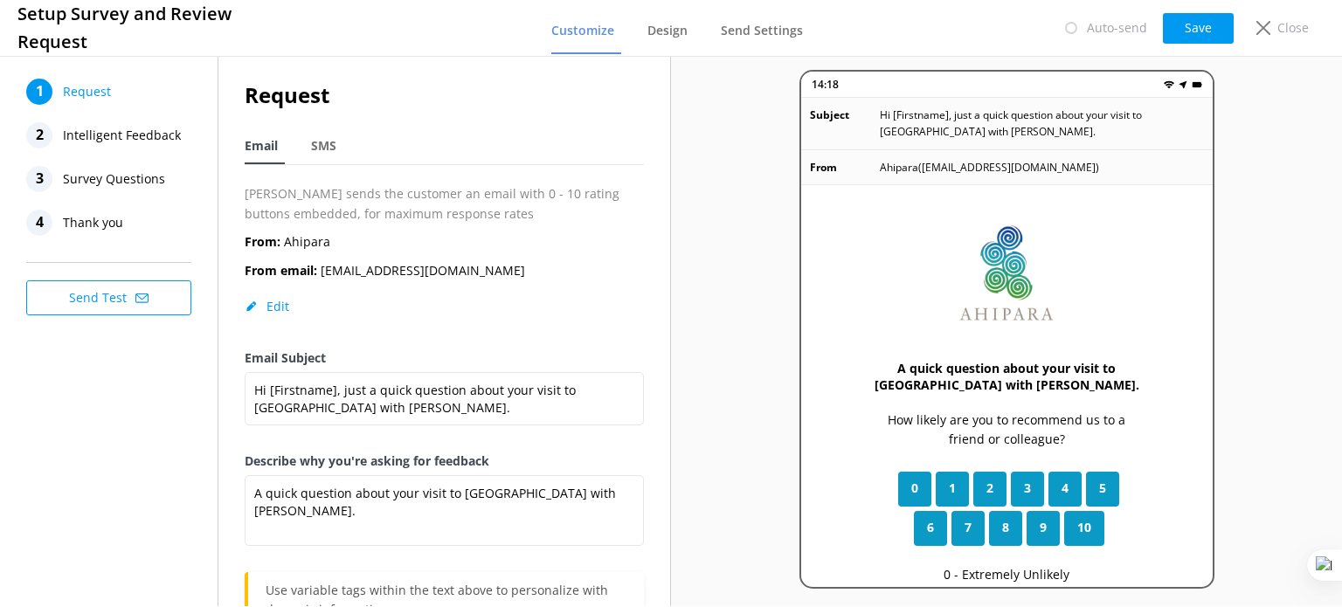
click at [97, 133] on span "Intelligent Feedback" at bounding box center [122, 135] width 118 height 26
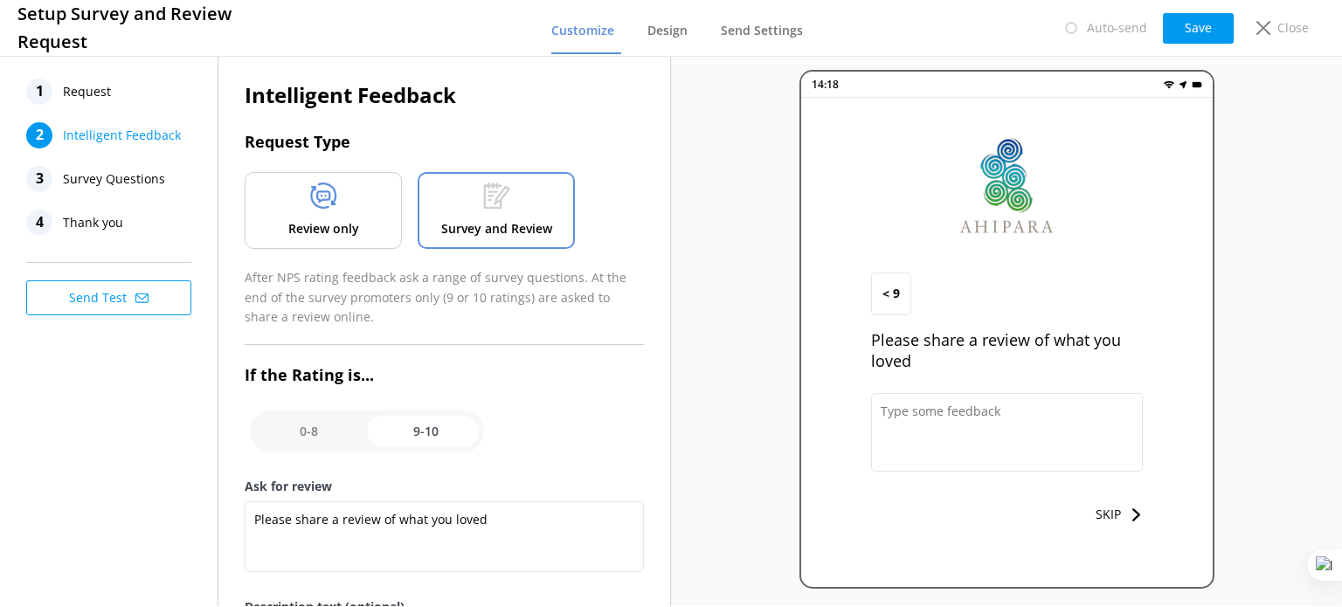
click at [104, 174] on span "Survey Questions" at bounding box center [114, 179] width 102 height 26
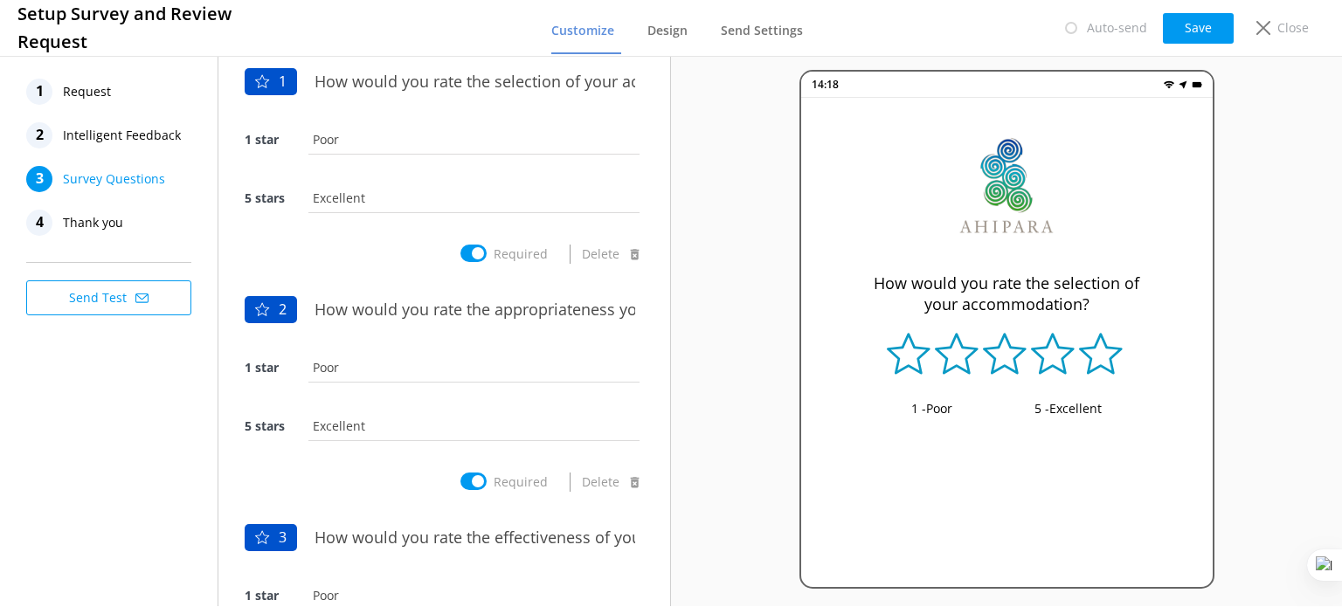
click at [106, 215] on span "Thank you" at bounding box center [93, 223] width 60 height 26
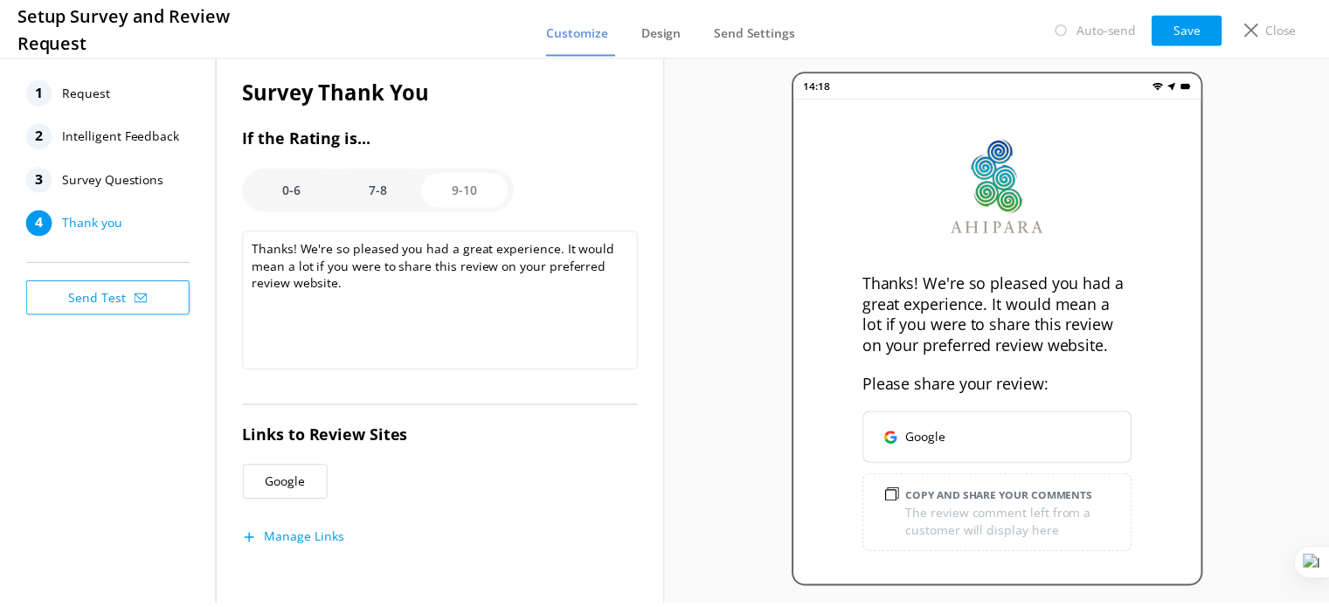
scroll to position [5, 0]
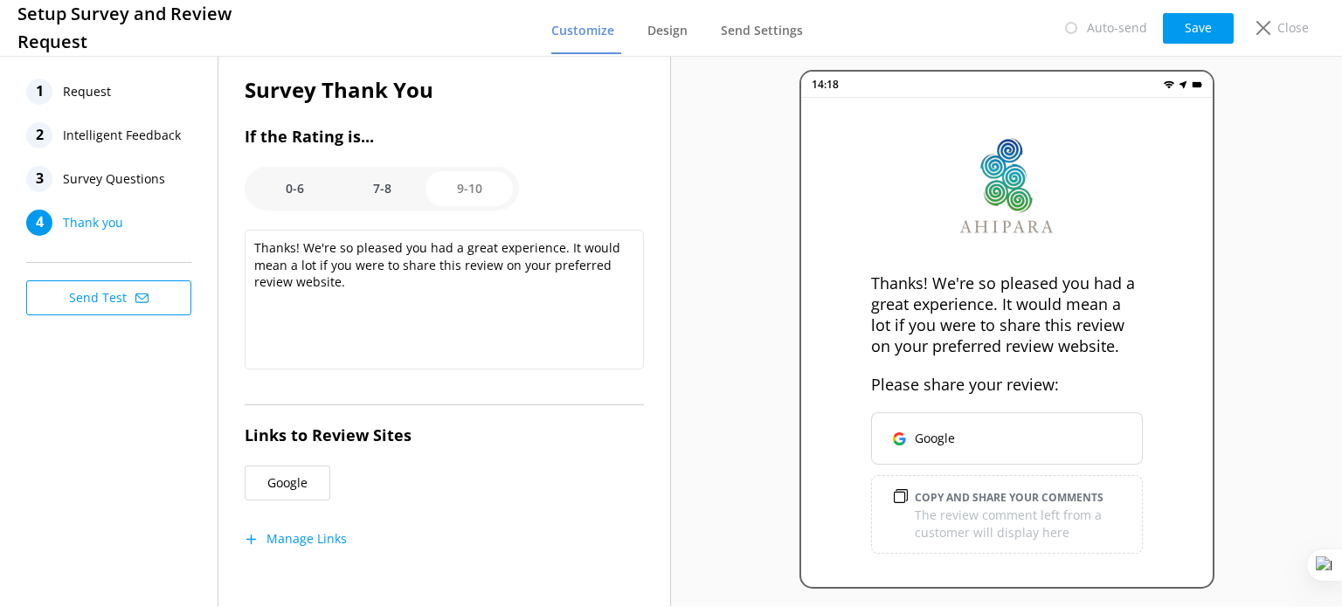
click at [321, 533] on button "Manage Links" at bounding box center [296, 538] width 102 height 17
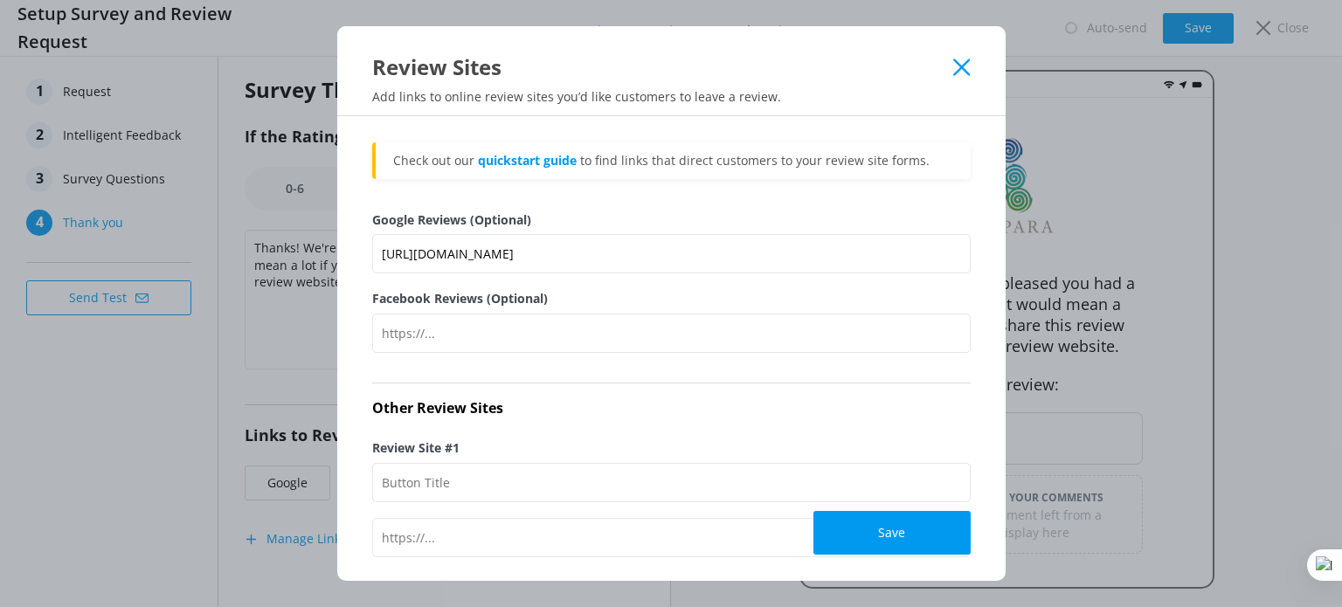
click at [961, 62] on icon at bounding box center [961, 67] width 17 height 17
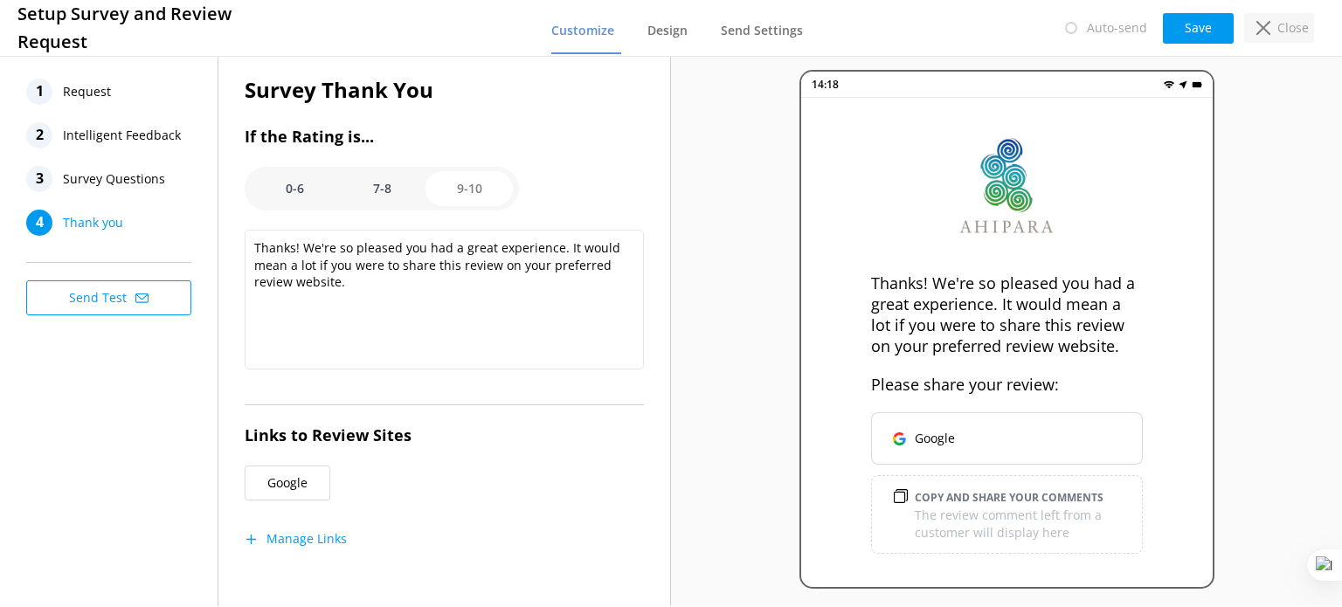
click at [1269, 39] on div "Close" at bounding box center [1279, 28] width 70 height 30
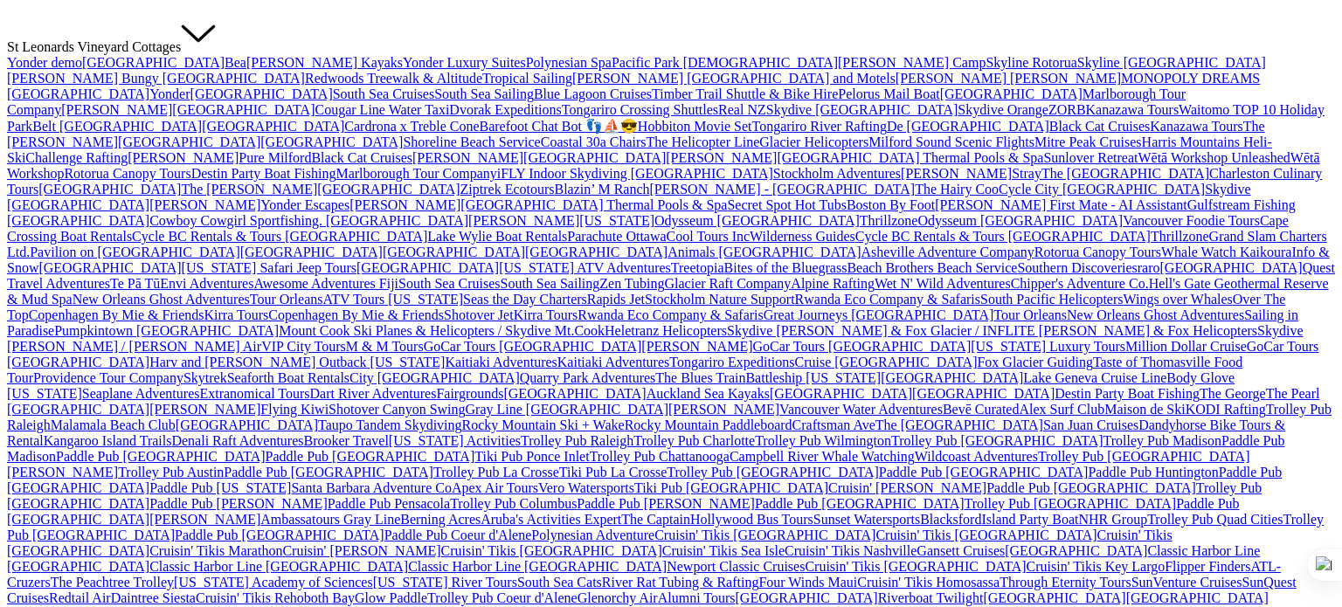
drag, startPoint x: 989, startPoint y: 31, endPoint x: 1090, endPoint y: 25, distance: 101.5
click at [1090, 25] on div "St Leonards Vineyard Cottages Yonder demo Musket Cove Island Resort & Marina Be…" at bounding box center [671, 327] width 1328 height 621
click at [82, 70] on link "Yonder demo" at bounding box center [44, 62] width 75 height 15
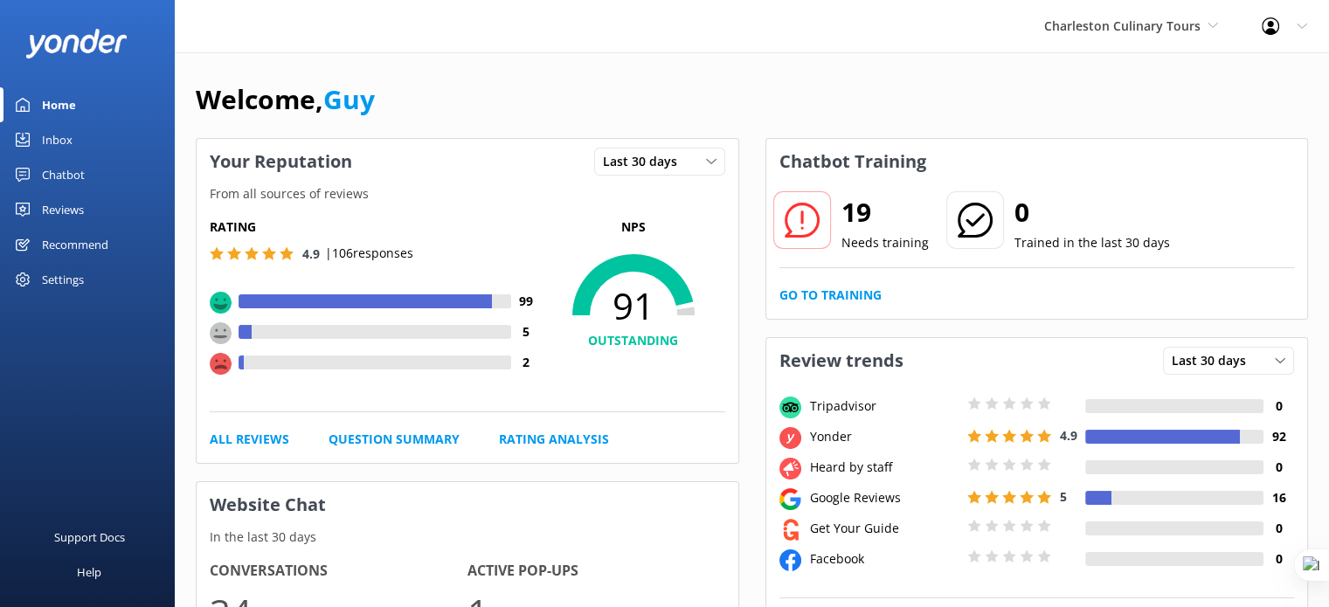
click at [80, 171] on div "Chatbot" at bounding box center [63, 174] width 43 height 35
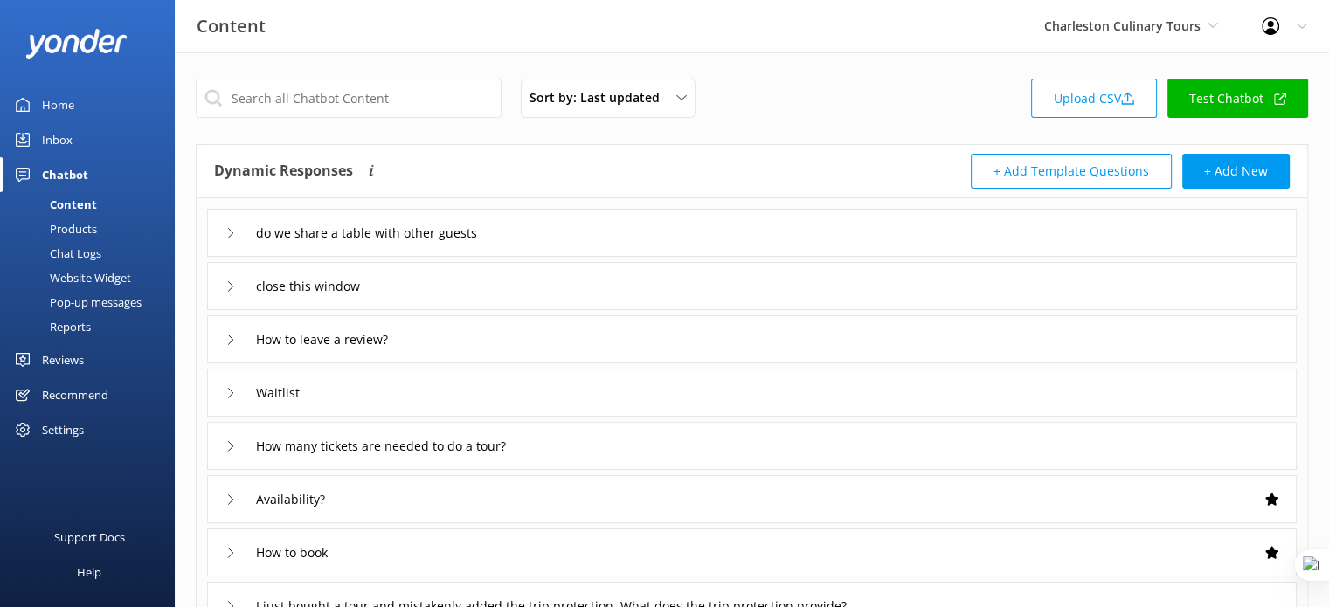
click at [105, 304] on div "Pop-up messages" at bounding box center [75, 302] width 131 height 24
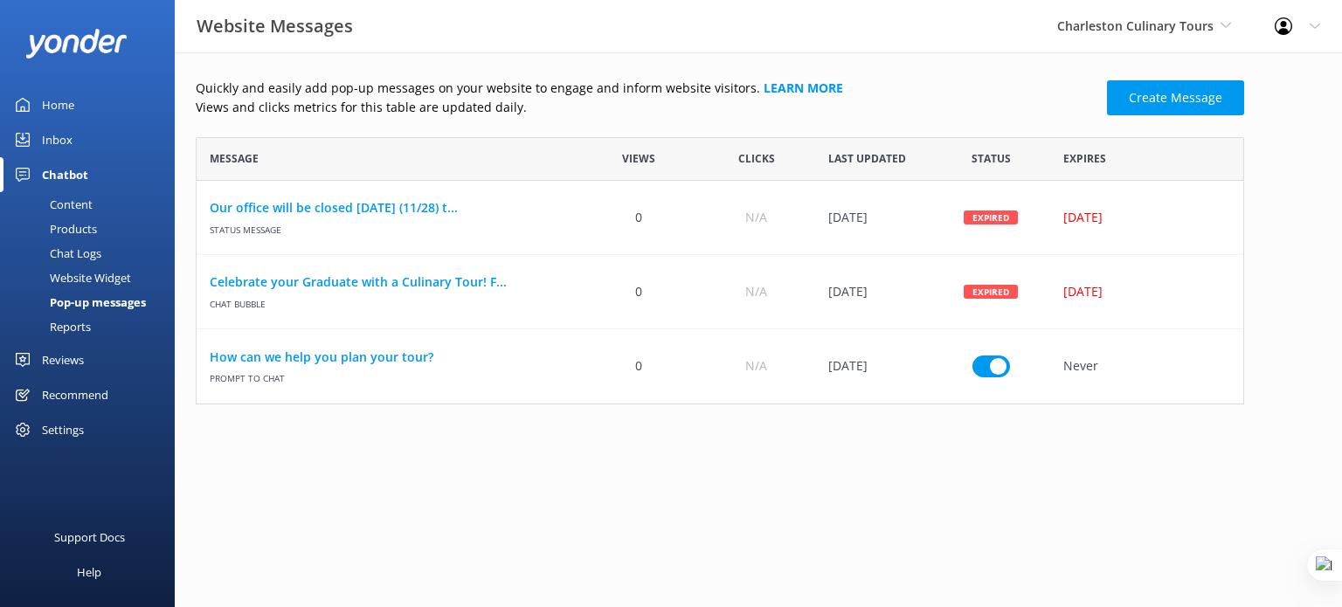
scroll to position [254, 1034]
click at [86, 275] on div "Website Widget" at bounding box center [70, 278] width 121 height 24
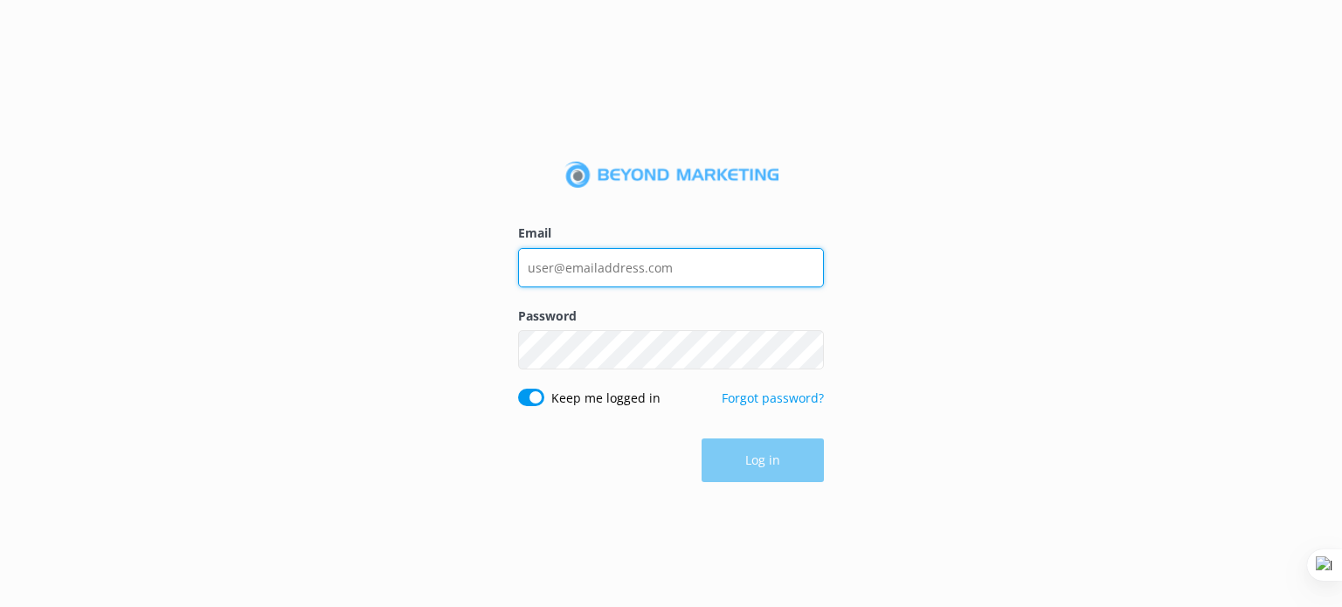
type input "guy@yonderhq.com"
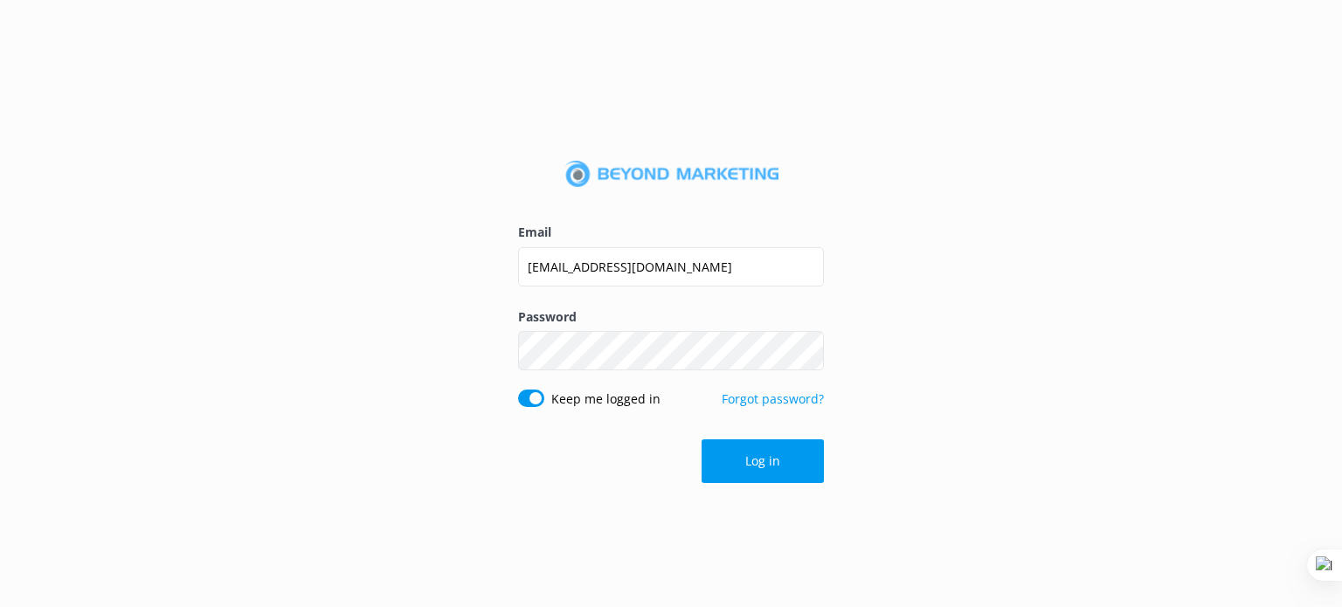
click at [961, 273] on div "Email guy@yonderhq.com Password Show password Keep me logged in Forgot password…" at bounding box center [671, 303] width 1342 height 607
click at [757, 461] on button "Log in" at bounding box center [763, 461] width 122 height 44
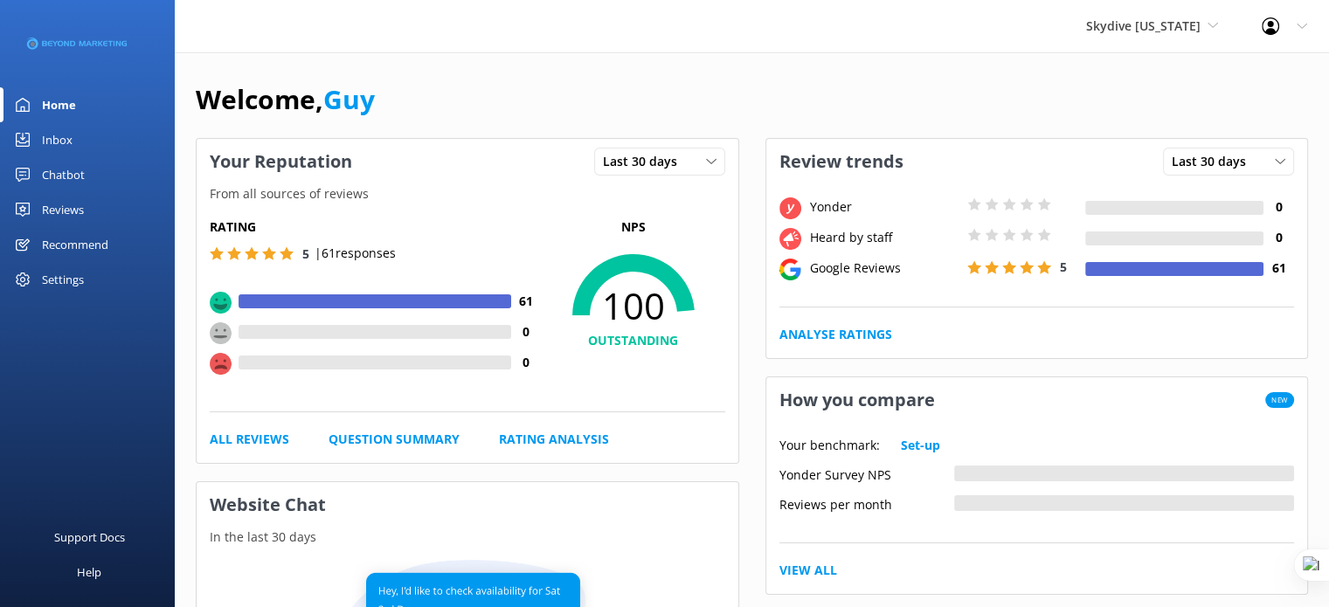
click at [67, 173] on div "Chatbot" at bounding box center [63, 174] width 43 height 35
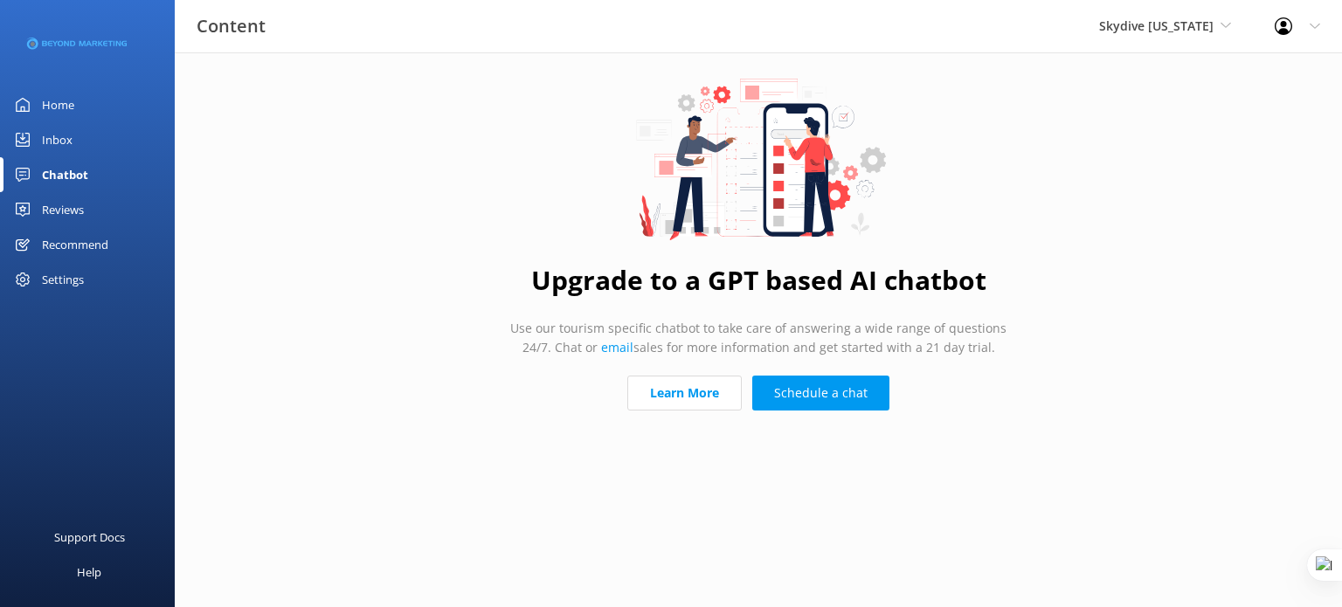
click at [73, 214] on div "Reviews" at bounding box center [63, 209] width 42 height 35
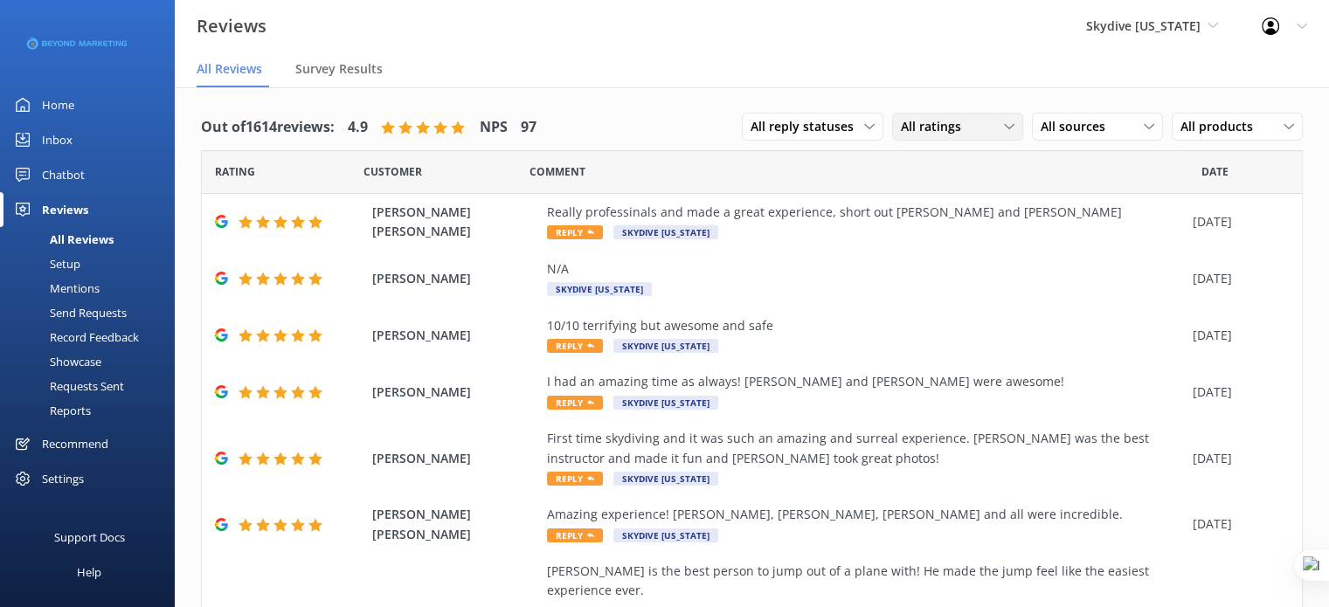
click at [946, 123] on span "All ratings" at bounding box center [936, 126] width 71 height 19
click at [1044, 133] on span "All sources" at bounding box center [1078, 126] width 75 height 19
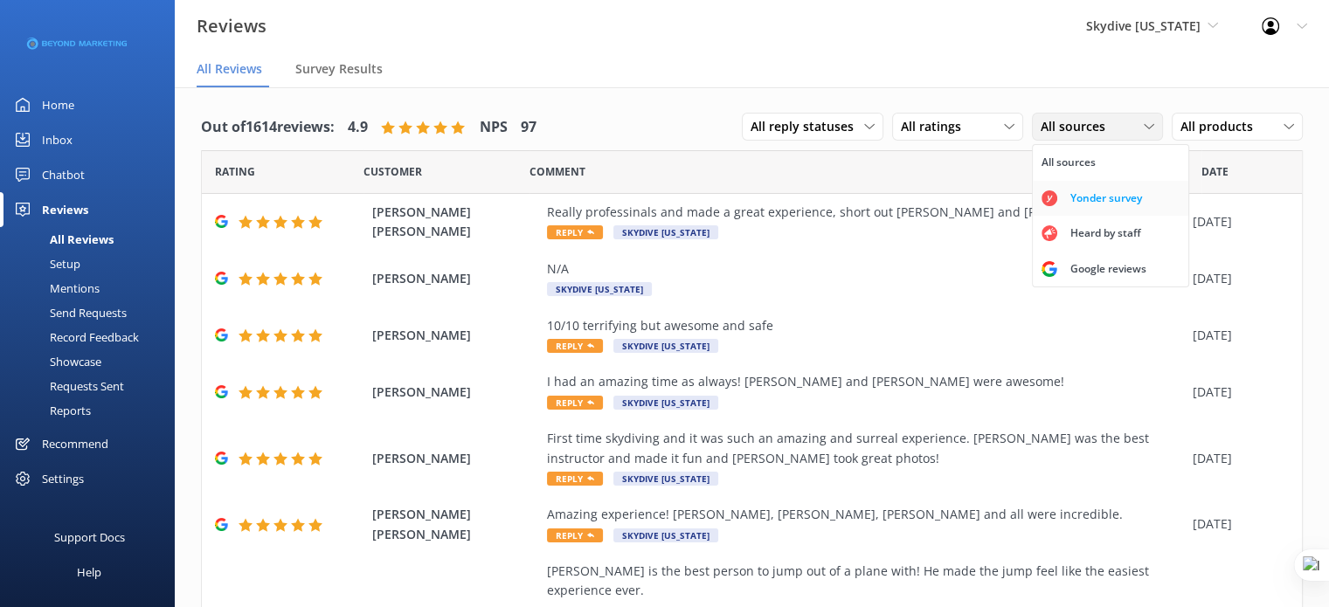
click at [1075, 198] on div "Yonder survey" at bounding box center [1106, 198] width 98 height 17
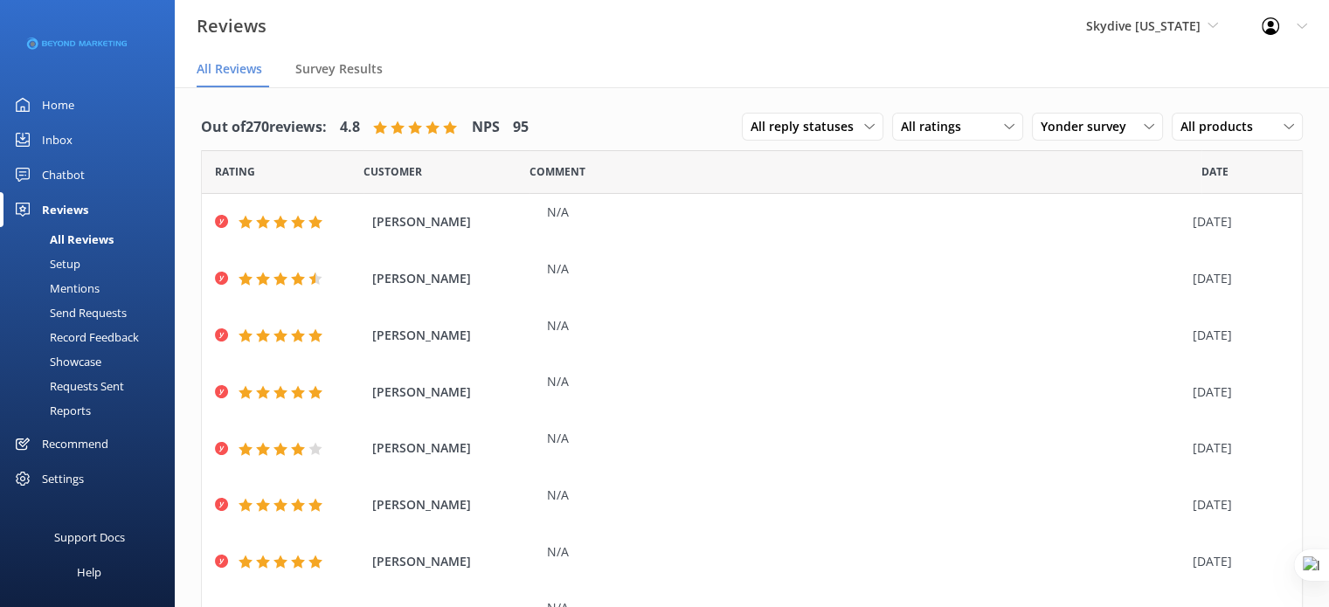
drag, startPoint x: 70, startPoint y: 473, endPoint x: 86, endPoint y: 466, distance: 18.0
click at [70, 473] on div "Settings" at bounding box center [63, 478] width 42 height 35
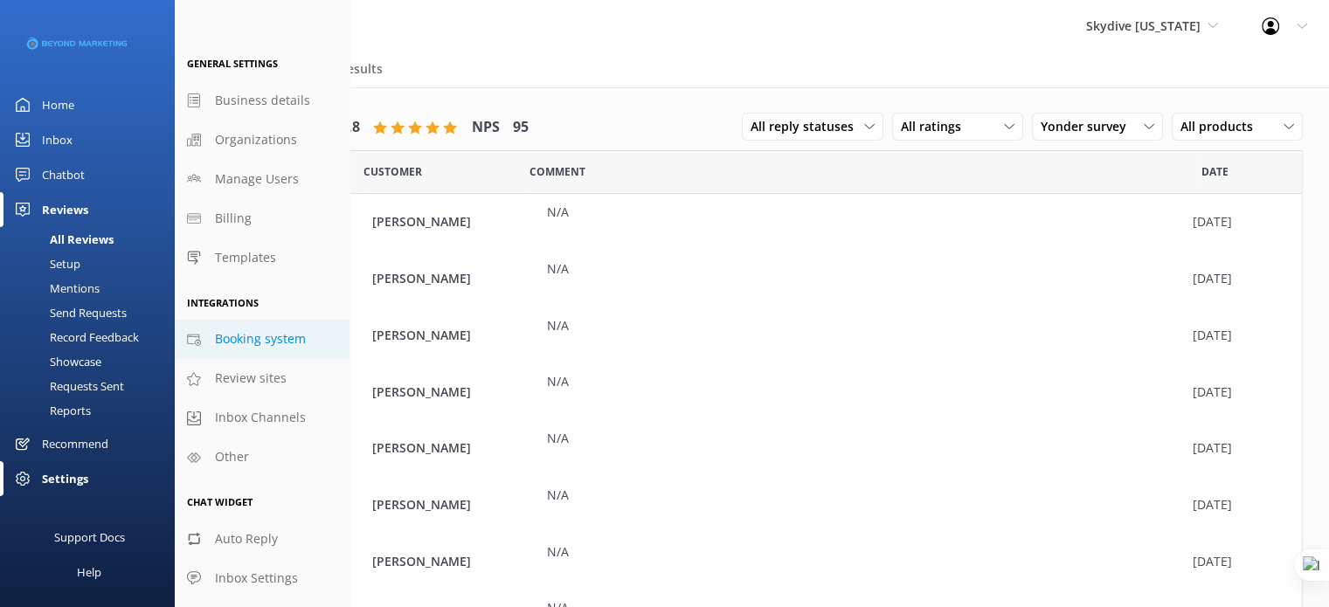
click at [262, 333] on span "Booking system" at bounding box center [260, 338] width 91 height 19
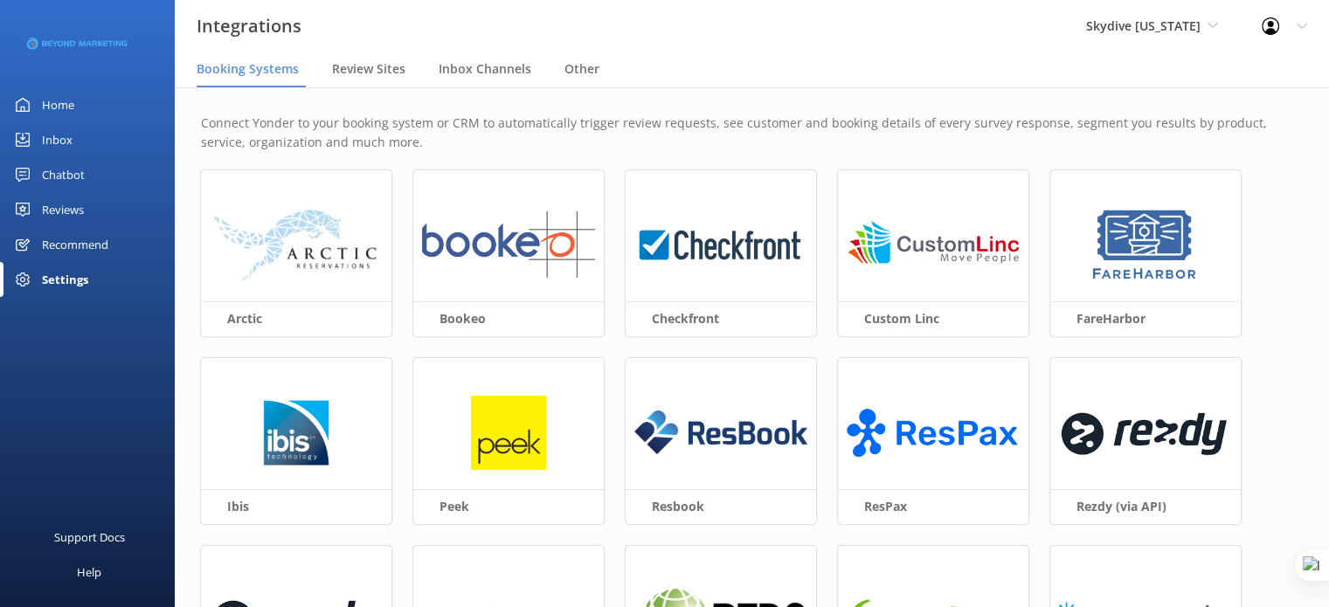
click at [54, 97] on div "Home" at bounding box center [58, 104] width 32 height 35
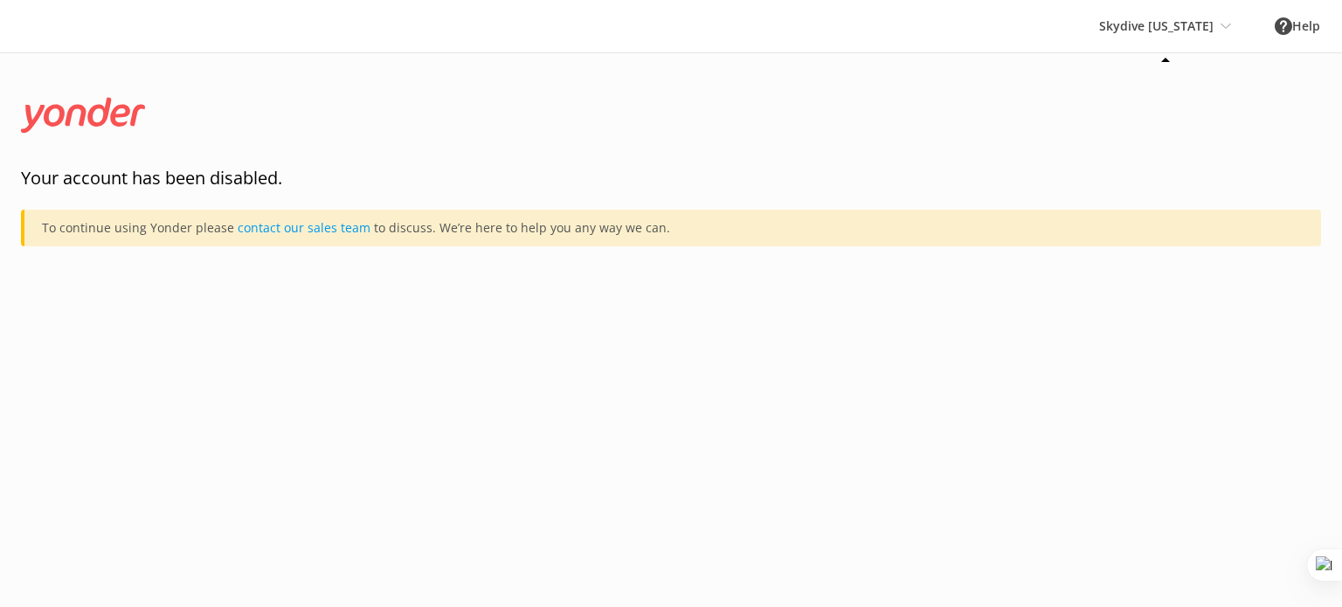
click at [1173, 28] on div "Skydive California Yonder demo Musket Cove Island Resort & Marina Bea Abel Tasm…" at bounding box center [1165, 26] width 176 height 52
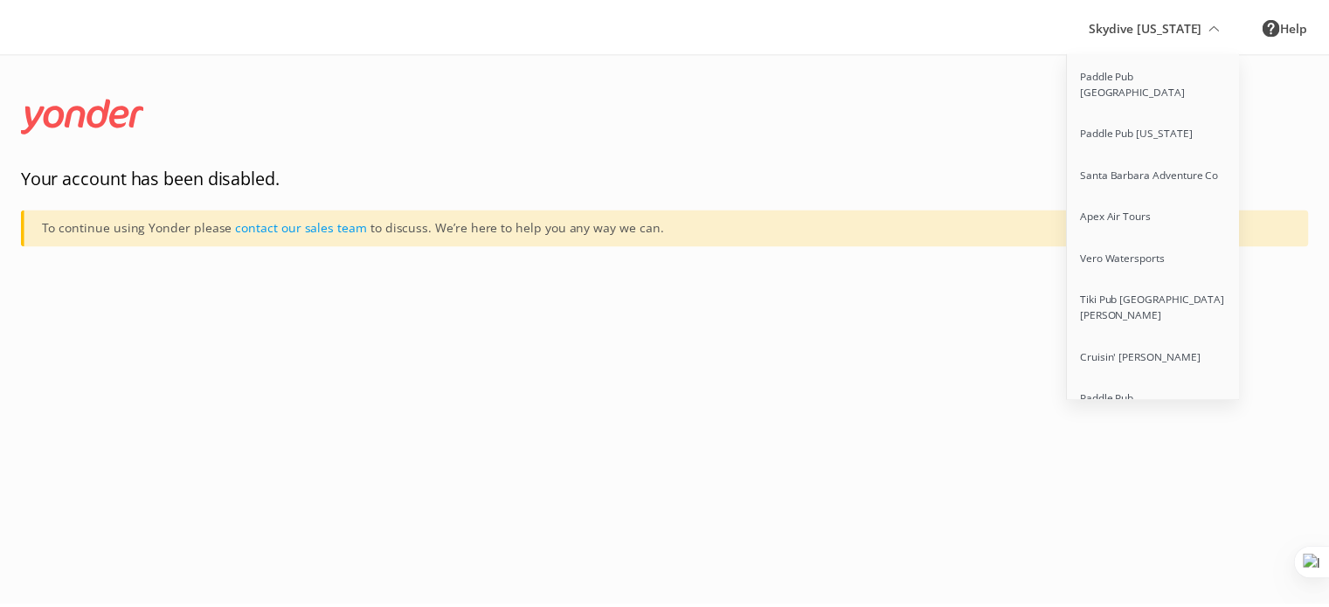
scroll to position [7233, 0]
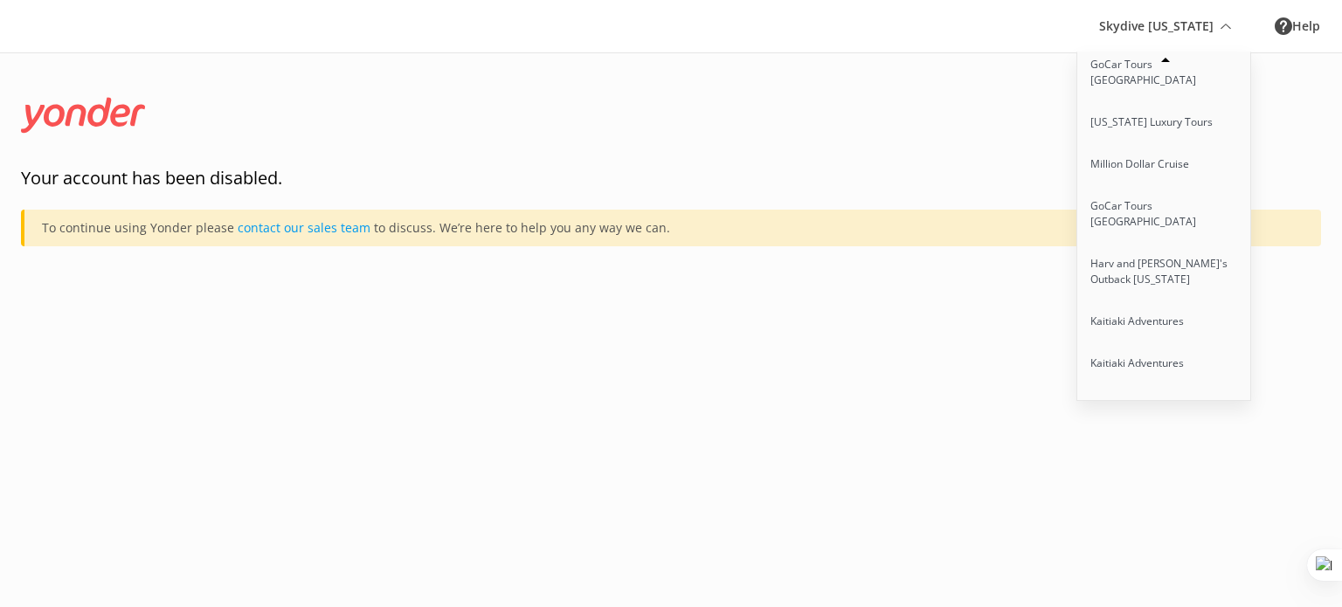
click at [1153, 426] on link "Cruise [GEOGRAPHIC_DATA]" at bounding box center [1164, 447] width 175 height 42
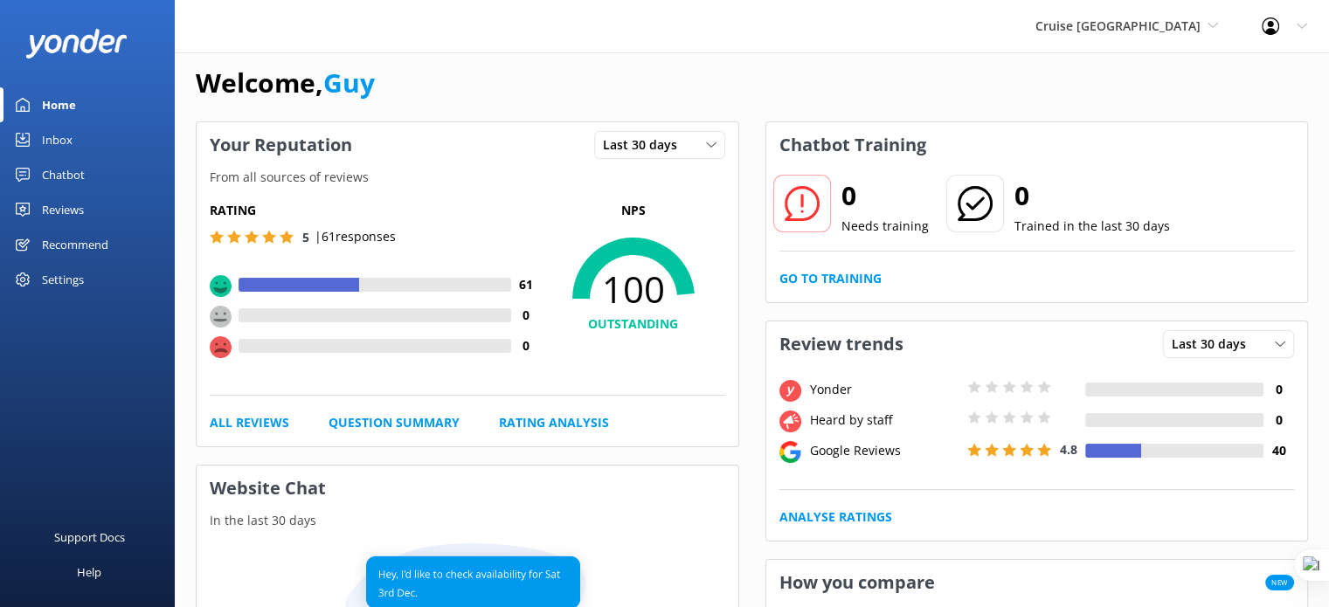
scroll to position [21, 0]
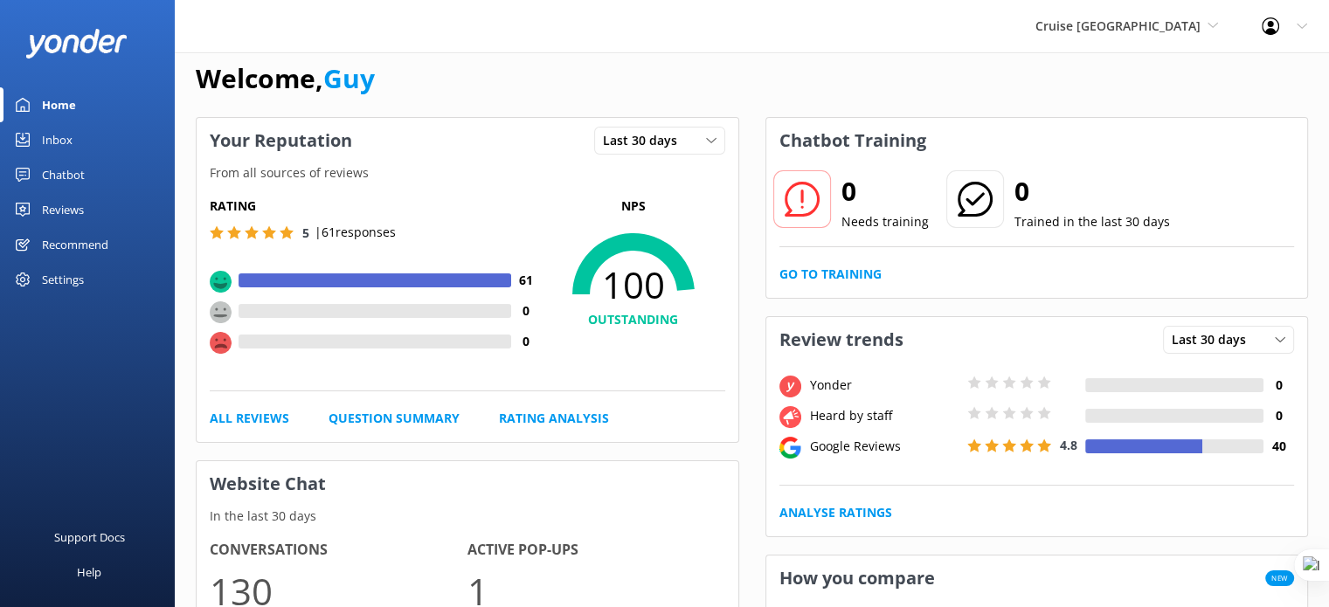
click at [59, 208] on div "Reviews" at bounding box center [63, 209] width 42 height 35
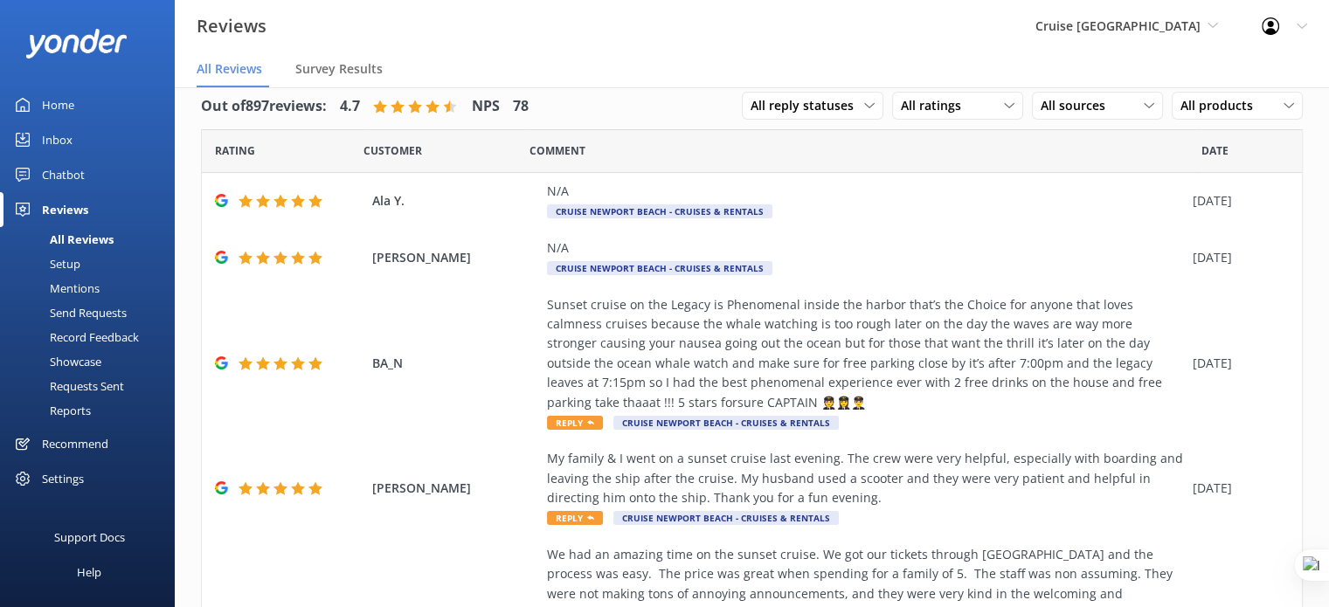
click at [81, 384] on div "Requests Sent" at bounding box center [67, 386] width 114 height 24
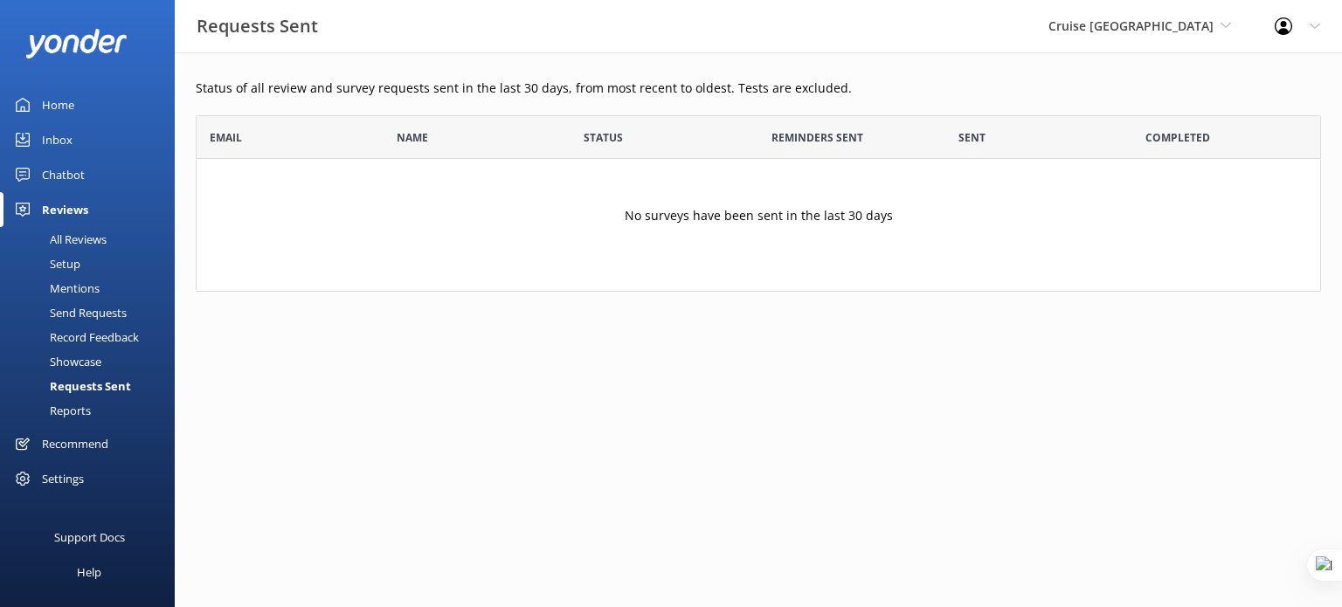
scroll to position [163, 1111]
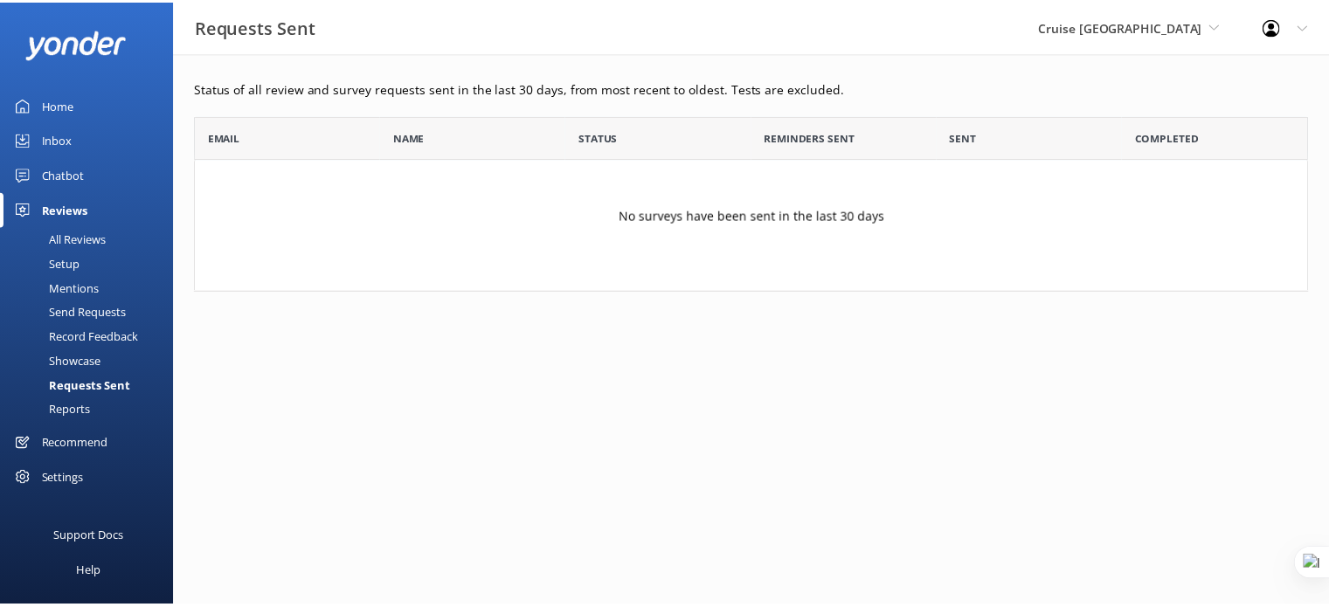
scroll to position [163, 1111]
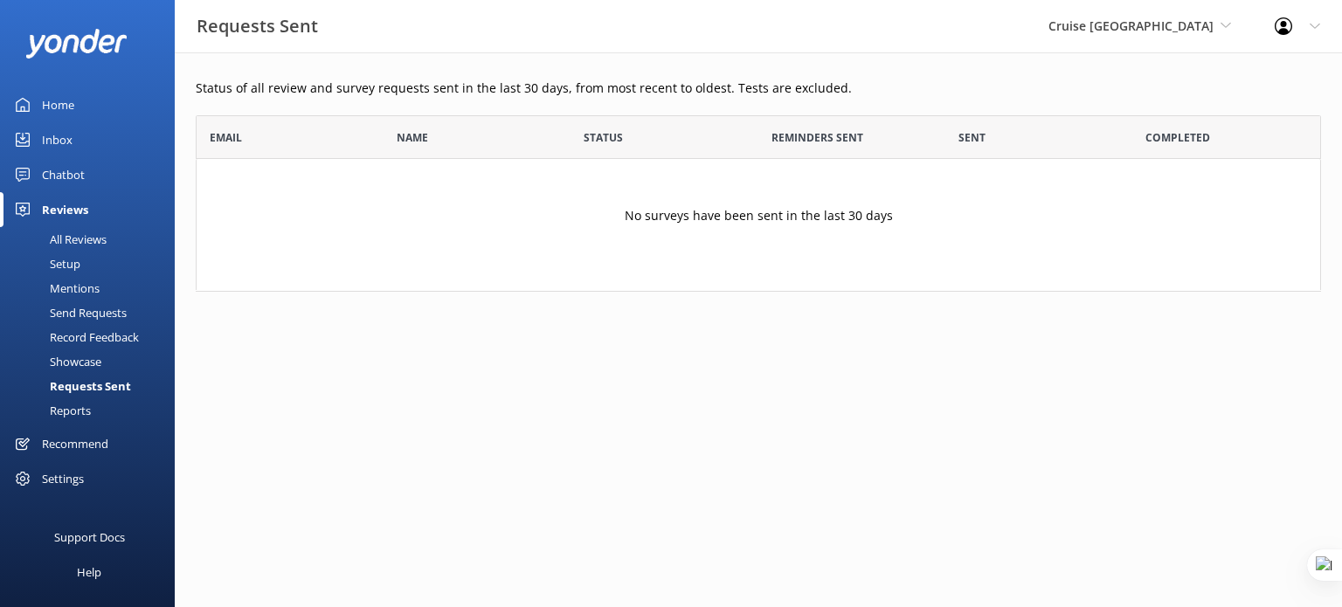
click at [63, 104] on div "Home" at bounding box center [58, 104] width 32 height 35
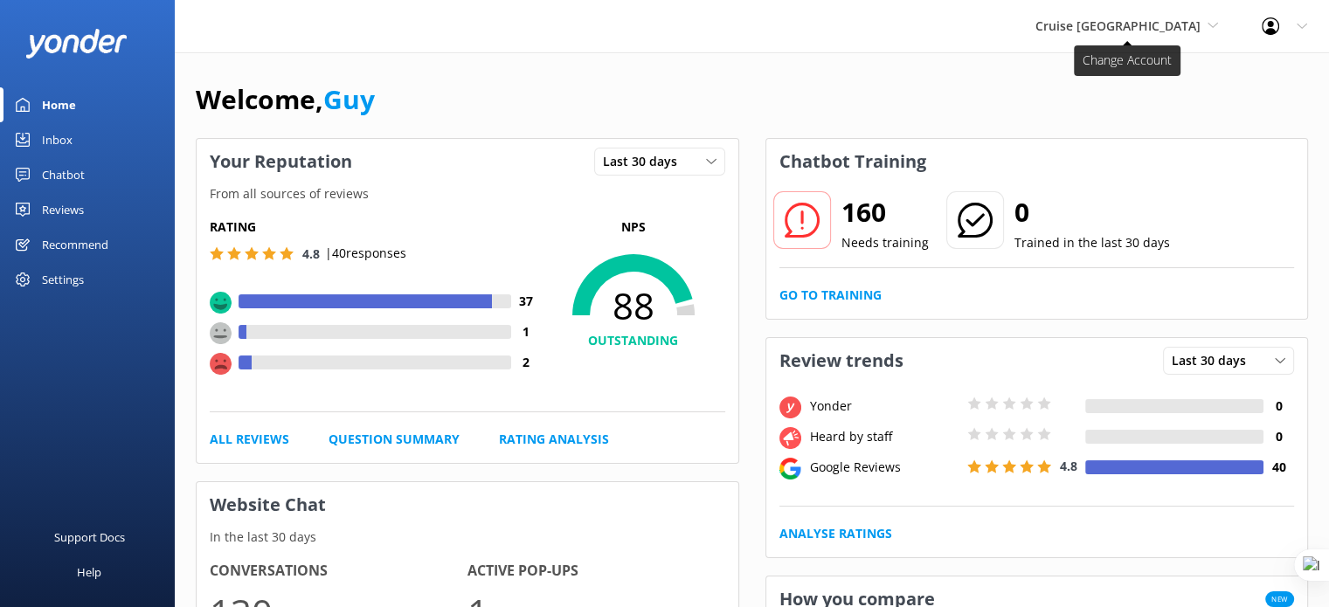
click at [1116, 17] on span "Cruise [GEOGRAPHIC_DATA]" at bounding box center [1117, 25] width 165 height 17
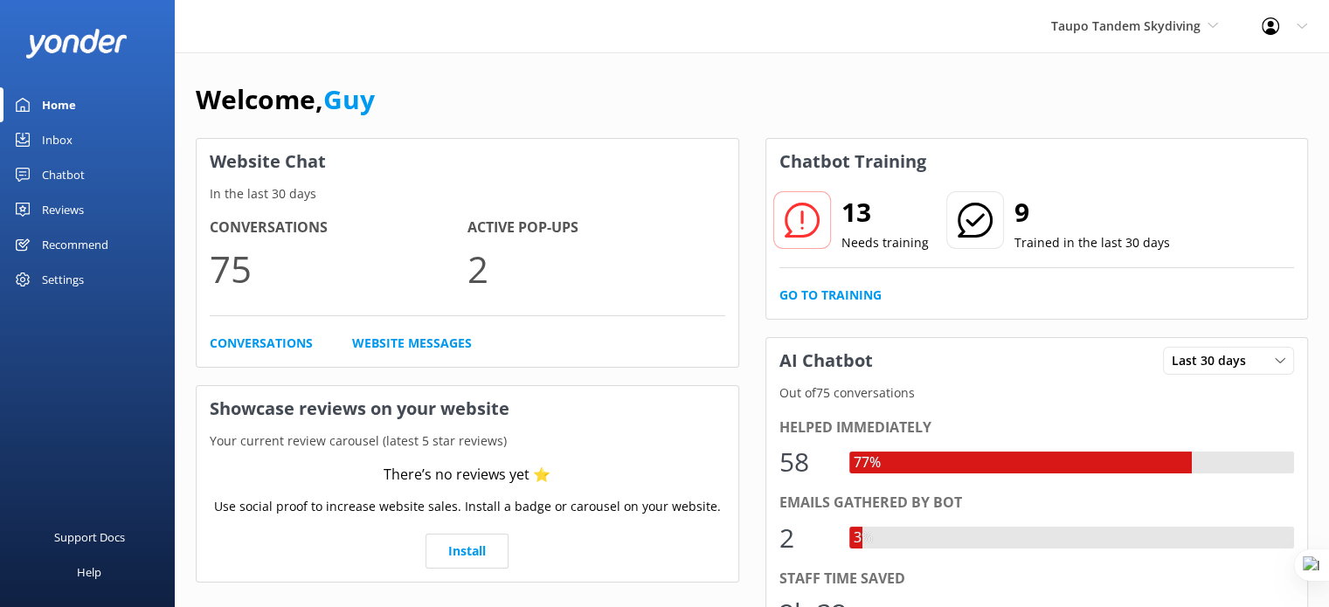
click at [73, 180] on div "Chatbot" at bounding box center [63, 174] width 43 height 35
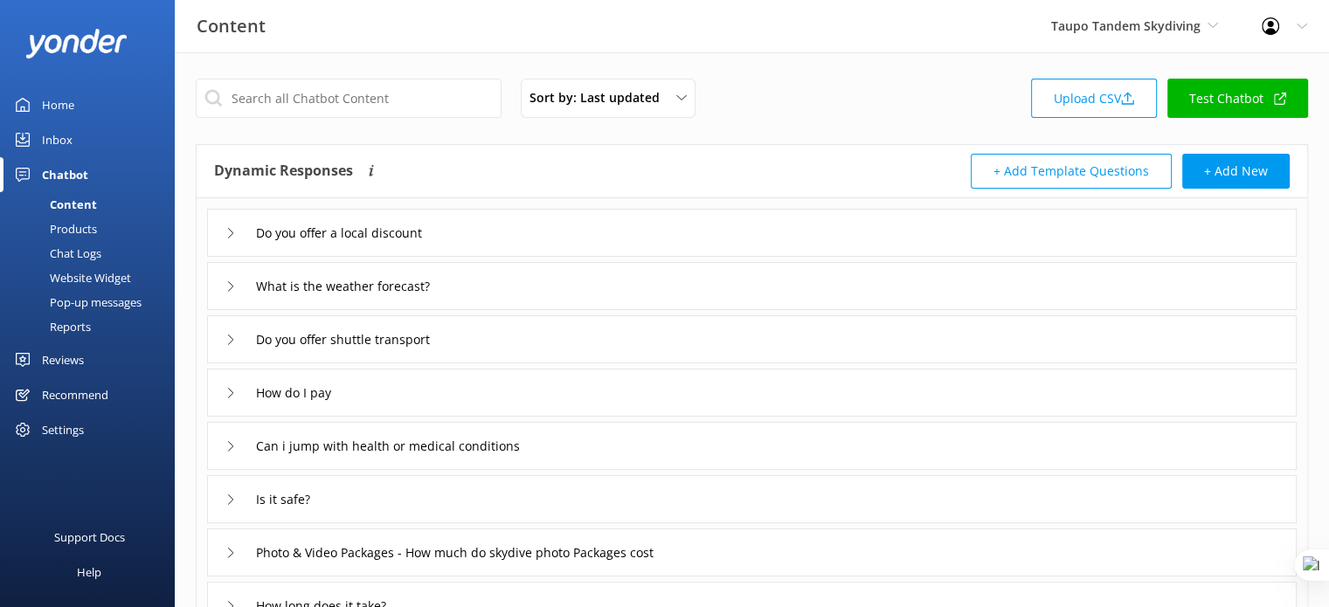
click at [70, 329] on div "Reports" at bounding box center [50, 327] width 80 height 24
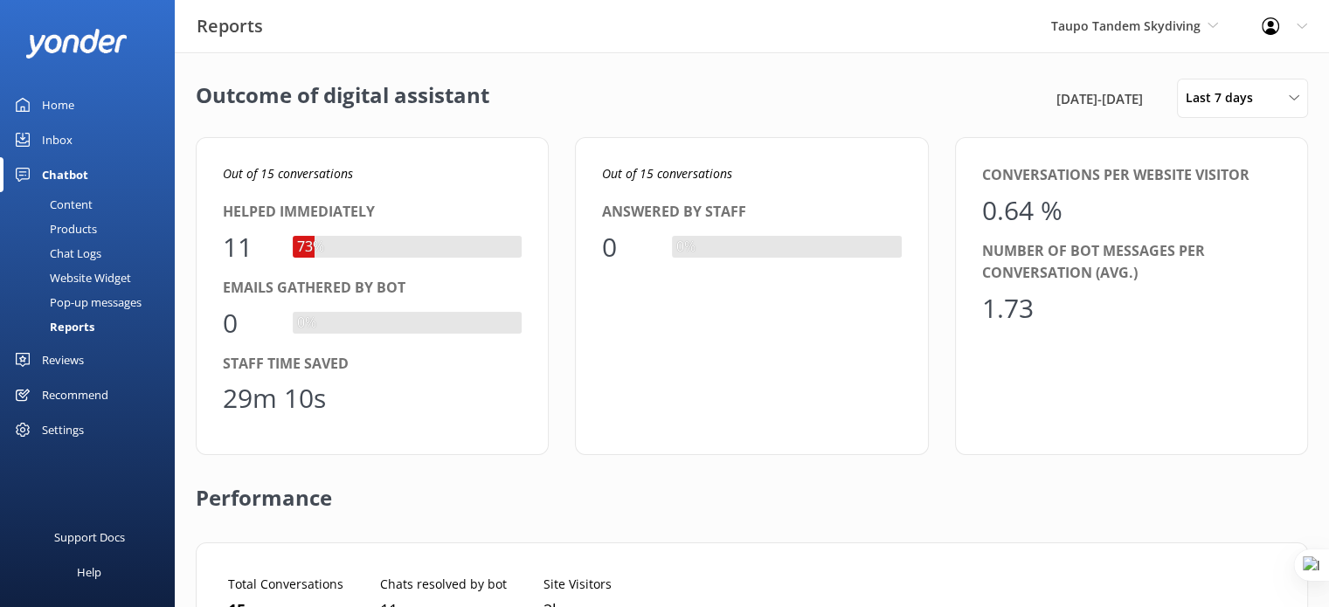
scroll to position [162, 1045]
click at [1245, 93] on span "Last 7 days" at bounding box center [1225, 97] width 78 height 19
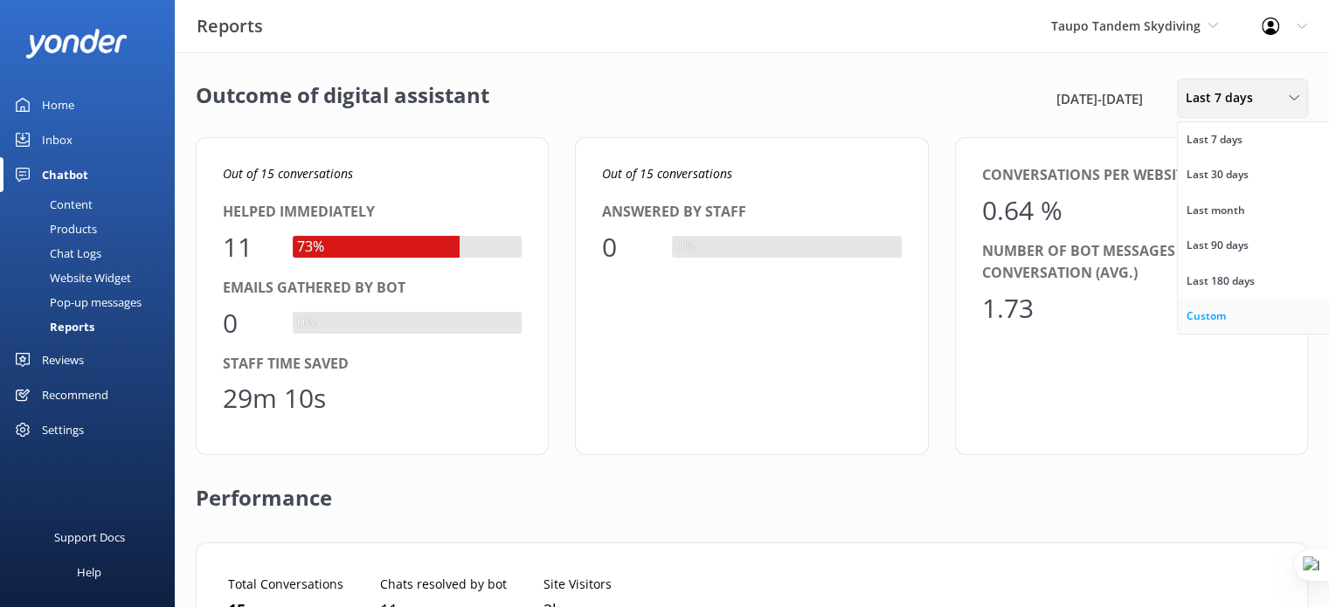
click at [1216, 318] on div "Custom" at bounding box center [1206, 316] width 39 height 17
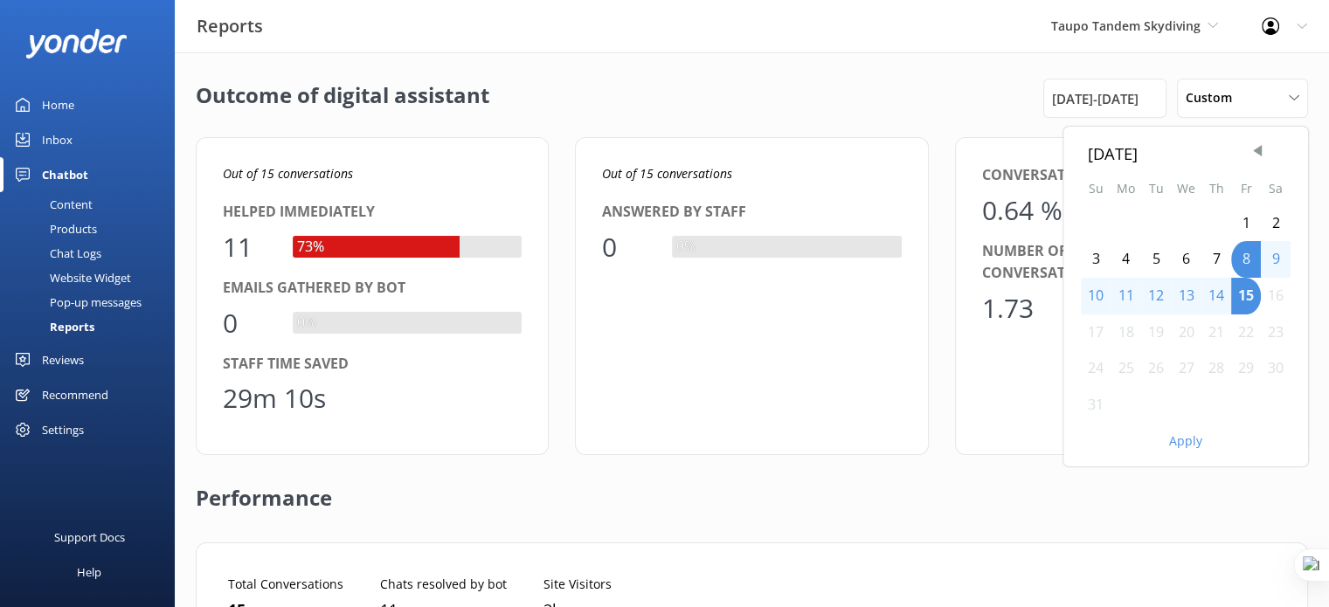
click at [1268, 155] on div "[DATE]" at bounding box center [1186, 153] width 196 height 25
click at [1262, 153] on span "Previous Month" at bounding box center [1257, 150] width 17 height 17
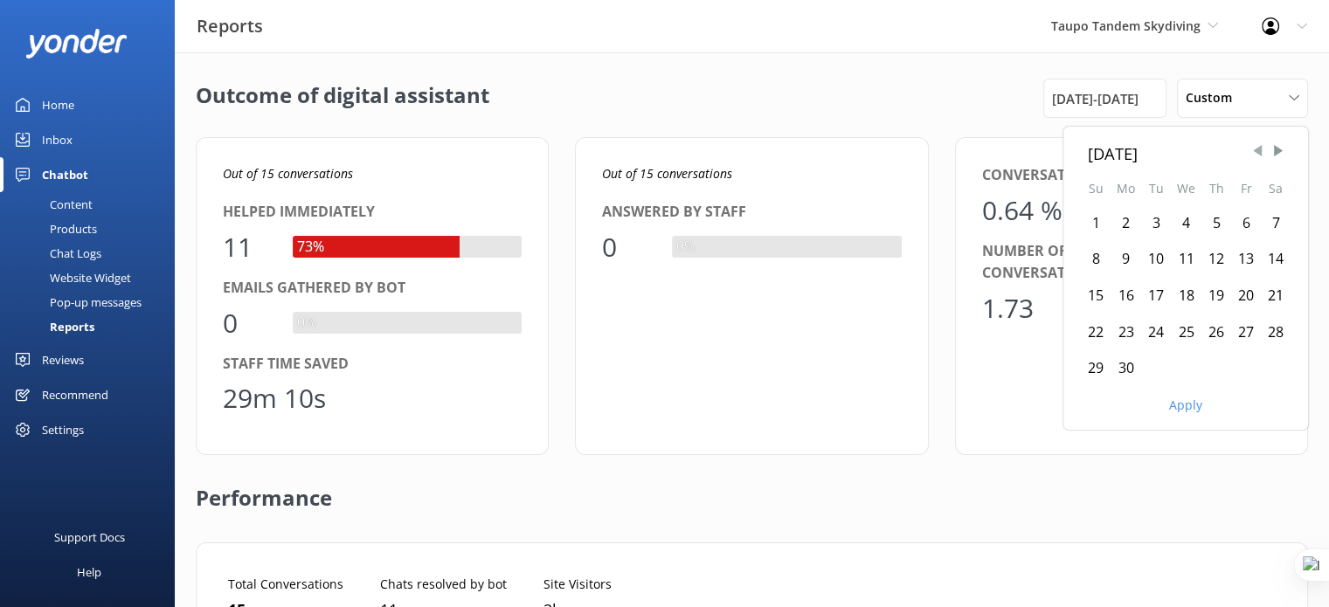
click at [1262, 153] on span "Previous Month" at bounding box center [1257, 150] width 17 height 17
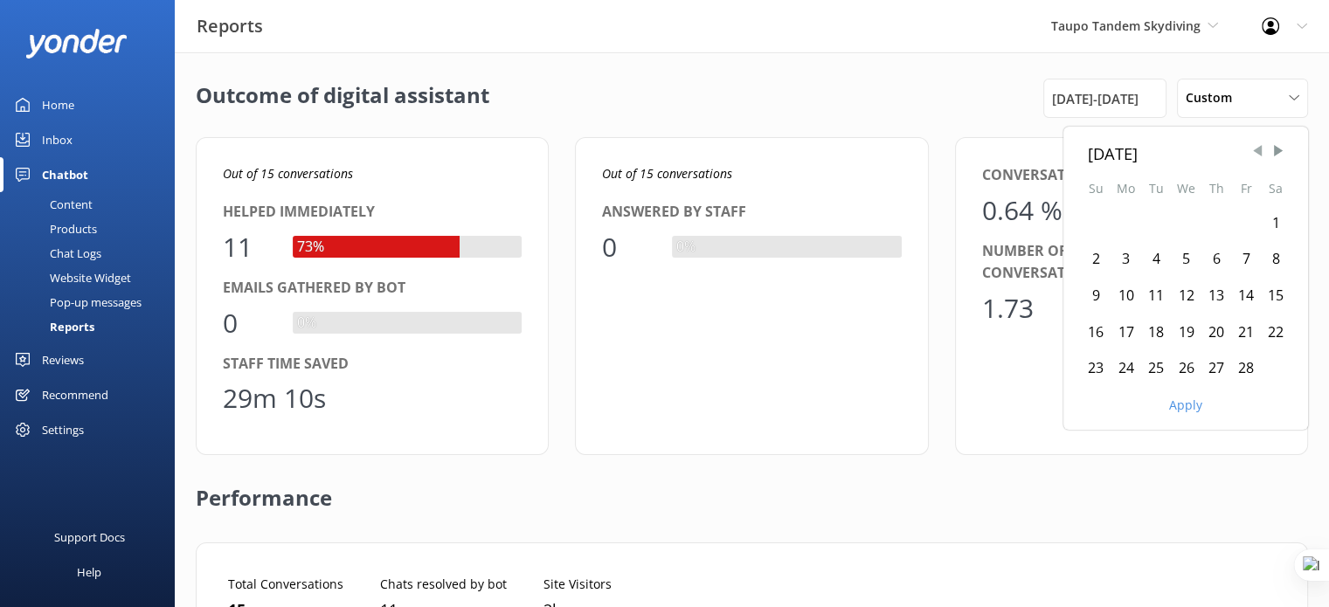
click at [1262, 153] on span "Previous Month" at bounding box center [1257, 150] width 17 height 17
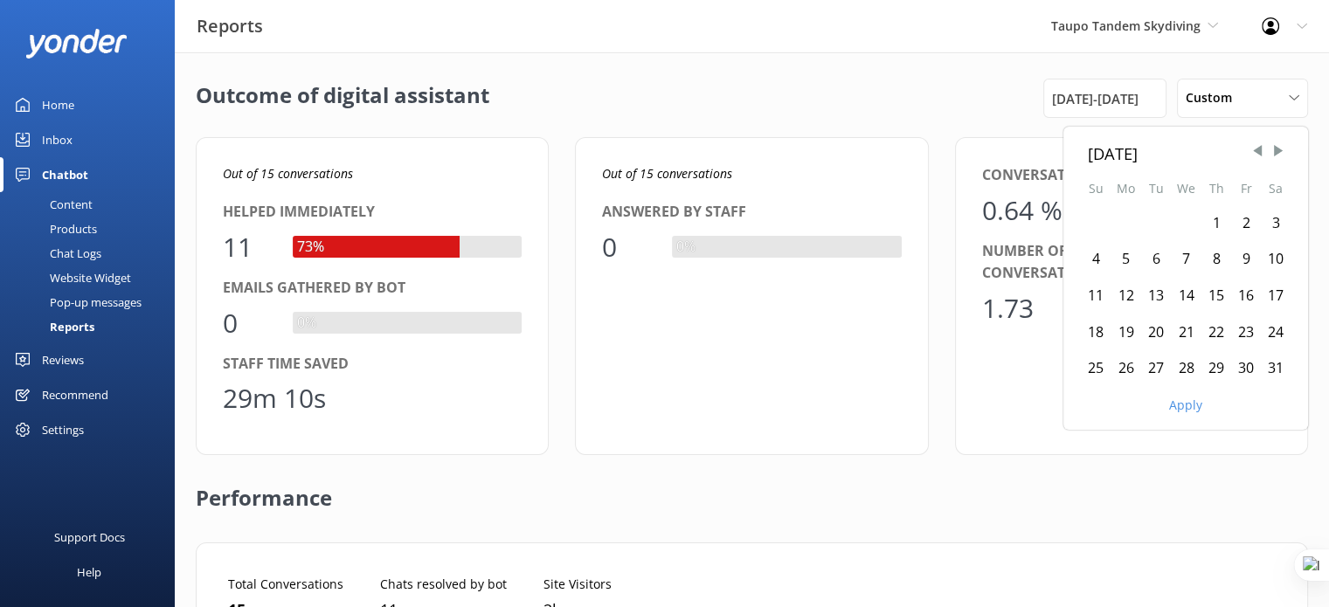
click at [1211, 294] on div "15" at bounding box center [1216, 296] width 30 height 37
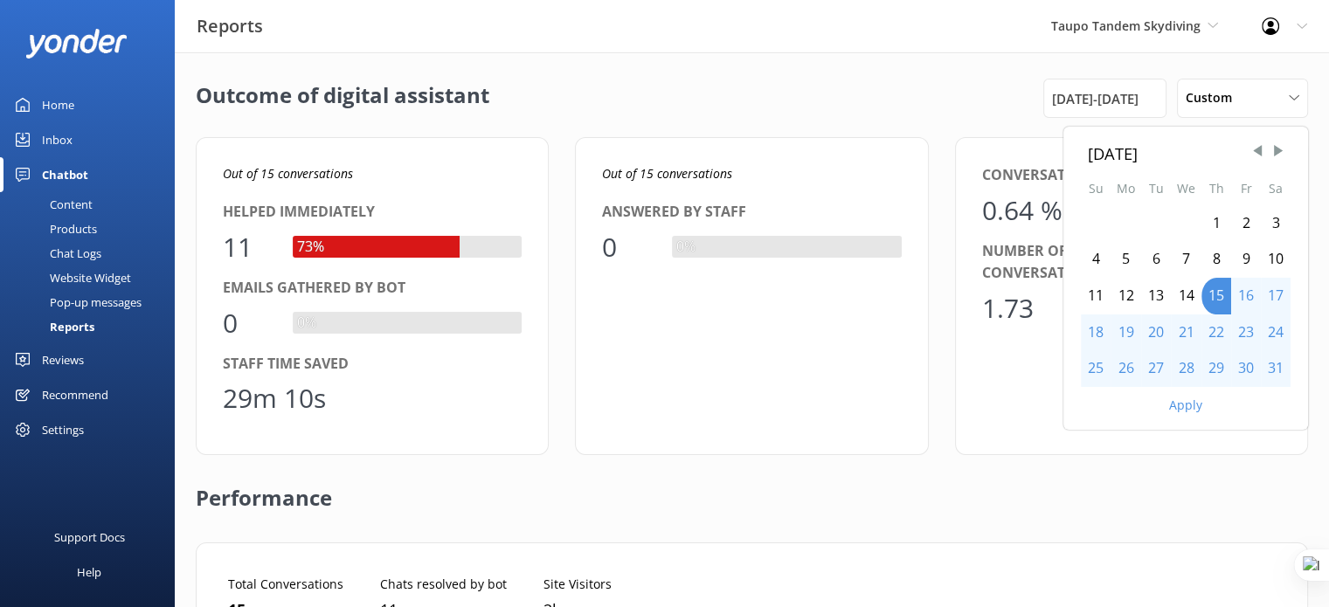
click at [1197, 405] on button "Apply" at bounding box center [1185, 405] width 33 height 12
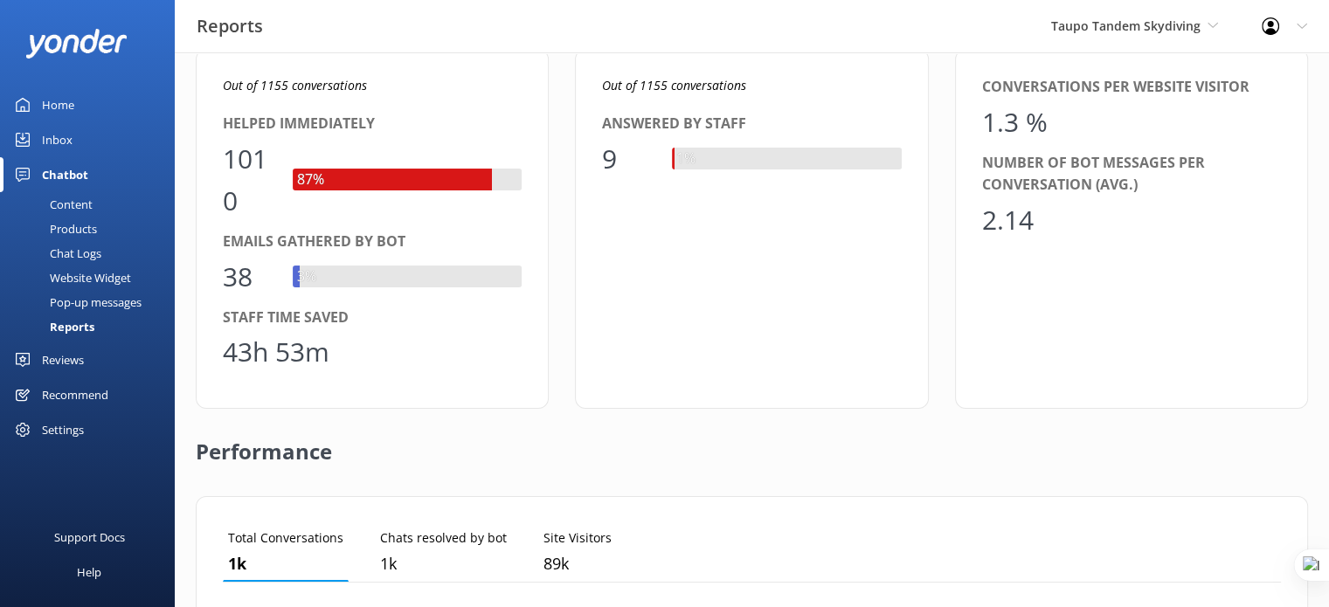
scroll to position [0, 0]
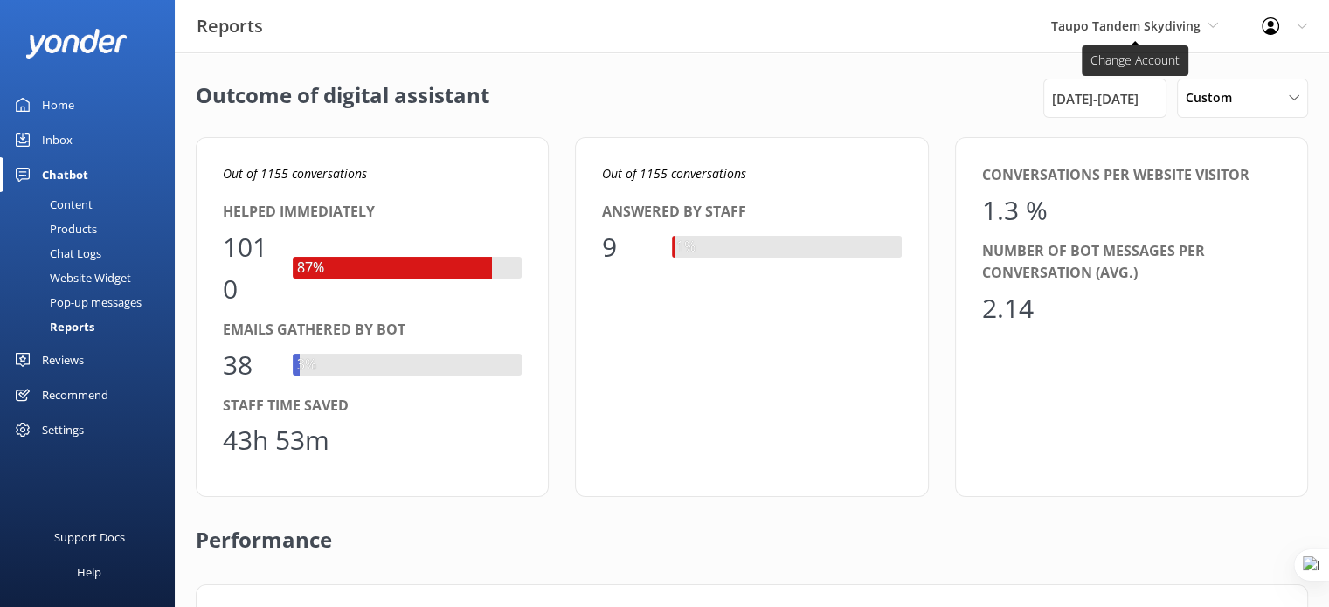
click at [1153, 24] on span "Taupo Tandem Skydiving" at bounding box center [1125, 25] width 149 height 17
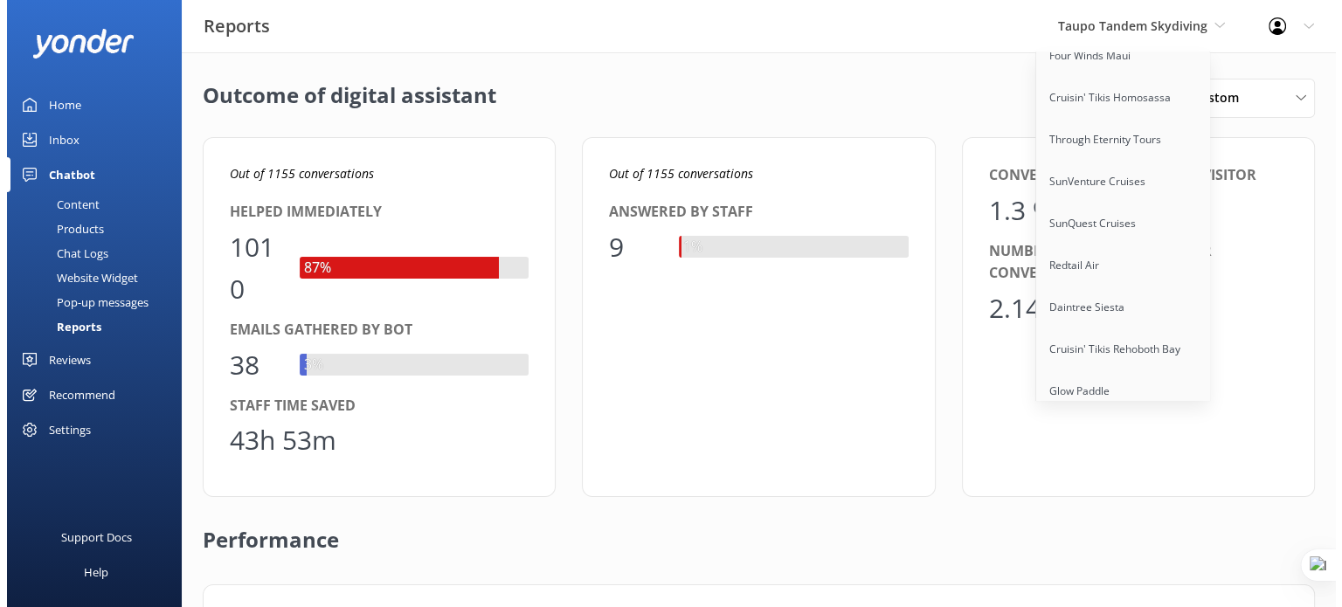
scroll to position [13476, 0]
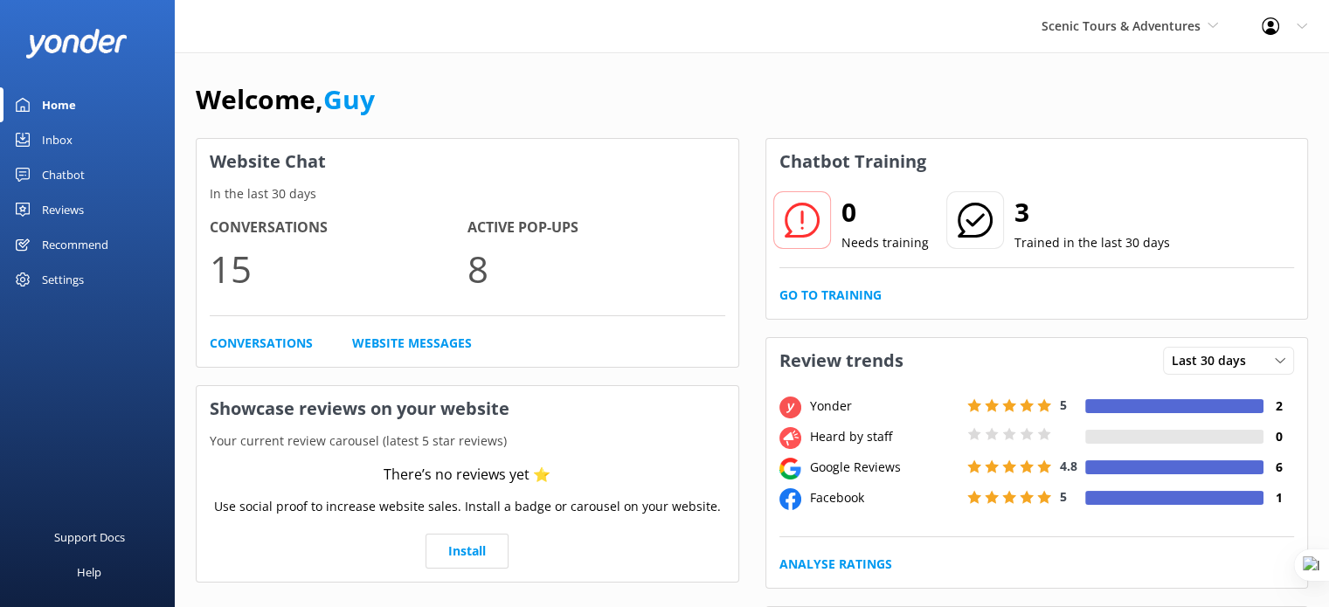
click at [66, 169] on div "Chatbot" at bounding box center [63, 174] width 43 height 35
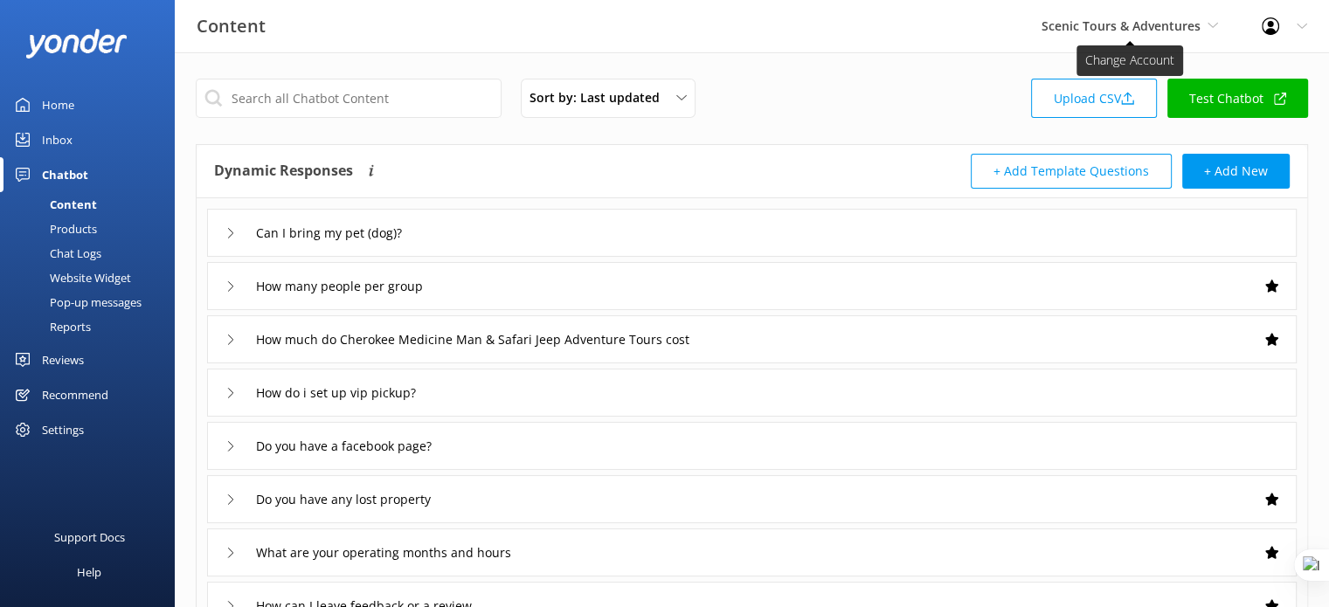
click at [1211, 25] on icon at bounding box center [1212, 25] width 10 height 10
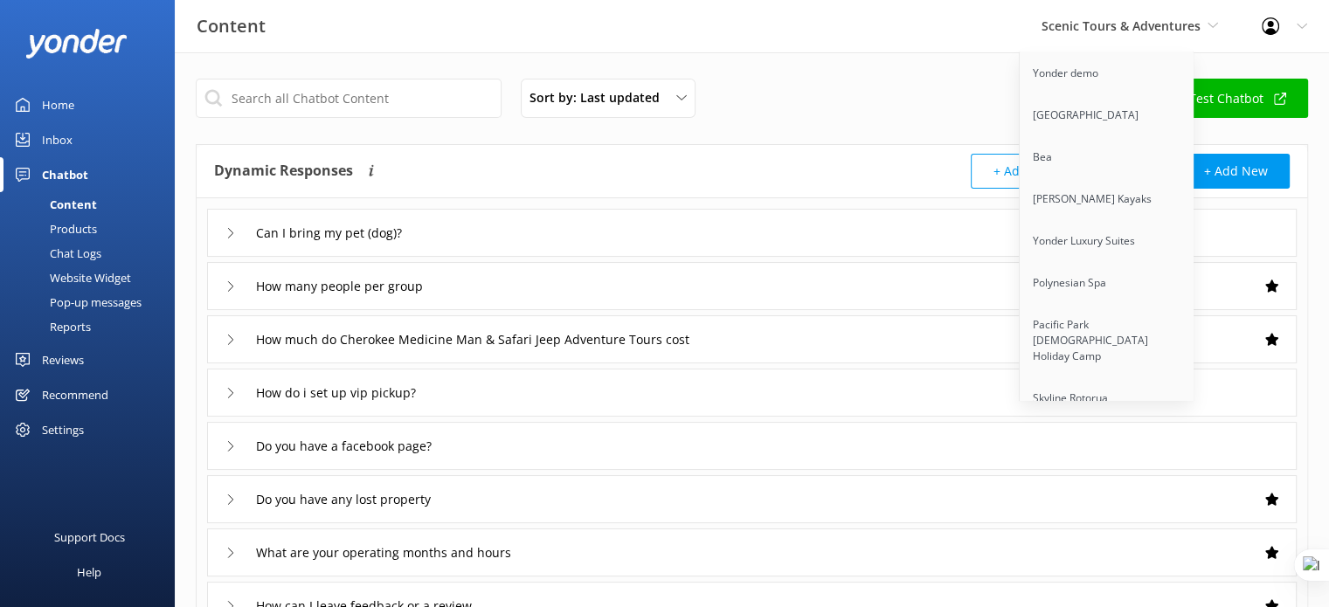
click at [1307, 24] on div "Profile Settings Logout" at bounding box center [1284, 26] width 89 height 52
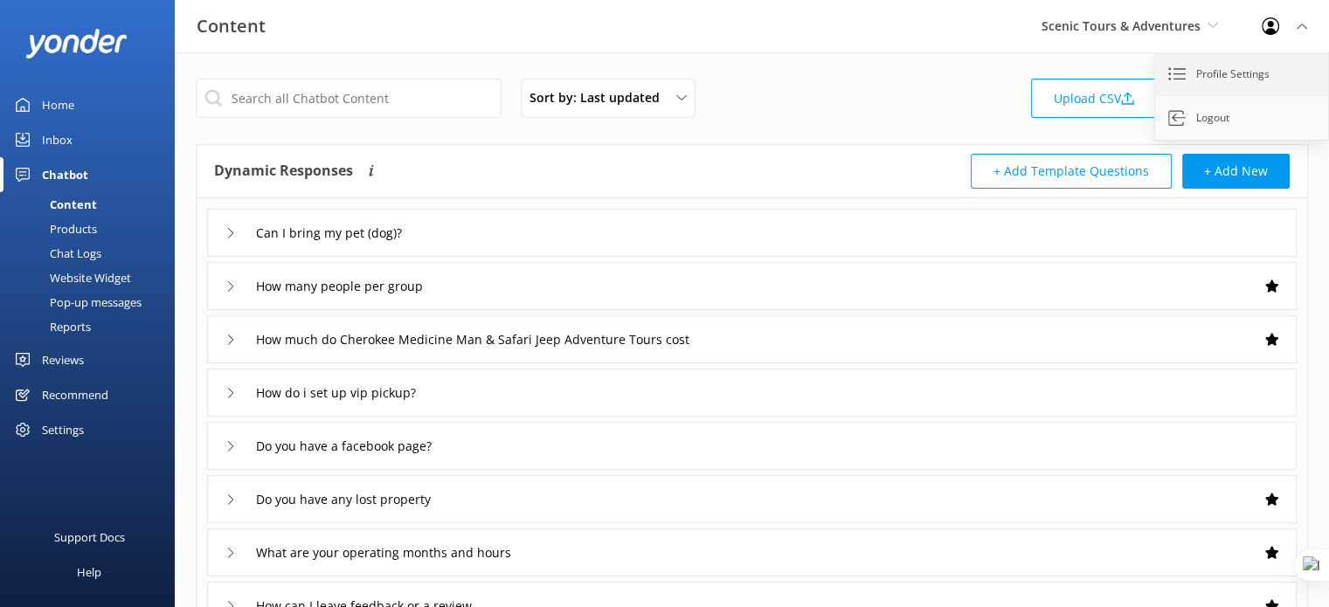
click at [1220, 76] on link "Profile Settings" at bounding box center [1242, 74] width 175 height 44
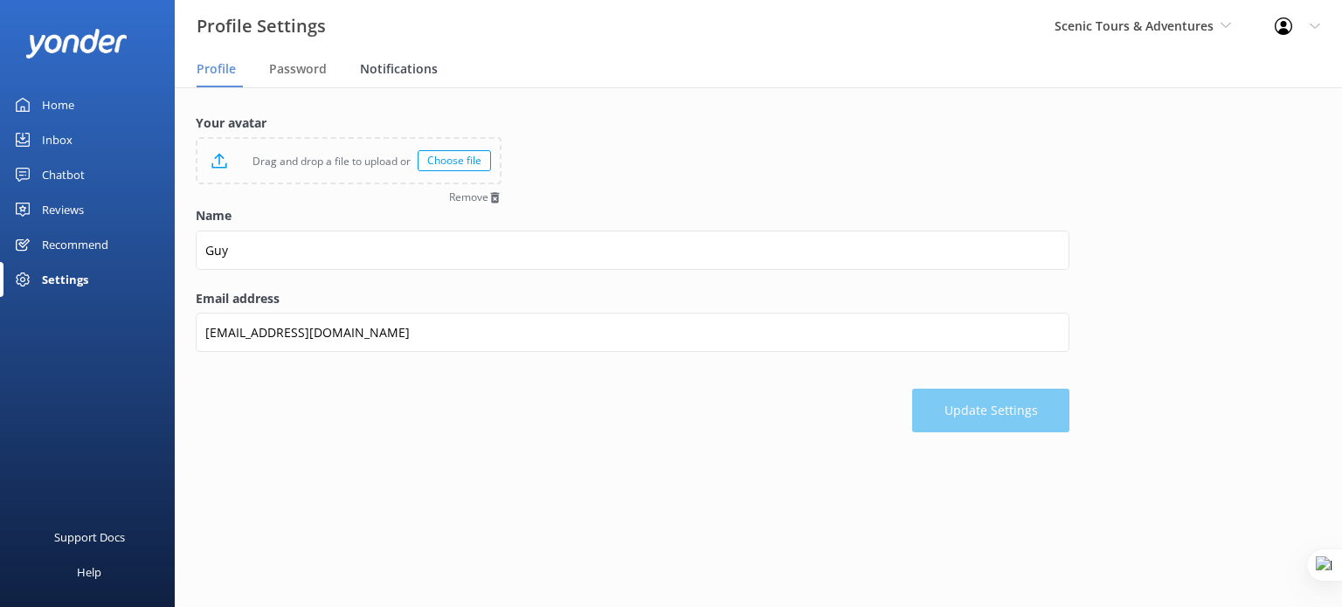
click at [384, 69] on span "Notifications" at bounding box center [399, 68] width 78 height 17
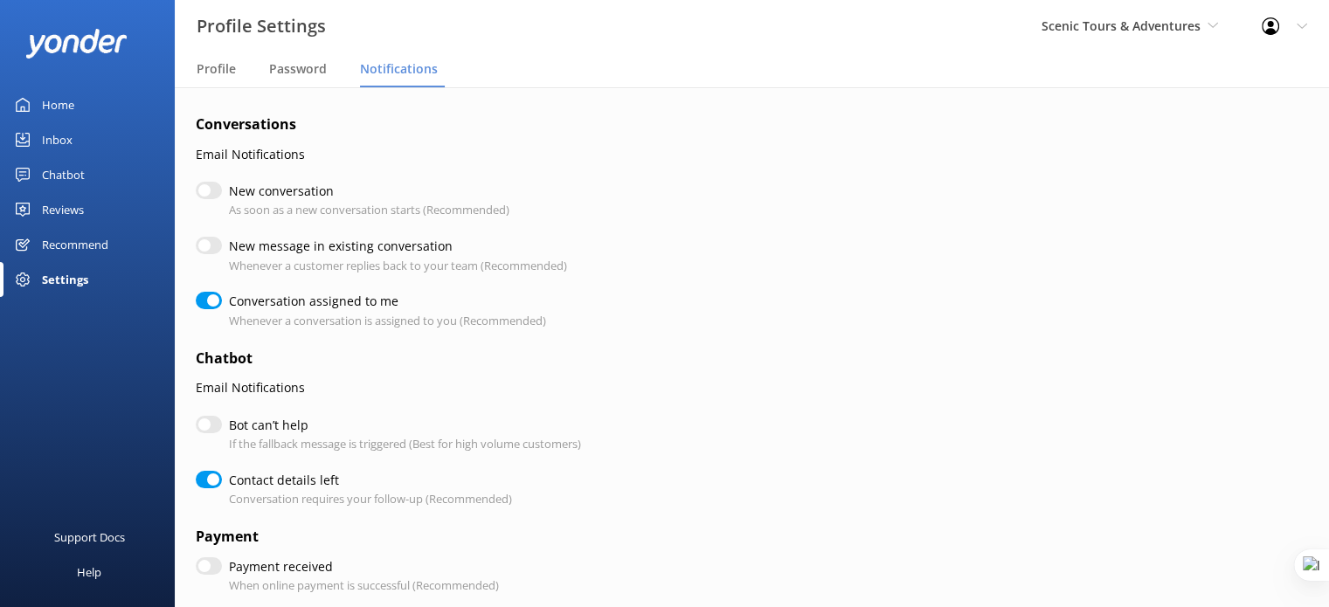
checkbox input "true"
click at [87, 172] on link "Chatbot" at bounding box center [87, 174] width 175 height 35
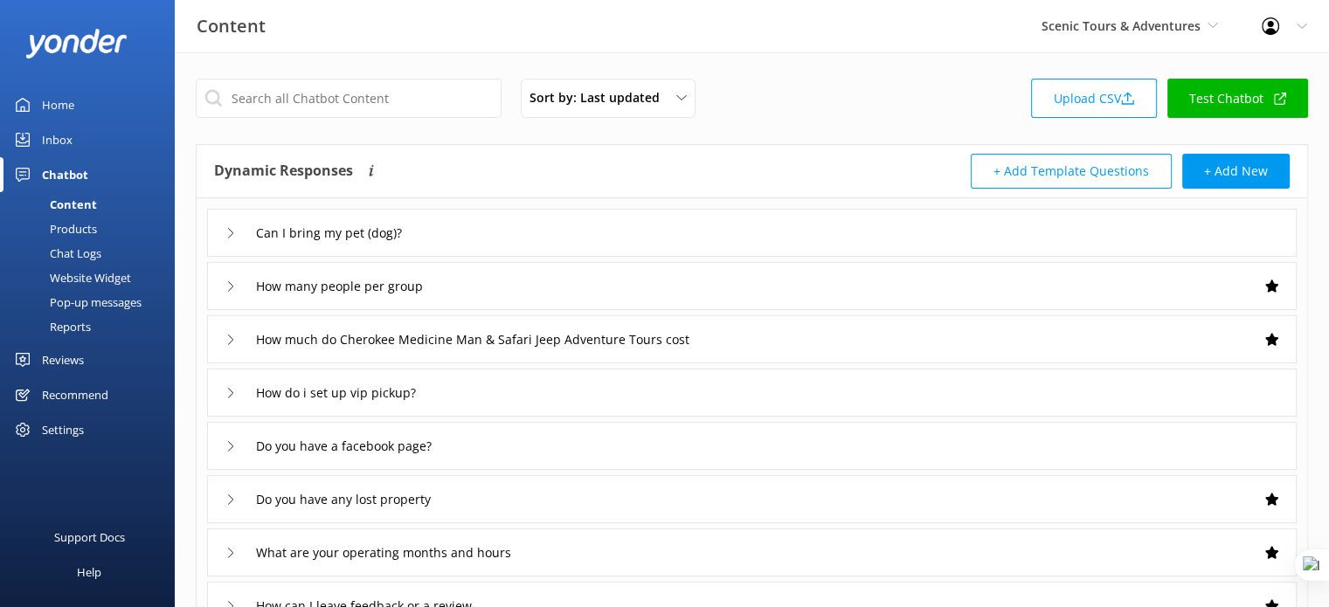
click at [91, 279] on div "Website Widget" at bounding box center [70, 278] width 121 height 24
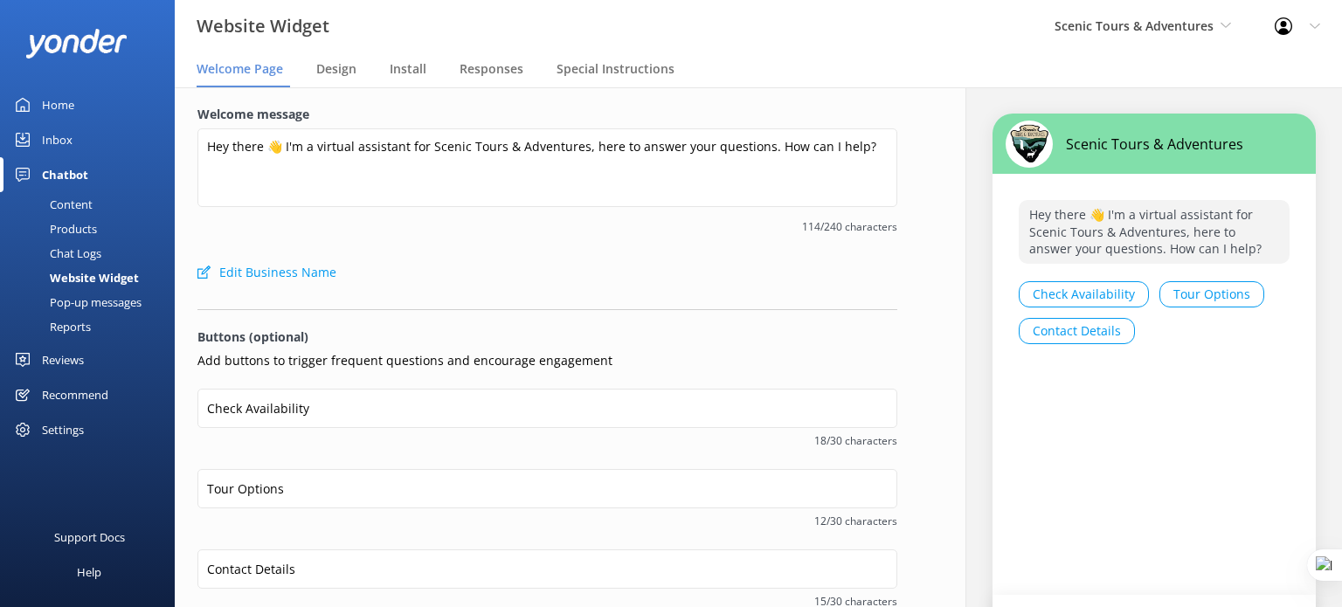
click at [82, 250] on div "Chat Logs" at bounding box center [55, 253] width 91 height 24
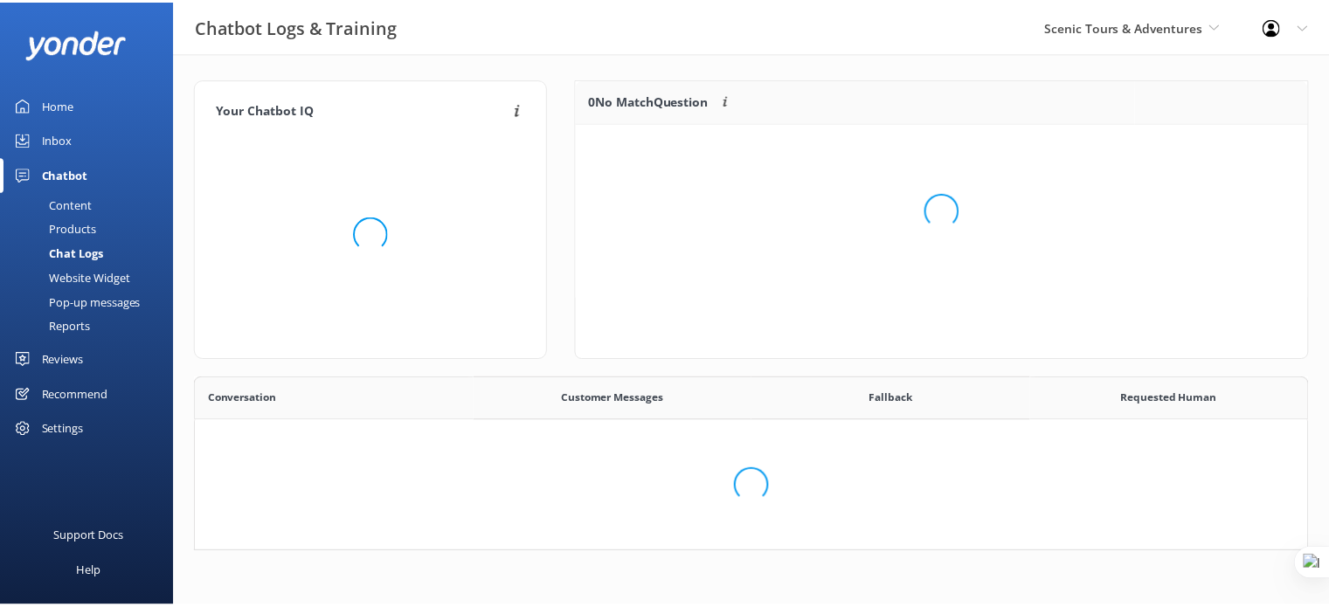
scroll to position [599, 1097]
